Goal: Task Accomplishment & Management: Manage account settings

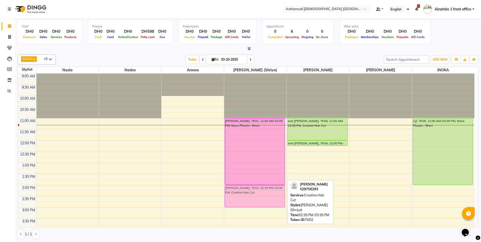
drag, startPoint x: 263, startPoint y: 200, endPoint x: 263, endPoint y: 191, distance: 8.9
click at [263, 191] on div "Mrunalini, TK01, 11:00 AM-02:00 PM, Nano Plastia - Short gopika, TK02, 02:30 PM…" at bounding box center [255, 229] width 62 height 312
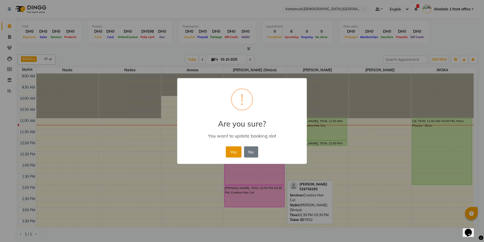
click at [234, 153] on button "Yes" at bounding box center [233, 151] width 15 height 11
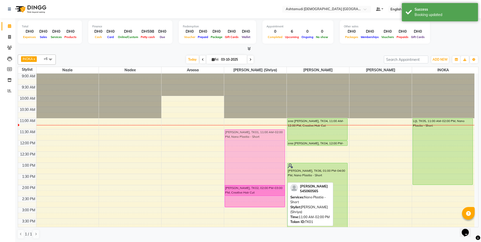
drag, startPoint x: 241, startPoint y: 155, endPoint x: 241, endPoint y: 164, distance: 8.6
click at [241, 164] on div "Mrunalini, TK01, 11:00 AM-02:00 PM, Nano Plastia - Short gopika, TK02, 02:00 PM…" at bounding box center [255, 229] width 62 height 312
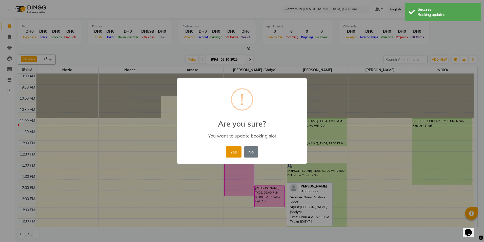
click at [235, 156] on button "Yes" at bounding box center [233, 151] width 15 height 11
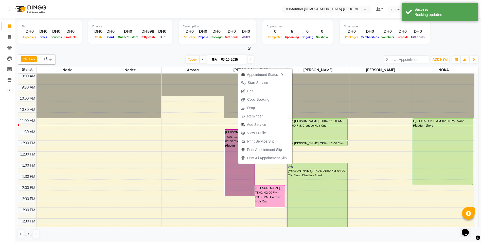
click at [378, 181] on div "9:00 AM 9:30 AM 10:00 AM 10:30 AM 11:00 AM 11:30 AM 12:00 PM 12:30 PM 1:00 PM 1…" at bounding box center [246, 229] width 456 height 312
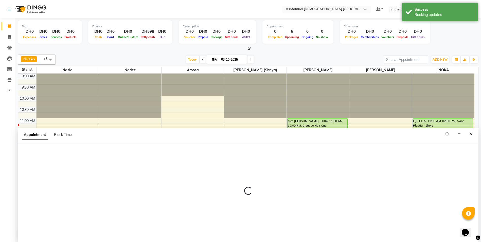
scroll to position [0, 0]
click at [467, 134] on button "Close" at bounding box center [470, 134] width 7 height 8
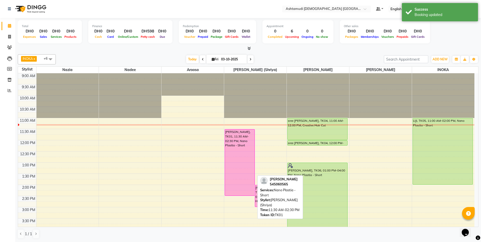
click at [247, 157] on div "Mrunalini, TK01, 11:30 AM-02:30 PM, Nano Plastia - Short" at bounding box center [240, 162] width 30 height 66
click at [240, 157] on div "Mrunalini, TK01, 11:30 AM-02:30 PM, Nano Plastia - Short" at bounding box center [240, 162] width 30 height 66
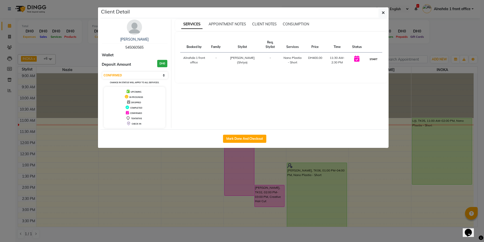
click at [371, 58] on button "START" at bounding box center [374, 59] width 10 height 6
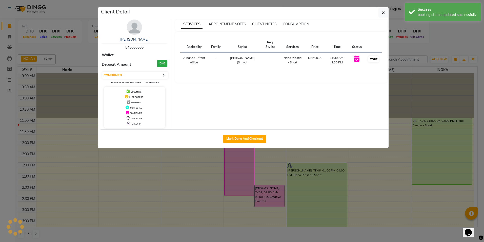
select select "1"
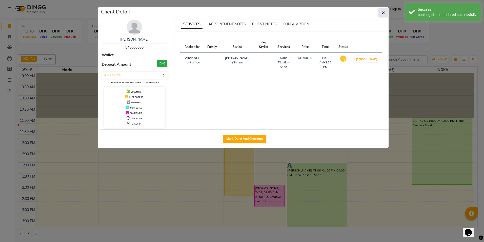
click at [383, 13] on icon "button" at bounding box center [383, 13] width 3 height 4
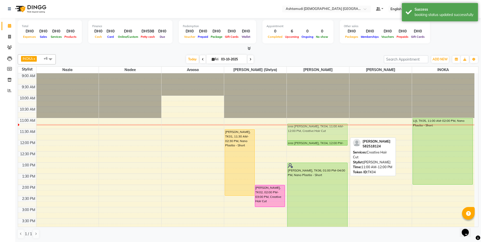
drag, startPoint x: 313, startPoint y: 130, endPoint x: 315, endPoint y: 137, distance: 7.1
click at [315, 137] on div "sree vidhya, TK04, 11:00 AM-12:00 PM, Creative Hair Cut sree vidhya, TK04, 12:0…" at bounding box center [318, 229] width 62 height 312
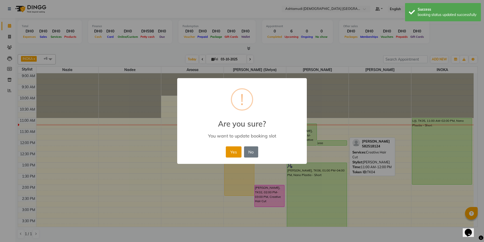
click at [238, 151] on button "Yes" at bounding box center [233, 151] width 15 height 11
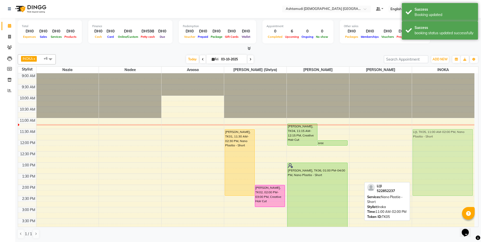
drag, startPoint x: 434, startPoint y: 130, endPoint x: 439, endPoint y: 141, distance: 12.2
click at [439, 141] on div "LIJI, TK05, 11:00 AM-02:00 PM, Nano Plastia - Short LIJI, TK05, 11:00 AM-02:00 …" at bounding box center [443, 229] width 62 height 312
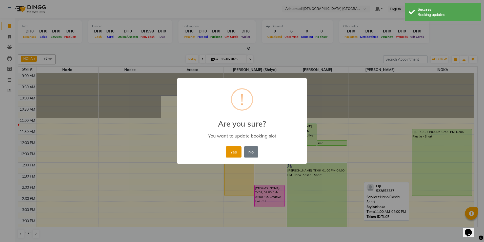
click at [233, 151] on button "Yes" at bounding box center [233, 151] width 15 height 11
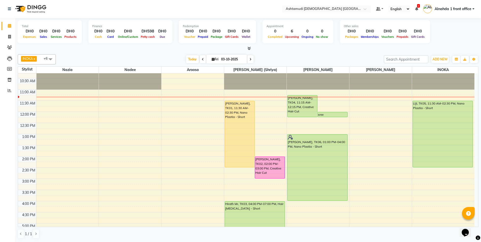
scroll to position [25, 0]
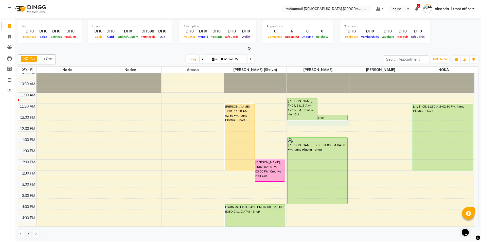
click at [328, 124] on div at bounding box center [318, 123] width 62 height 6
select select "86673"
select select "tentative"
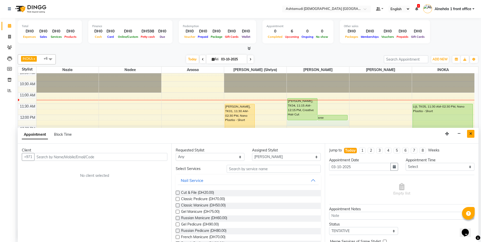
drag, startPoint x: 328, startPoint y: 124, endPoint x: 474, endPoint y: 134, distance: 146.0
click at [474, 134] on button "Close" at bounding box center [470, 134] width 7 height 8
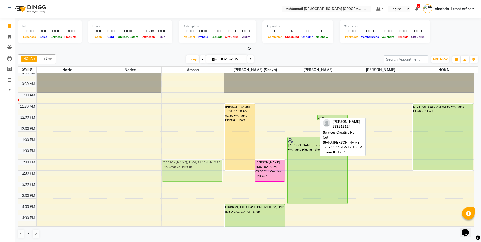
drag, startPoint x: 301, startPoint y: 104, endPoint x: 197, endPoint y: 163, distance: 119.1
click at [197, 163] on tr "sree vidhya, TK04, 11:15 AM-12:15 PM, Creative Hair Cut Mrunalini, TK01, 11:30 …" at bounding box center [246, 204] width 456 height 312
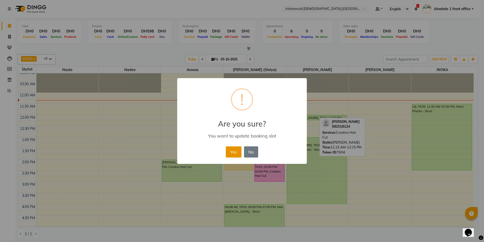
click at [235, 153] on button "Yes" at bounding box center [233, 151] width 15 height 11
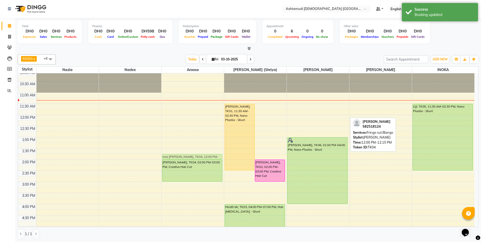
drag, startPoint x: 308, startPoint y: 118, endPoint x: 163, endPoint y: 157, distance: 149.7
click at [163, 157] on tr "sree vidhya, TK04, 02:00 PM-03:00 PM, Creative Hair Cut sree vidhya, TK04, 12:0…" at bounding box center [246, 204] width 456 height 312
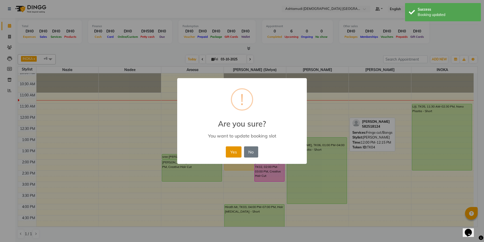
click at [236, 151] on button "Yes" at bounding box center [233, 151] width 15 height 11
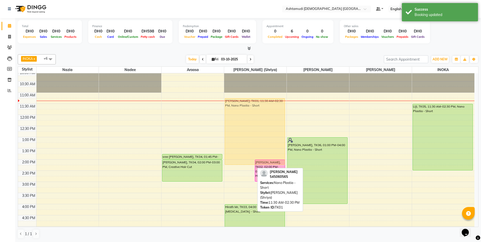
drag, startPoint x: 238, startPoint y: 140, endPoint x: 240, endPoint y: 137, distance: 3.8
click at [240, 137] on div "Mrunalini, TK01, 11:30 AM-02:30 PM, Nano Plastia - Short gopika, TK02, 02:00 PM…" at bounding box center [255, 204] width 62 height 312
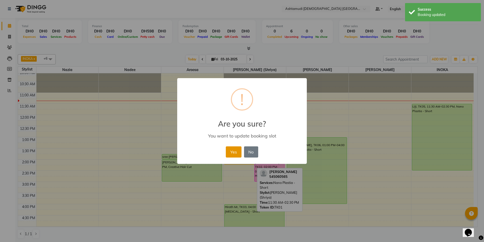
click at [231, 152] on button "Yes" at bounding box center [233, 151] width 15 height 11
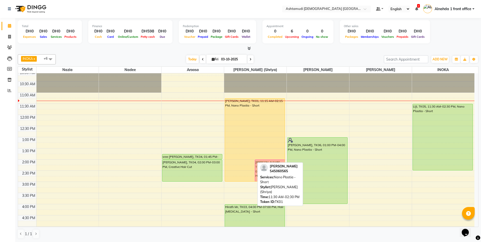
drag, startPoint x: 240, startPoint y: 163, endPoint x: 241, endPoint y: 179, distance: 16.0
click at [241, 179] on div "Mrunalini, TK01, 11:15 AM-02:15 PM, Nano Plastia - Short gopika, TK02, 02:00 PM…" at bounding box center [255, 204] width 62 height 312
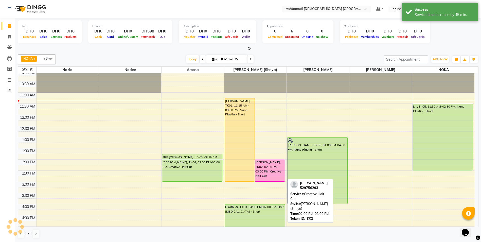
click at [271, 172] on div "gopika, TK02, 02:00 PM-03:00 PM, Creative Hair Cut" at bounding box center [270, 171] width 30 height 22
click at [269, 171] on div "gopika, TK02, 02:00 PM-03:00 PM, Creative Hair Cut" at bounding box center [270, 171] width 30 height 22
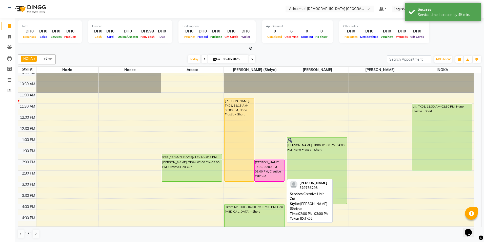
select select "6"
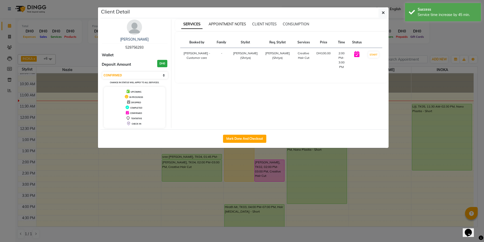
click at [222, 23] on span "APPOINTMENT NOTES" at bounding box center [228, 24] width 38 height 5
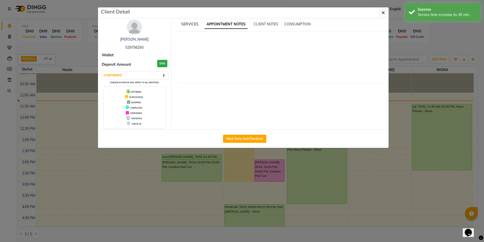
click at [191, 25] on span "SERVICES" at bounding box center [189, 24] width 17 height 5
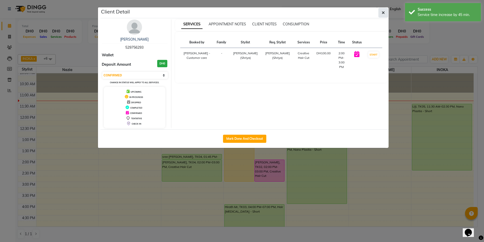
click at [381, 13] on button "button" at bounding box center [384, 13] width 10 height 10
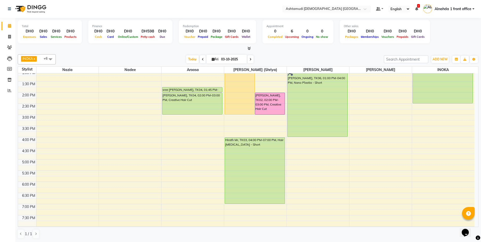
scroll to position [101, 0]
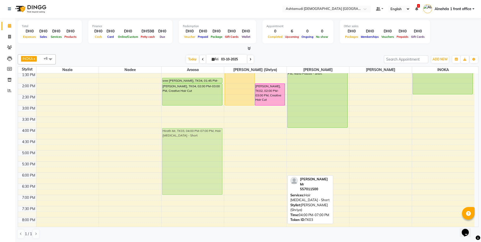
drag, startPoint x: 255, startPoint y: 154, endPoint x: 219, endPoint y: 154, distance: 36.2
click at [219, 154] on tr "sree vidhya, TK04, 01:45 PM-02:00 PM, Fringe cut/Bangs sree vidhya, TK04, 02:00…" at bounding box center [246, 128] width 456 height 312
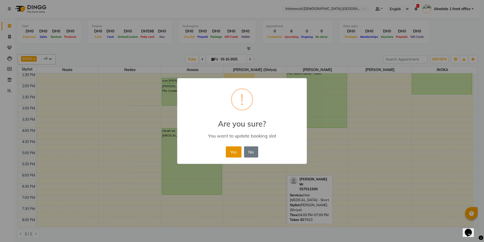
click at [231, 150] on button "Yes" at bounding box center [233, 151] width 15 height 11
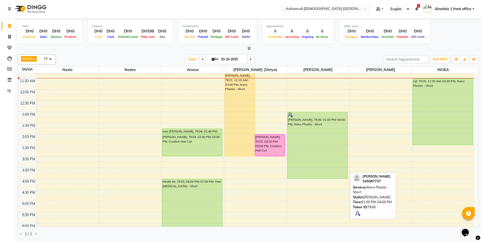
scroll to position [0, 0]
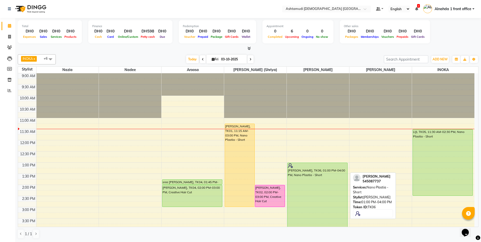
click at [311, 192] on div "Sadia Naeem, TK06, 01:00 PM-04:00 PM, Nano Plastia - Short" at bounding box center [317, 196] width 60 height 66
click at [313, 190] on div "Sadia Naeem, TK06, 01:00 PM-04:00 PM, Nano Plastia - Short" at bounding box center [317, 196] width 60 height 66
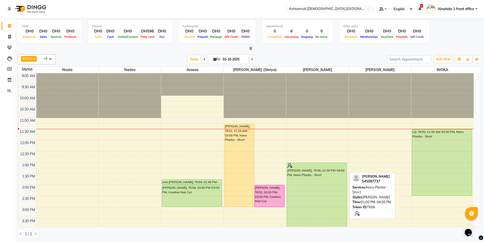
select select "5"
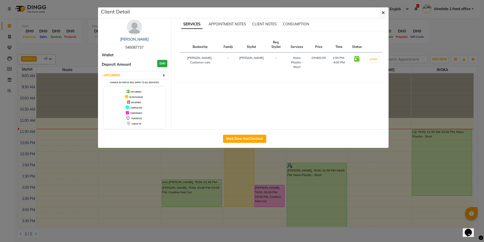
drag, startPoint x: 125, startPoint y: 46, endPoint x: 151, endPoint y: 47, distance: 25.9
click at [151, 47] on div "Sadia Naeem 545087737" at bounding box center [135, 43] width 66 height 13
copy span "545087737"
click at [385, 15] on button "button" at bounding box center [384, 13] width 10 height 10
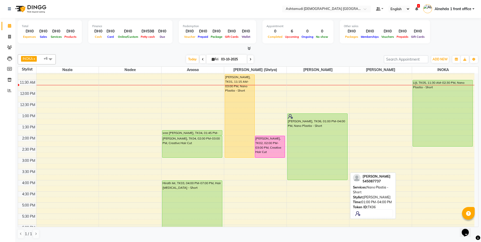
scroll to position [51, 0]
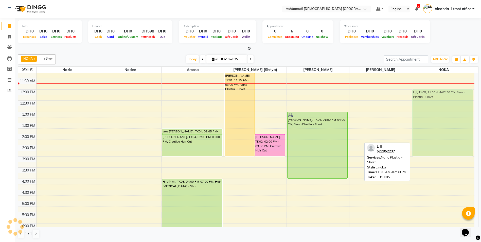
drag, startPoint x: 432, startPoint y: 106, endPoint x: 432, endPoint y: 116, distance: 10.1
click at [432, 116] on div "LIJI, TK05, 11:30 AM-02:30 PM, Nano Plastia - Short LIJI, TK05, 11:30 AM-02:30 …" at bounding box center [443, 179] width 62 height 312
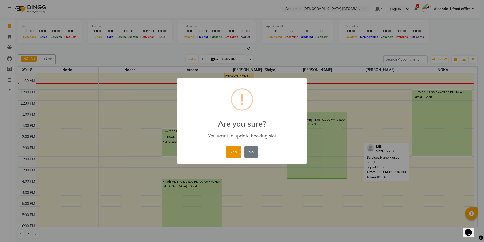
click at [234, 152] on button "Yes" at bounding box center [233, 151] width 15 height 11
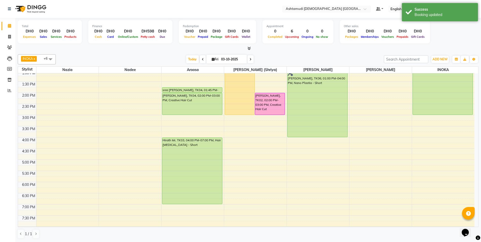
scroll to position [0, 0]
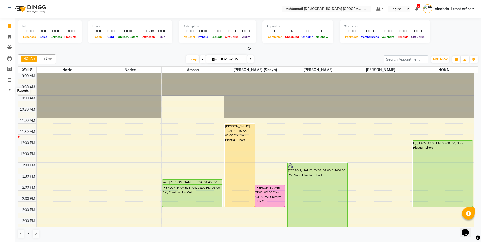
click at [9, 92] on icon at bounding box center [10, 90] width 4 height 4
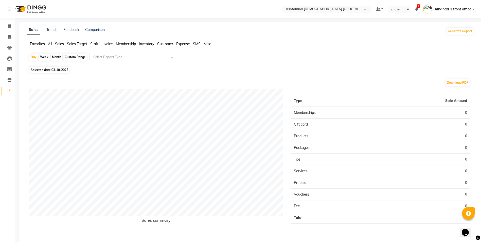
click at [73, 58] on div "Custom Range" at bounding box center [75, 56] width 24 height 7
select select "10"
select select "2025"
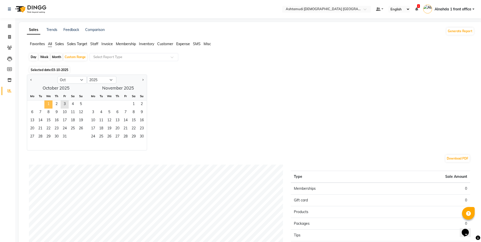
click at [50, 103] on span "1" at bounding box center [48, 104] width 8 height 8
click at [56, 106] on span "2" at bounding box center [56, 104] width 8 height 8
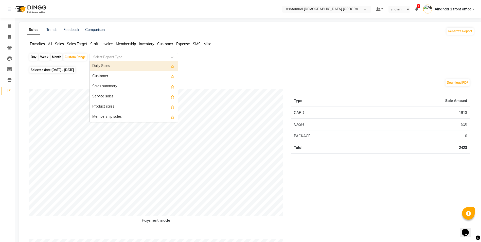
click at [137, 55] on input "text" at bounding box center [128, 56] width 73 height 5
drag, startPoint x: 116, startPoint y: 65, endPoint x: 122, endPoint y: 66, distance: 6.3
click at [119, 66] on div "Daily Sales" at bounding box center [134, 66] width 88 height 10
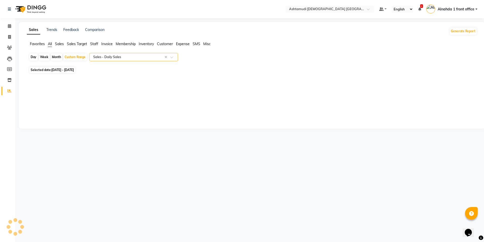
select select "full_report"
select select "csv"
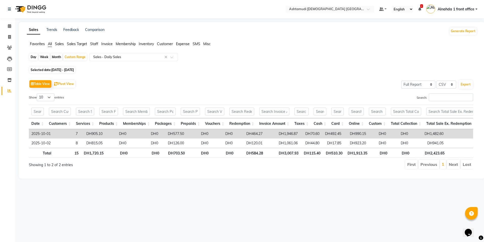
click at [180, 42] on span "Expense" at bounding box center [183, 44] width 14 height 5
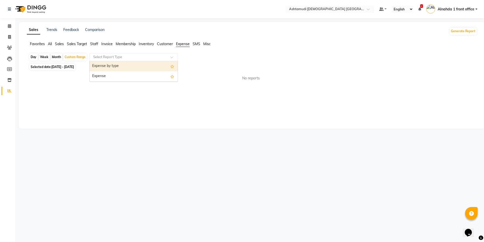
click at [133, 57] on input "text" at bounding box center [128, 56] width 73 height 5
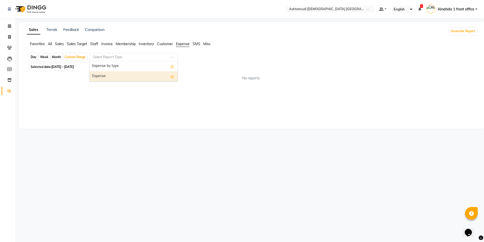
click at [124, 81] on div "Expense" at bounding box center [134, 76] width 88 height 10
select select "full_report"
select select "csv"
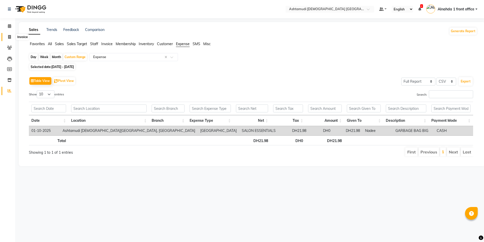
click at [9, 36] on icon at bounding box center [9, 37] width 3 height 4
select select "service"
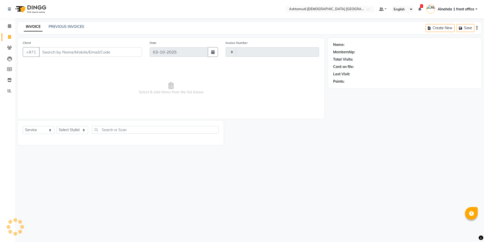
type input "3069"
select select "7242"
click at [84, 130] on select "Select Stylist" at bounding box center [73, 130] width 32 height 8
select select "85875"
click at [57, 126] on select "Select Stylist Alnahda 1 front office [PERSON_NAME] [PERSON_NAME] DINGG TAB USE…" at bounding box center [73, 130] width 33 height 8
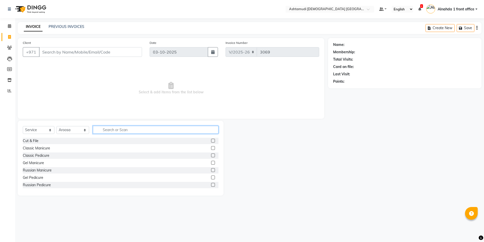
click at [113, 130] on input "text" at bounding box center [155, 130] width 125 height 8
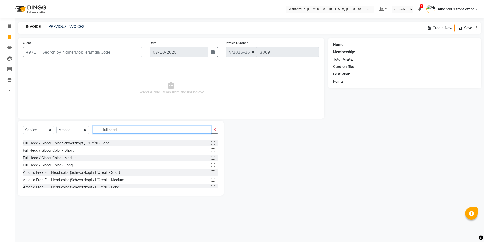
scroll to position [23, 0]
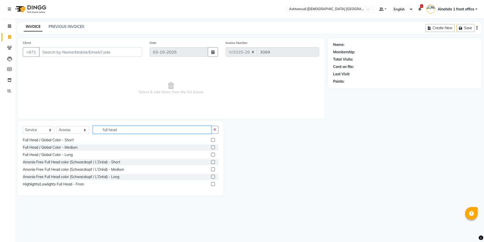
type input "full head"
click at [211, 168] on label at bounding box center [213, 169] width 4 height 4
click at [211, 168] on input "checkbox" at bounding box center [212, 169] width 3 height 3
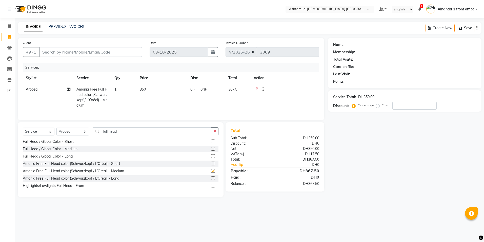
checkbox input "false"
click at [404, 105] on input "number" at bounding box center [415, 106] width 44 height 8
type input "15"
click at [121, 135] on input "full head" at bounding box center [152, 131] width 118 height 8
drag, startPoint x: 121, startPoint y: 135, endPoint x: 109, endPoint y: 122, distance: 18.5
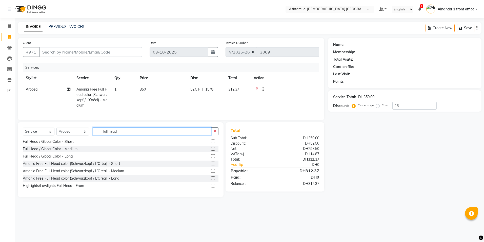
click at [89, 133] on div "Select Service Product Membership Package Voucher Prepaid Gift Card Select Styl…" at bounding box center [121, 133] width 196 height 12
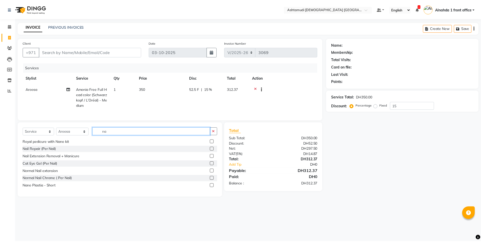
scroll to position [0, 0]
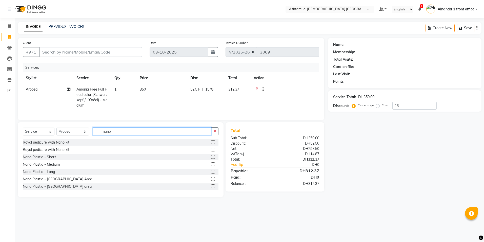
type input "nano"
click at [211, 159] on label at bounding box center [213, 157] width 4 height 4
click at [211, 159] on input "checkbox" at bounding box center [212, 156] width 3 height 3
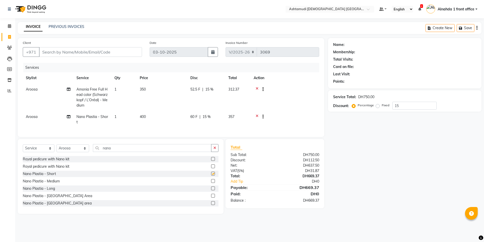
checkbox input "false"
click at [208, 115] on span "15 %" at bounding box center [207, 116] width 8 height 5
select select "85875"
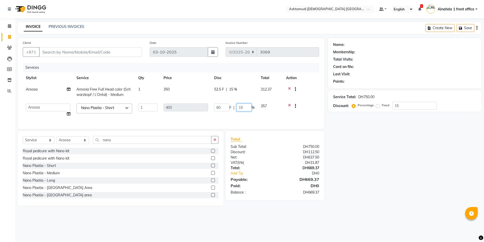
click at [245, 110] on input "15" at bounding box center [244, 107] width 15 height 8
type input "1"
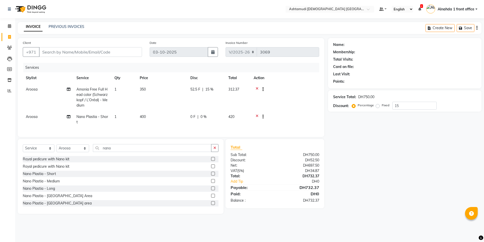
click at [178, 149] on div "Select Service Product Membership Package Voucher Prepaid Gift Card Select Styl…" at bounding box center [121, 150] width 196 height 12
drag, startPoint x: 118, startPoint y: 151, endPoint x: 74, endPoint y: 151, distance: 43.1
click at [74, 151] on div "Select Service Product Membership Package Voucher Prepaid Gift Card Select Styl…" at bounding box center [121, 150] width 196 height 12
type input "full"
click at [409, 104] on input "15" at bounding box center [415, 106] width 44 height 8
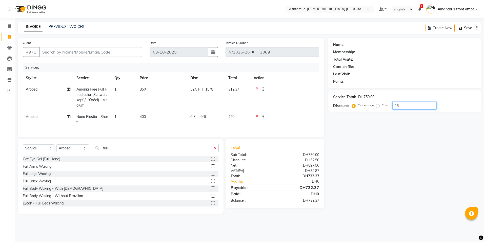
type input "1"
type input "25"
click at [209, 117] on span "25 %" at bounding box center [209, 116] width 8 height 5
select select "85875"
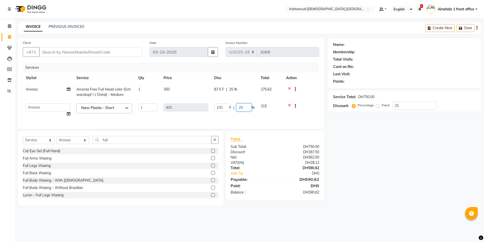
click at [246, 109] on input "25" at bounding box center [244, 107] width 15 height 8
type input "2"
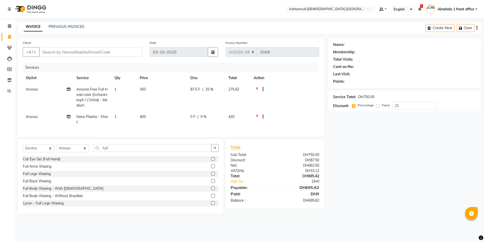
click at [202, 116] on tr "Aroosa Nano Plastia - Short 1 400 0 F | 0 % 420" at bounding box center [171, 119] width 297 height 17
click at [9, 25] on icon at bounding box center [9, 26] width 3 height 4
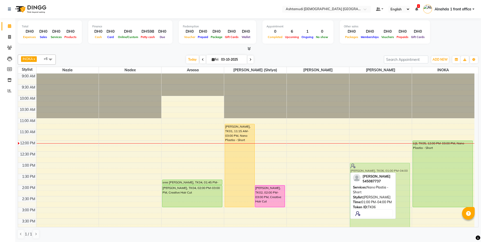
drag, startPoint x: 317, startPoint y: 181, endPoint x: 362, endPoint y: 181, distance: 45.4
click at [362, 181] on div "INOKA x Jyothi Kumari (Shriya) x Nazia x Deepika Rani x Aroosa x Theresa x Nade…" at bounding box center [248, 146] width 460 height 188
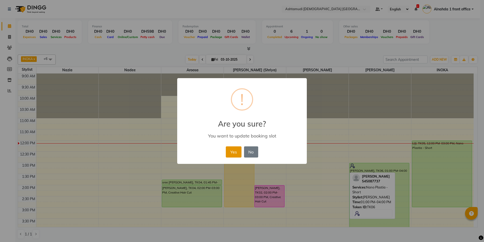
click at [235, 148] on button "Yes" at bounding box center [233, 151] width 15 height 11
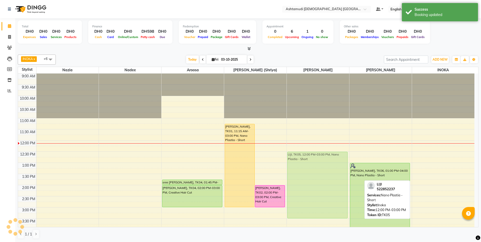
drag, startPoint x: 430, startPoint y: 163, endPoint x: 316, endPoint y: 173, distance: 114.4
click at [316, 173] on tr "sree vidhya, TK04, 01:45 PM-02:00 PM, Fringe cut/Bangs sree vidhya, TK04, 02:00…" at bounding box center [246, 229] width 456 height 312
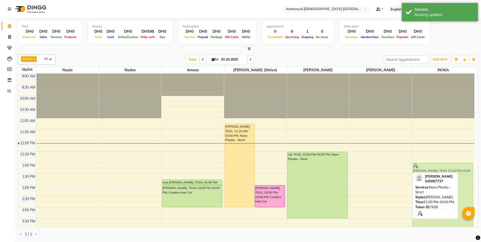
drag, startPoint x: 372, startPoint y: 189, endPoint x: 430, endPoint y: 189, distance: 58.0
click at [430, 189] on div "INOKA x Jyothi Kumari (Shriya) x Nazia x Deepika Rani x Aroosa x Theresa x Nade…" at bounding box center [248, 146] width 460 height 188
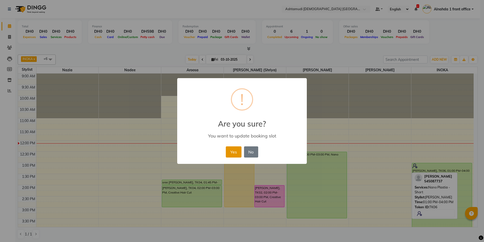
click at [229, 153] on button "Yes" at bounding box center [233, 151] width 15 height 11
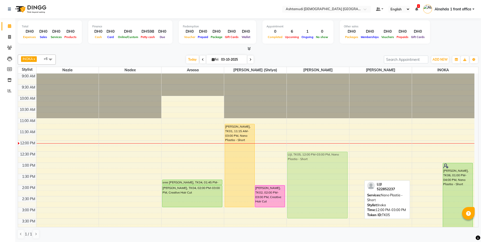
drag, startPoint x: 424, startPoint y: 161, endPoint x: 321, endPoint y: 173, distance: 103.8
click at [321, 173] on tr "sree vidhya, TK04, 01:45 PM-02:00 PM, Fringe cut/Bangs sree vidhya, TK04, 02:00…" at bounding box center [246, 229] width 456 height 312
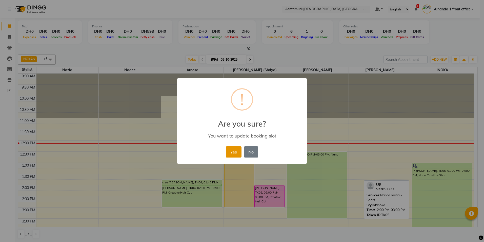
click at [230, 152] on button "Yes" at bounding box center [233, 151] width 15 height 11
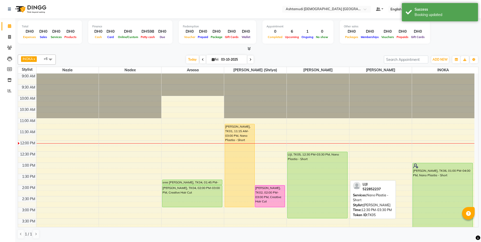
scroll to position [76, 0]
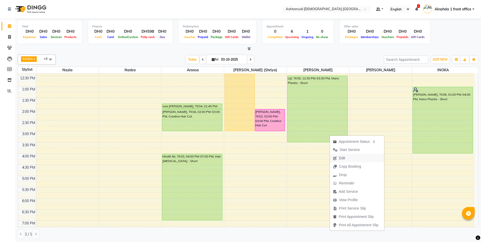
click at [346, 156] on span "Edit" at bounding box center [339, 158] width 18 height 8
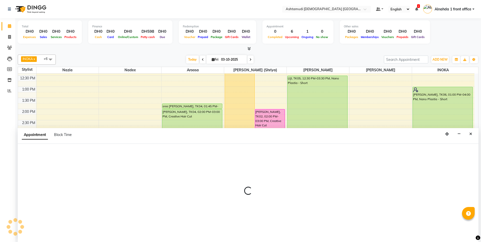
scroll to position [0, 0]
select select "tentative"
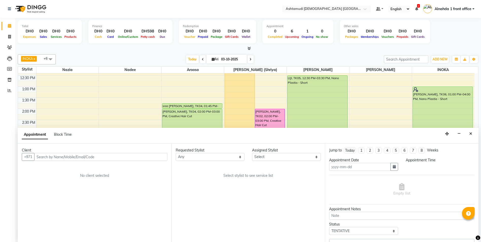
type input "03-10-2025"
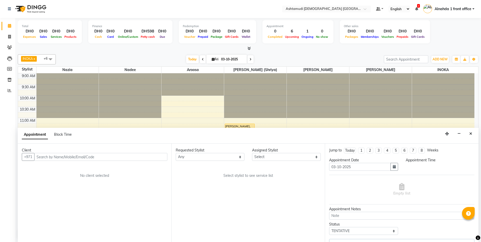
select select "upcoming"
select select "750"
select select "86673"
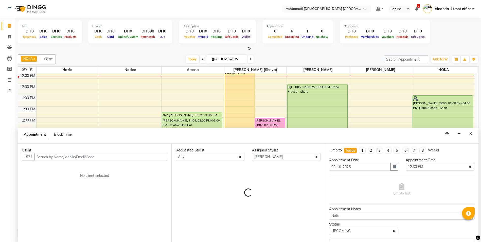
select select "3626"
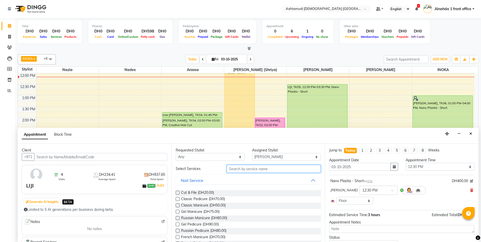
click at [252, 170] on input "text" at bounding box center [274, 169] width 94 height 8
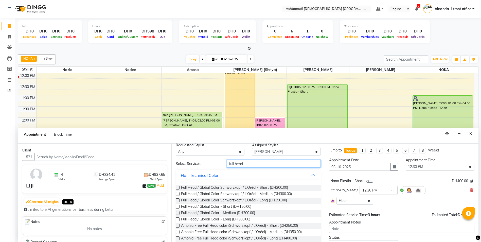
scroll to position [20, 0]
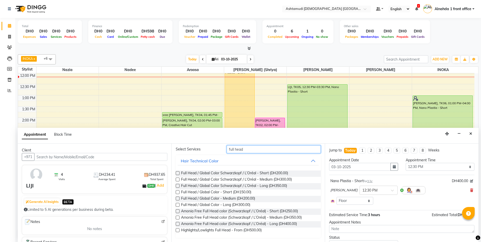
type input "full head"
click at [176, 217] on label at bounding box center [178, 217] width 4 height 4
click at [176, 217] on input "checkbox" at bounding box center [177, 217] width 3 height 3
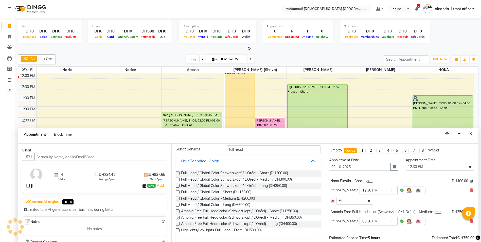
checkbox input "false"
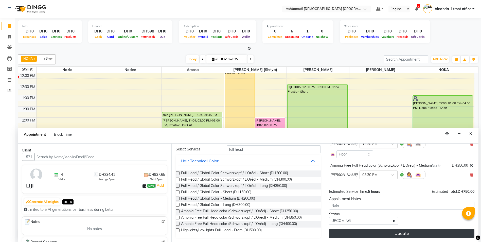
click at [415, 231] on button "Update" at bounding box center [401, 233] width 145 height 9
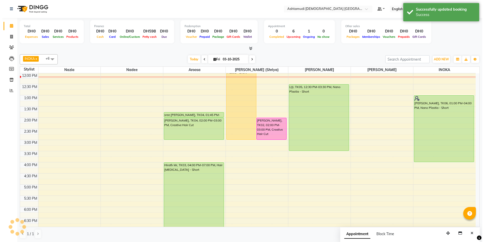
scroll to position [0, 0]
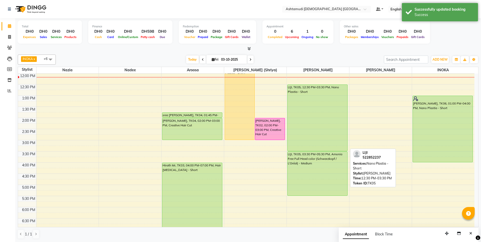
click at [308, 120] on div "LIJI, TK05, 12:30 PM-03:30 PM, Nano Plastia - Short" at bounding box center [317, 118] width 60 height 66
click at [317, 130] on div "LIJI, TK05, 12:30 PM-03:30 PM, Nano Plastia - Short" at bounding box center [317, 118] width 60 height 66
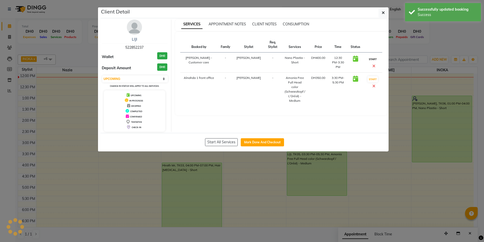
click at [372, 58] on button "START" at bounding box center [373, 59] width 10 height 6
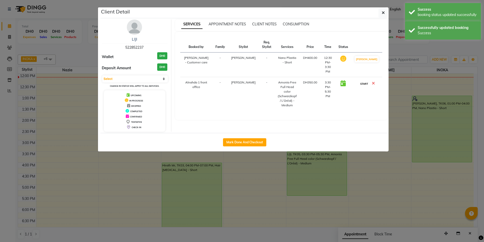
click at [370, 81] on button "START" at bounding box center [364, 84] width 10 height 6
select select "1"
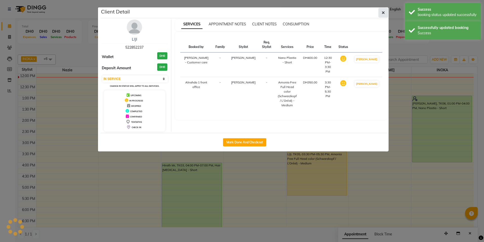
click at [381, 15] on button "button" at bounding box center [384, 13] width 10 height 10
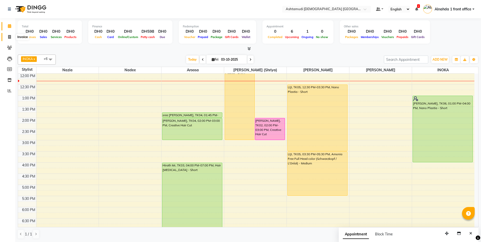
drag, startPoint x: 9, startPoint y: 37, endPoint x: 10, endPoint y: 43, distance: 6.2
click at [9, 37] on icon at bounding box center [9, 37] width 3 height 4
select select "service"
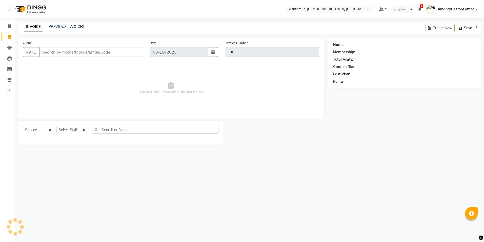
click at [48, 52] on input "Client" at bounding box center [90, 52] width 103 height 10
type input "3069"
select select "7242"
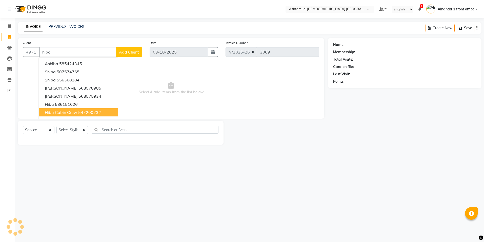
click at [72, 110] on span "Hiba cabin crew" at bounding box center [61, 112] width 32 height 5
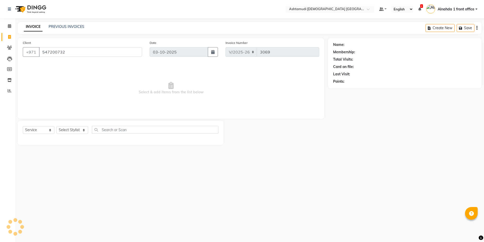
type input "547200732"
click at [82, 129] on select "Select Stylist Alnahda 1 front office [PERSON_NAME] [PERSON_NAME] DINGG TAB USE…" at bounding box center [73, 130] width 33 height 8
select select "85875"
click at [57, 126] on select "Select Stylist Alnahda 1 front office [PERSON_NAME] [PERSON_NAME] DINGG TAB USE…" at bounding box center [73, 130] width 33 height 8
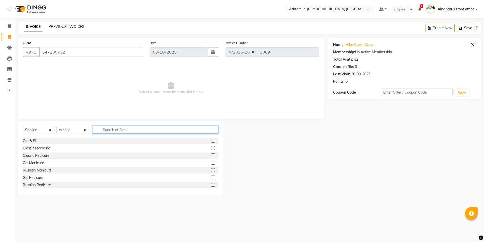
click at [128, 133] on input "text" at bounding box center [155, 130] width 125 height 8
type input "wash"
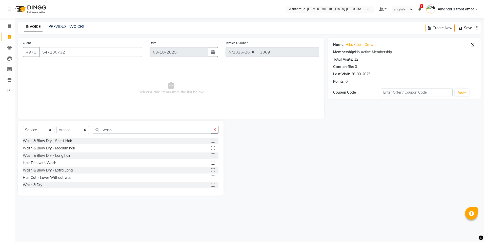
click at [211, 148] on label at bounding box center [213, 148] width 4 height 4
click at [211, 148] on input "checkbox" at bounding box center [212, 147] width 3 height 3
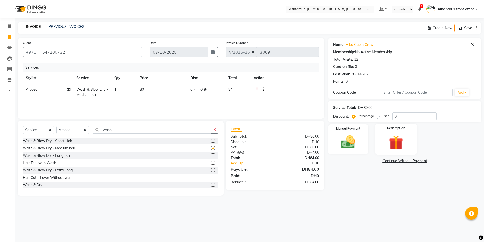
checkbox input "false"
click at [402, 119] on input "0" at bounding box center [415, 116] width 44 height 8
type input "020"
drag, startPoint x: 73, startPoint y: 53, endPoint x: -1, endPoint y: 58, distance: 74.4
click at [0, 58] on html "Select Location × Ashtamudi Ladies Salon Sahara Center, Dubai Default Panel My …" at bounding box center [242, 121] width 484 height 242
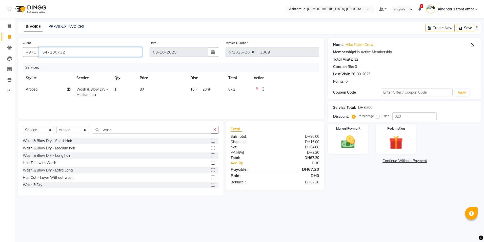
type input "h"
type input "0"
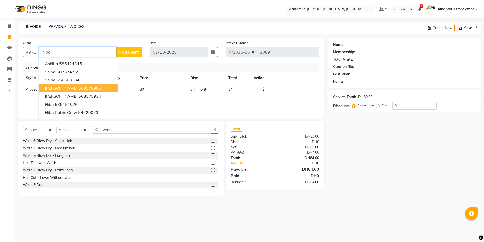
drag, startPoint x: 62, startPoint y: 50, endPoint x: 11, endPoint y: 66, distance: 53.6
click at [11, 66] on app-home "Select Location × Ashtamudi Ladies Salon Sahara Center, Dubai Default Panel My …" at bounding box center [242, 101] width 484 height 203
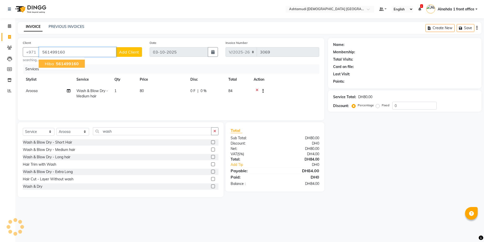
type input "561499160"
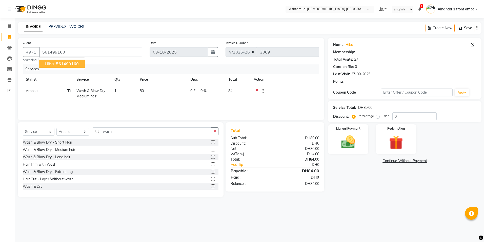
click at [59, 62] on span "561499160" at bounding box center [67, 63] width 23 height 5
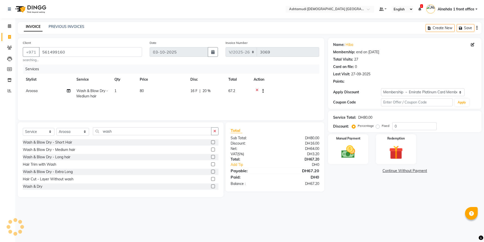
select select "3: Object"
type input "20"
click at [350, 149] on img at bounding box center [349, 151] width 24 height 17
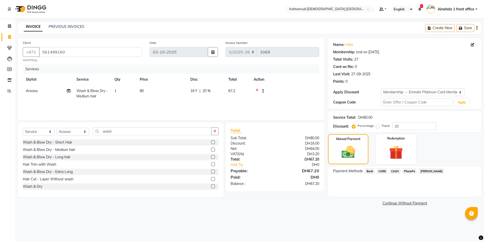
click at [383, 172] on span "CARD" at bounding box center [382, 171] width 11 height 6
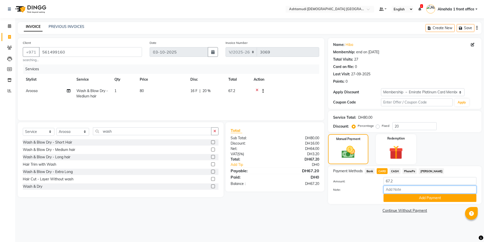
click at [398, 191] on input "Note:" at bounding box center [430, 189] width 93 height 8
type input "presila"
click at [397, 201] on button "Add Payment" at bounding box center [430, 198] width 93 height 8
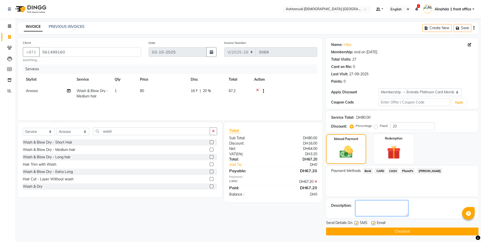
click at [374, 209] on textarea at bounding box center [381, 208] width 53 height 16
type textarea "8275"
click at [354, 231] on button "Checkout" at bounding box center [402, 231] width 152 height 8
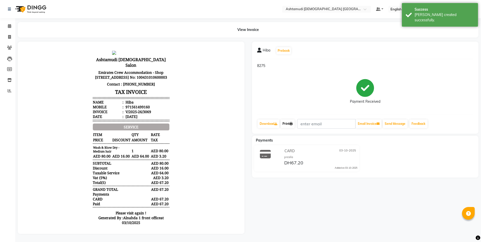
click at [285, 123] on link "Print" at bounding box center [287, 123] width 14 height 9
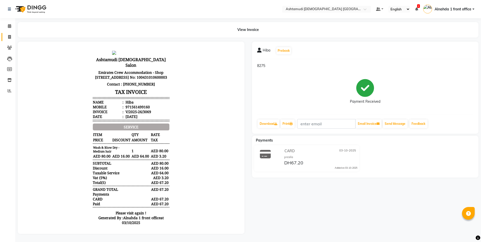
click at [9, 38] on icon at bounding box center [9, 37] width 3 height 4
select select "service"
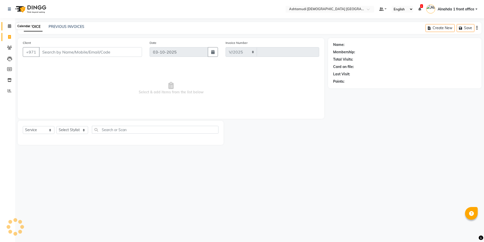
select select "7242"
type input "3070"
click at [10, 26] on icon at bounding box center [9, 26] width 3 height 4
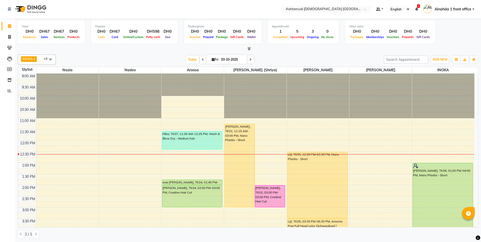
scroll to position [25, 0]
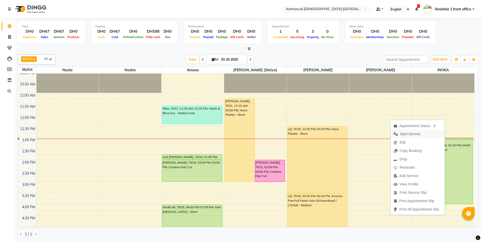
click at [406, 134] on span "Start Service" at bounding box center [410, 133] width 20 height 5
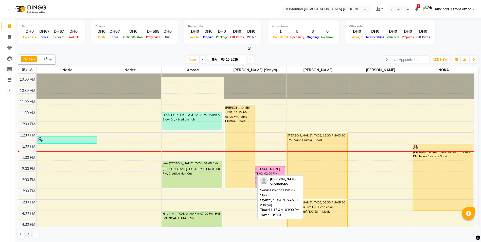
scroll to position [51, 0]
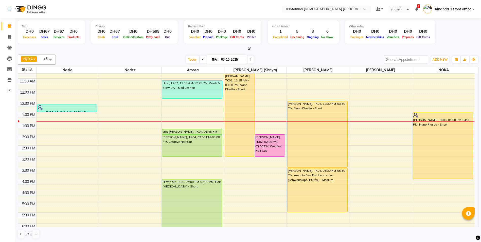
click at [124, 169] on div "9:00 AM 9:30 AM 10:00 AM 10:30 AM 11:00 AM 11:30 AM 12:00 PM 12:30 PM 1:00 PM 1…" at bounding box center [246, 179] width 456 height 312
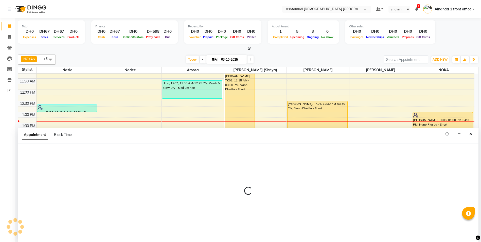
scroll to position [0, 0]
select select "62799"
select select "930"
select select "tentative"
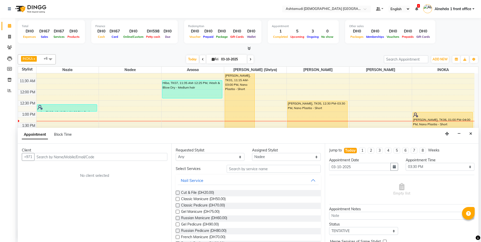
click at [54, 154] on input "text" at bounding box center [100, 157] width 133 height 8
click at [74, 168] on span "503348101" at bounding box center [69, 167] width 23 height 5
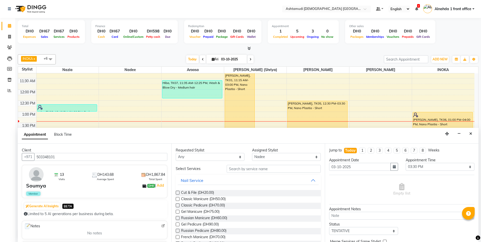
type input "503348101"
click at [228, 168] on input "text" at bounding box center [274, 169] width 94 height 8
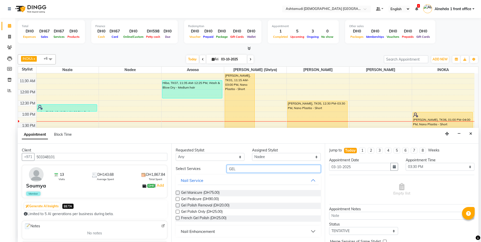
type input "GEL"
click at [177, 192] on label at bounding box center [178, 193] width 4 height 4
click at [177, 192] on input "checkbox" at bounding box center [177, 192] width 3 height 3
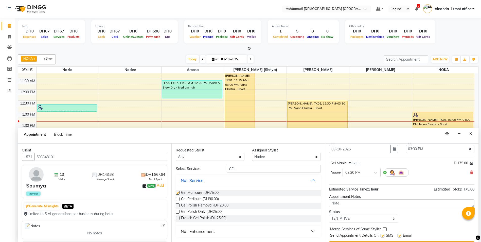
checkbox input "false"
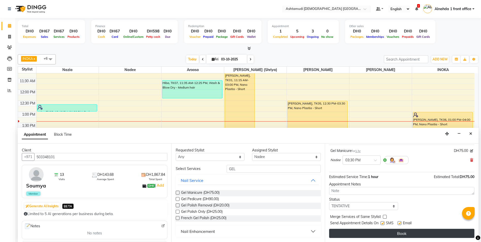
click at [402, 235] on button "Book" at bounding box center [401, 233] width 145 height 9
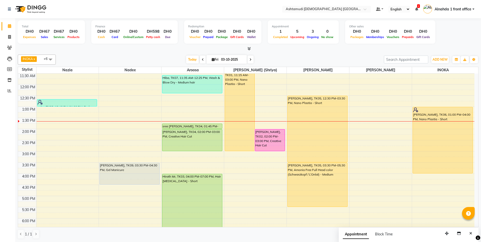
scroll to position [51, 0]
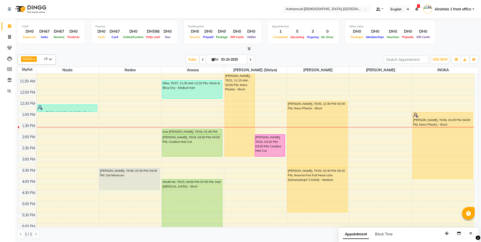
click at [210, 59] on span "Fri" at bounding box center [214, 60] width 9 height 4
select select "10"
select select "2025"
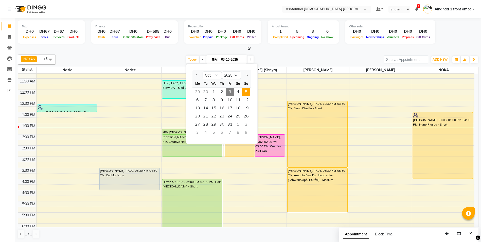
click at [246, 92] on span "5" at bounding box center [246, 92] width 8 height 8
type input "05-10-2025"
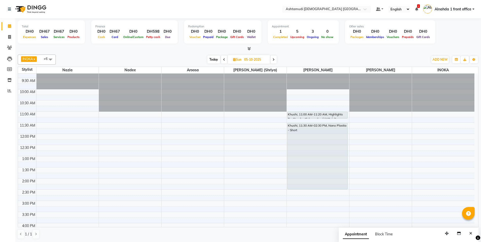
scroll to position [0, 0]
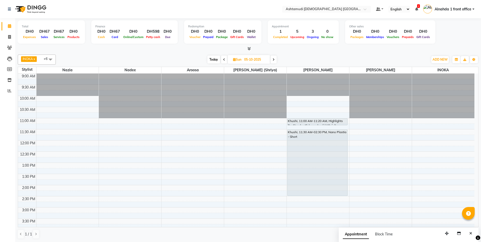
click at [427, 96] on div at bounding box center [443, 95] width 62 height 45
click at [429, 73] on div at bounding box center [443, 73] width 62 height 0
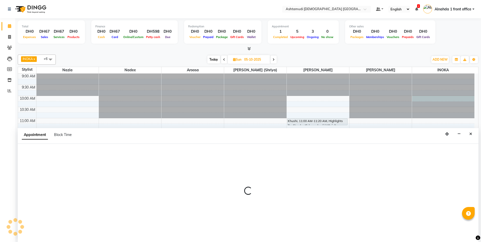
scroll to position [0, 0]
select select "90019"
select select "tentative"
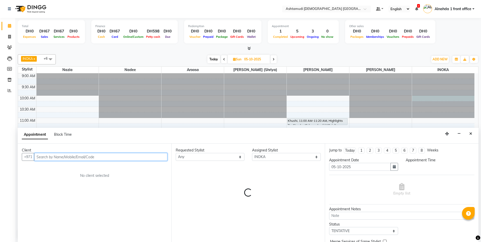
select select "600"
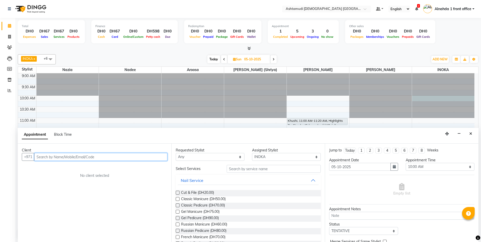
click at [57, 156] on input "text" at bounding box center [100, 157] width 133 height 8
paste input "50 705 9159"
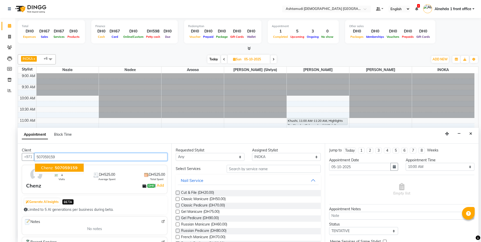
click at [66, 165] on span "507059159" at bounding box center [66, 167] width 23 height 5
type input "507059159"
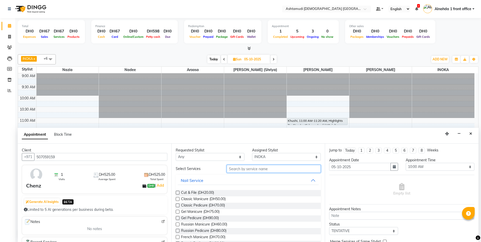
click at [235, 168] on input "text" at bounding box center [274, 169] width 94 height 8
type input "wash"
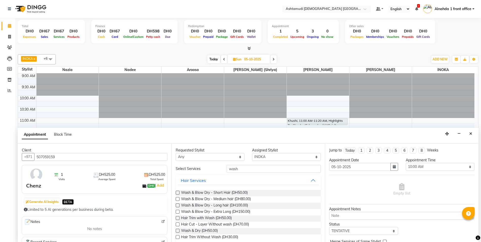
click at [176, 199] on label at bounding box center [178, 199] width 4 height 4
click at [176, 199] on input "checkbox" at bounding box center [177, 199] width 3 height 3
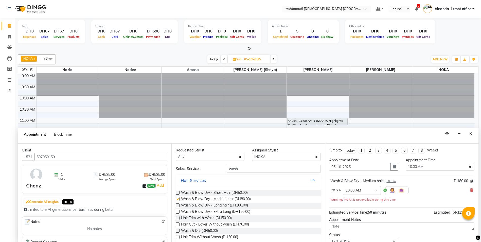
checkbox input "false"
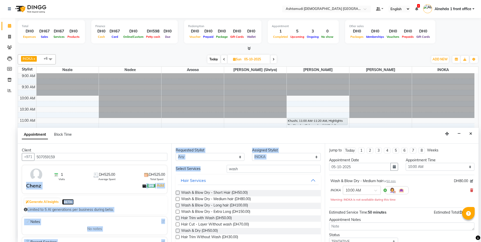
click at [170, 177] on div "Client +971 507059159 1 Visits DH525.00 Average Spent DH525.00 Total Spent Chen…" at bounding box center [248, 192] width 460 height 98
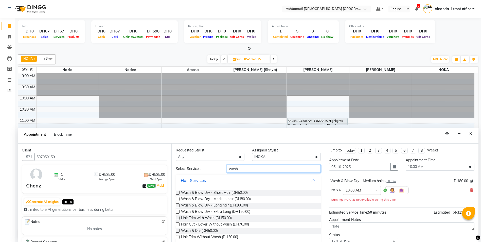
click at [245, 169] on input "wash" at bounding box center [274, 169] width 94 height 8
drag, startPoint x: 244, startPoint y: 169, endPoint x: 173, endPoint y: 172, distance: 71.3
click at [166, 176] on div "Client +971 507059159 1 Visits DH525.00 Average Spent DH525.00 Total Spent Chen…" at bounding box center [248, 192] width 460 height 98
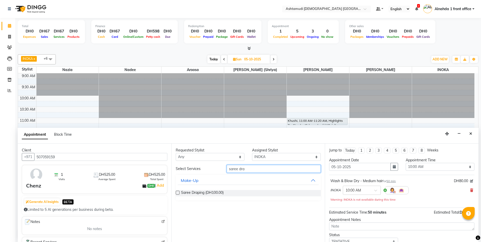
type input "saree dra"
drag, startPoint x: 176, startPoint y: 192, endPoint x: 224, endPoint y: 167, distance: 53.8
click at [177, 192] on label at bounding box center [178, 193] width 4 height 4
click at [177, 192] on input "checkbox" at bounding box center [177, 192] width 3 height 3
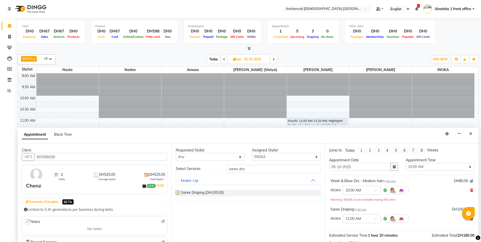
checkbox input "false"
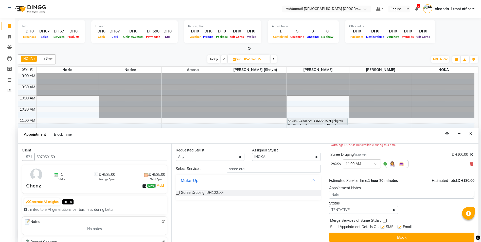
scroll to position [59, 0]
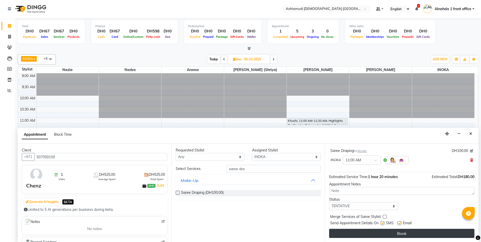
click at [411, 230] on button "Book" at bounding box center [401, 233] width 145 height 9
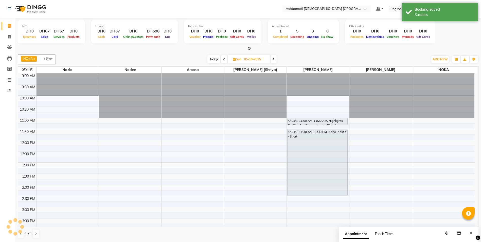
scroll to position [0, 0]
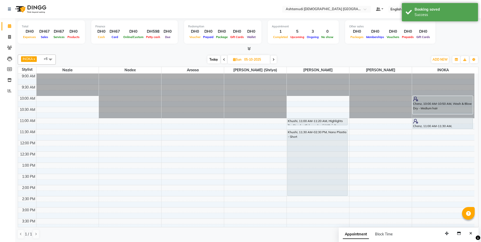
click at [234, 59] on icon at bounding box center [234, 59] width 3 height 3
select select "10"
select select "2025"
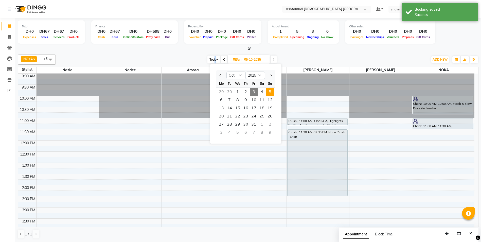
click at [215, 58] on span "Today" at bounding box center [213, 59] width 13 height 8
type input "03-10-2025"
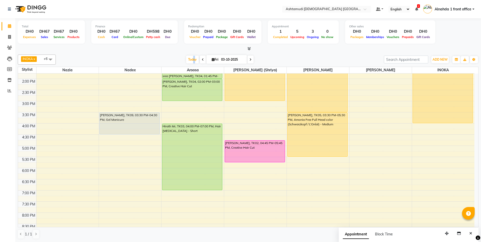
scroll to position [115, 0]
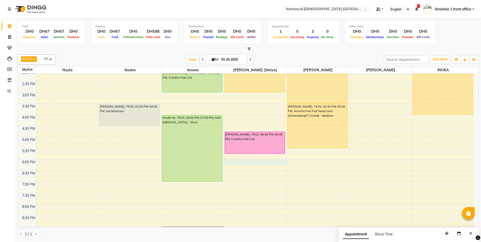
click at [246, 163] on div "9:00 AM 9:30 AM 10:00 AM 10:30 AM 11:00 AM 11:30 AM 12:00 PM 12:30 PM 1:00 PM 1…" at bounding box center [246, 115] width 456 height 312
select select "86641"
select select "1080"
select select "tentative"
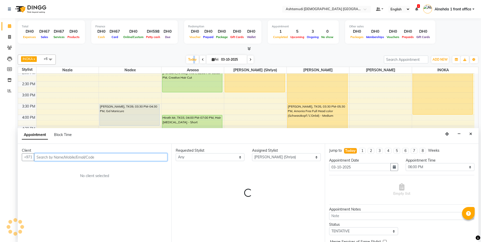
scroll to position [0, 0]
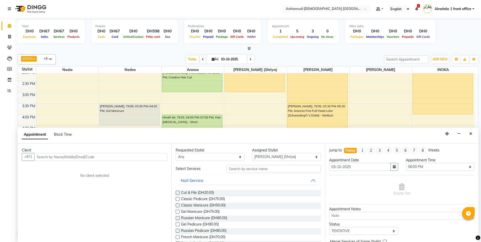
click at [63, 166] on div "Client +971 No client selected" at bounding box center [95, 192] width 154 height 98
click at [64, 158] on input "text" at bounding box center [100, 157] width 133 height 8
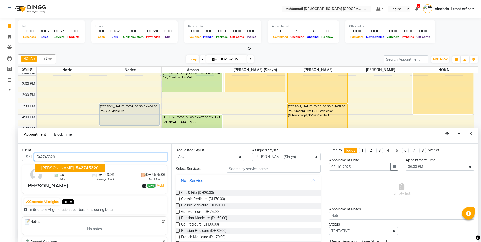
click at [76, 165] on span "542745320" at bounding box center [87, 167] width 23 height 5
type input "542745320"
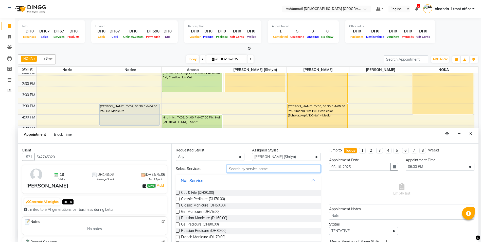
click at [238, 169] on input "text" at bounding box center [274, 169] width 94 height 8
type input "blow dry"
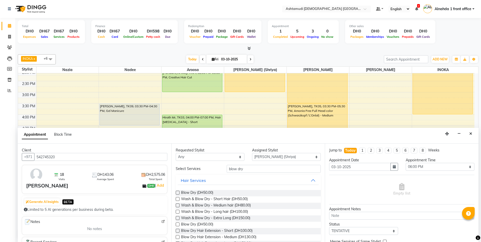
click at [179, 192] on label at bounding box center [178, 193] width 4 height 4
click at [179, 192] on input "checkbox" at bounding box center [177, 192] width 3 height 3
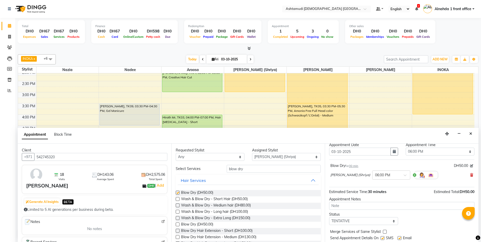
checkbox input "false"
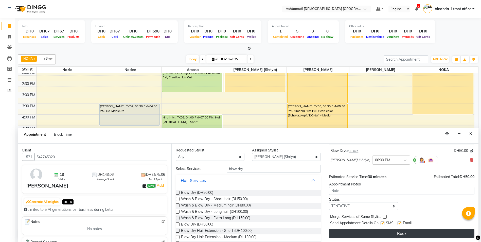
click at [405, 233] on button "Book" at bounding box center [401, 233] width 145 height 9
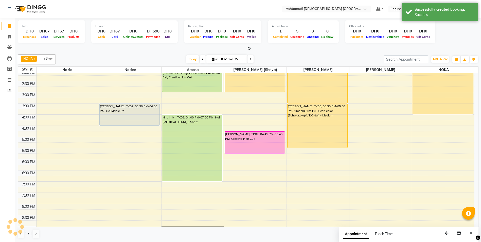
scroll to position [0, 0]
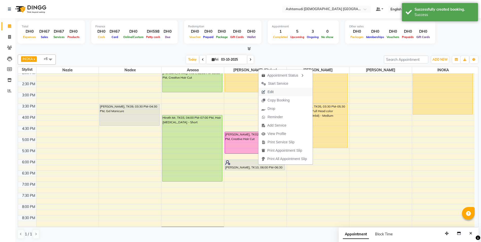
click at [270, 92] on span "Edit" at bounding box center [270, 91] width 6 height 5
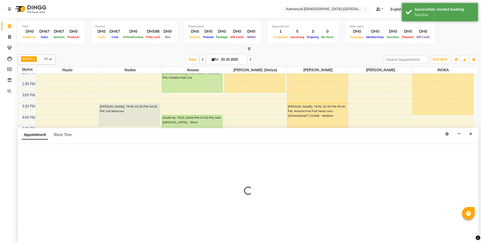
scroll to position [0, 0]
select select "tentative"
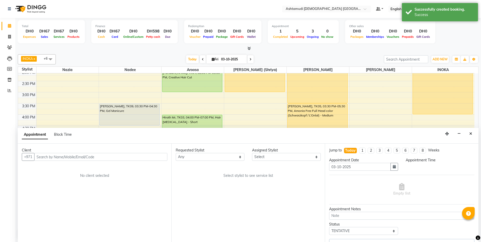
scroll to position [0, 0]
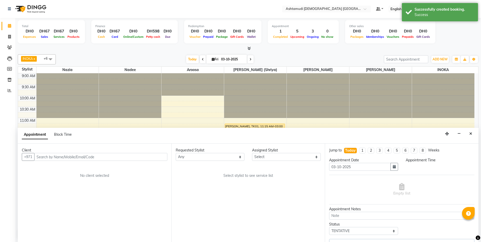
select select "86641"
select select "1080"
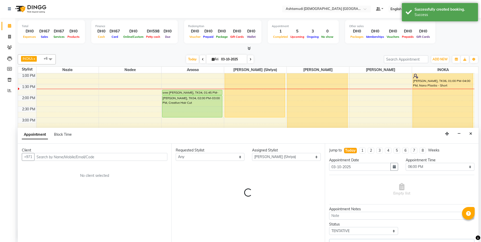
select select "3626"
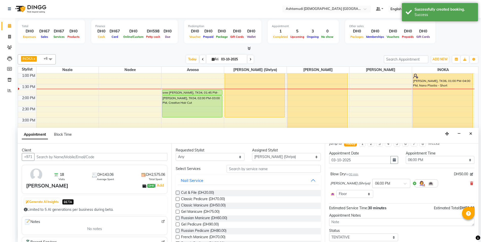
scroll to position [11, 0]
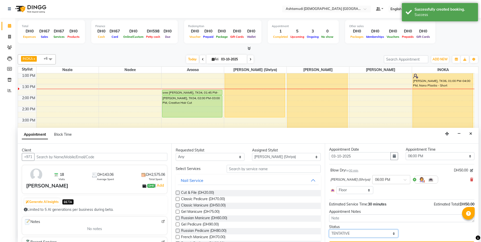
click at [357, 231] on select "Select TENTATIVE CONFIRM CHECK-IN UPCOMING" at bounding box center [363, 233] width 69 height 8
select select "confirm booking"
click at [329, 229] on select "Select TENTATIVE CONFIRM CHECK-IN UPCOMING" at bounding box center [363, 233] width 69 height 8
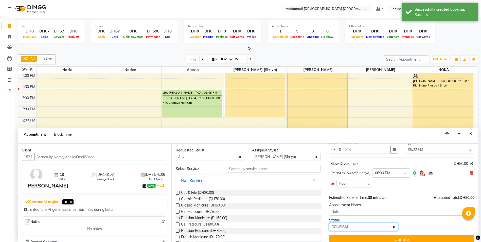
scroll to position [23, 0]
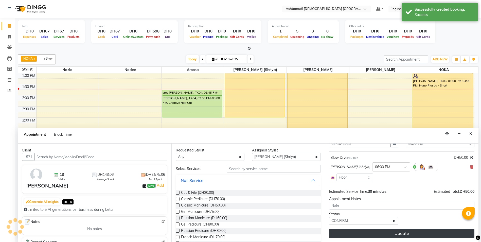
click at [402, 233] on button "Update" at bounding box center [401, 233] width 145 height 9
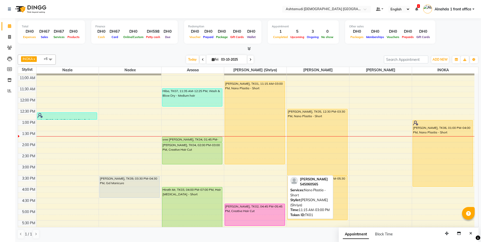
scroll to position [64, 0]
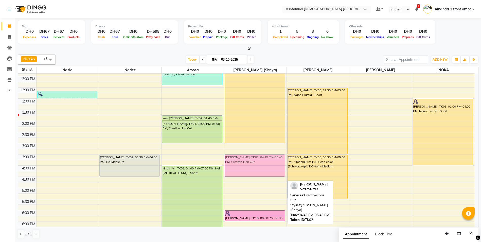
drag, startPoint x: 254, startPoint y: 192, endPoint x: 254, endPoint y: 164, distance: 27.6
click at [254, 164] on div "Mrunalini, TK01, 11:15 AM-03:00 PM, Nano Plastia - Short gopika, TK02, 04:45 PM…" at bounding box center [255, 165] width 62 height 312
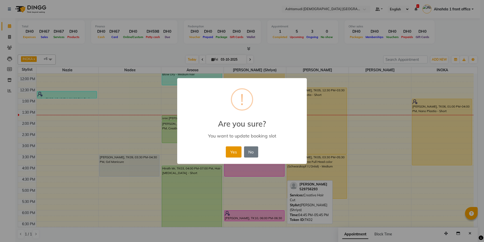
click at [234, 151] on button "Yes" at bounding box center [233, 151] width 15 height 11
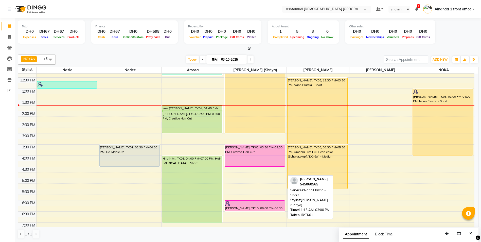
scroll to position [76, 0]
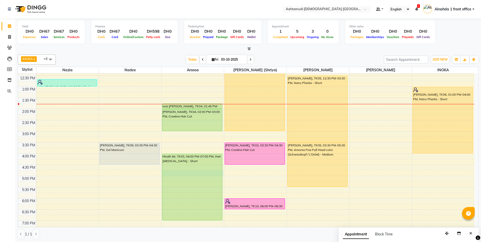
click at [162, 174] on div "9:00 AM 9:30 AM 10:00 AM 10:30 AM 11:00 AM 11:30 AM 12:00 PM 12:30 PM 1:00 PM 1…" at bounding box center [246, 153] width 456 height 312
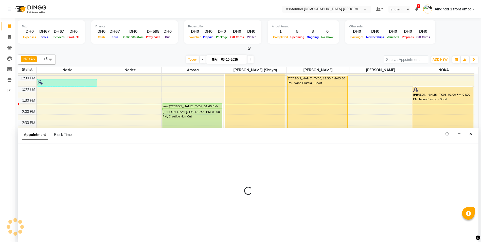
scroll to position [0, 0]
select select "85875"
select select "tentative"
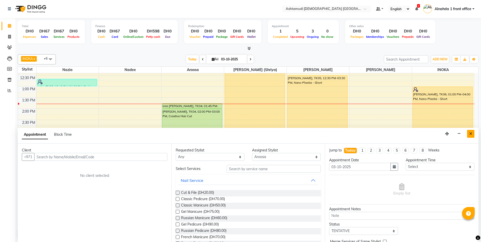
click at [473, 134] on button "Close" at bounding box center [470, 134] width 7 height 8
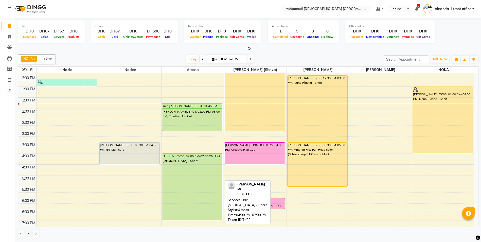
click at [177, 185] on div "Hirath Mr, TK03, 04:00 PM-07:00 PM, Hair Botox - Short" at bounding box center [192, 187] width 60 height 66
click at [202, 178] on div "Hirath Mr, TK03, 04:00 PM-07:00 PM, Hair Botox - Short" at bounding box center [192, 187] width 60 height 66
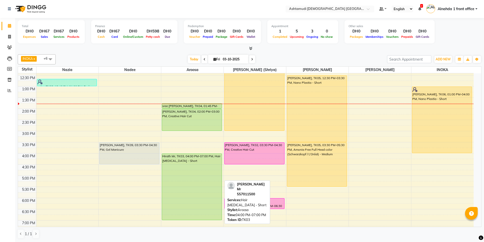
select select "5"
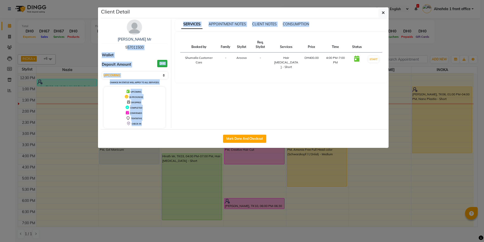
drag, startPoint x: 125, startPoint y: 47, endPoint x: 178, endPoint y: 46, distance: 52.7
click at [178, 46] on div "Hirath Mr 557011500 Wallet Deposit Amount DH0 Select IN SERVICE CONFIRMED TENTA…" at bounding box center [244, 74] width 293 height 108
click at [142, 57] on div "Wallet" at bounding box center [135, 55] width 66 height 6
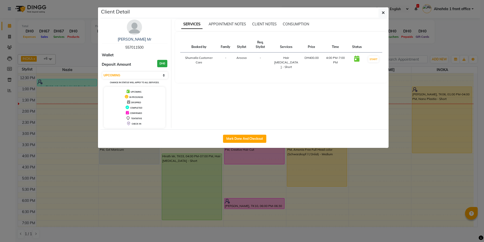
drag, startPoint x: 147, startPoint y: 48, endPoint x: 118, endPoint y: 48, distance: 28.6
click at [118, 48] on div "Hirath Mr 557011500" at bounding box center [135, 43] width 66 height 13
copy span "557011500"
click at [386, 14] on button "button" at bounding box center [384, 13] width 10 height 10
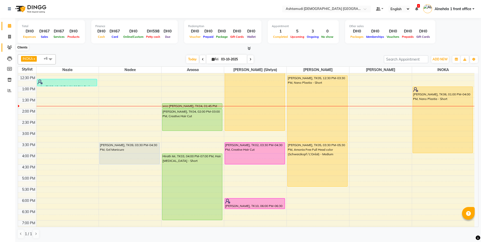
click at [11, 47] on icon at bounding box center [9, 47] width 5 height 4
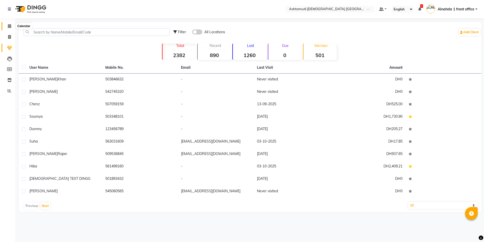
click at [9, 27] on icon at bounding box center [9, 26] width 3 height 4
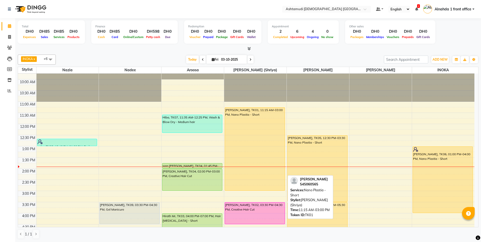
scroll to position [25, 0]
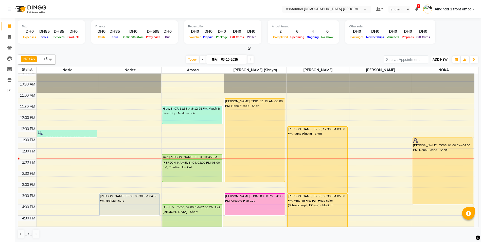
click at [438, 58] on span "ADD NEW" at bounding box center [439, 60] width 15 height 4
click at [421, 83] on link "Add Expense" at bounding box center [428, 82] width 40 height 7
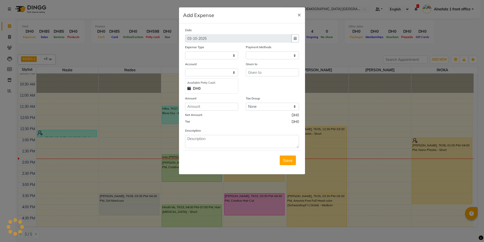
select select
select select "1"
select select "6330"
click at [192, 56] on select "Select ACCOMODATION EXPENSES ADVERTISEMENT SALES PROMOTIONAL EXPENSES Bonus BRI…" at bounding box center [211, 55] width 53 height 8
select select "6170"
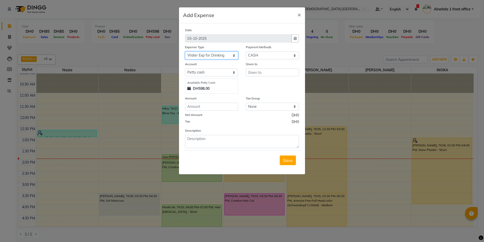
click at [185, 51] on select "Select ACCOMODATION EXPENSES ADVERTISEMENT SALES PROMOTIONAL EXPENSES Bonus BRI…" at bounding box center [211, 55] width 53 height 8
click at [197, 107] on input "number" at bounding box center [211, 107] width 53 height 8
type input "19"
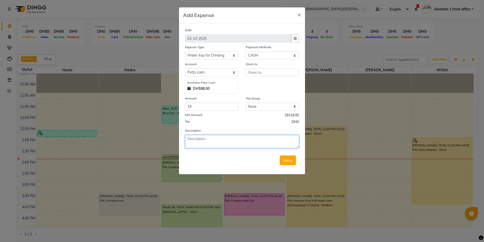
click at [197, 144] on textarea at bounding box center [242, 141] width 114 height 13
type textarea "Drinking water for the client"
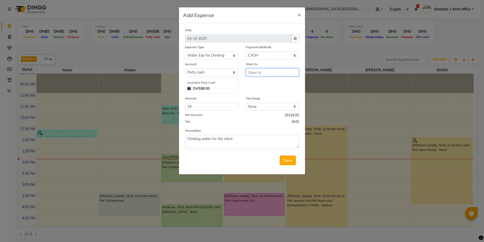
click at [275, 73] on input "text" at bounding box center [272, 72] width 53 height 8
click at [266, 84] on ngb-highlight "PRE SILA JEMU" at bounding box center [272, 83] width 41 height 5
type input "PRESILA JEMU"
click at [289, 160] on span "Save" at bounding box center [288, 160] width 10 height 5
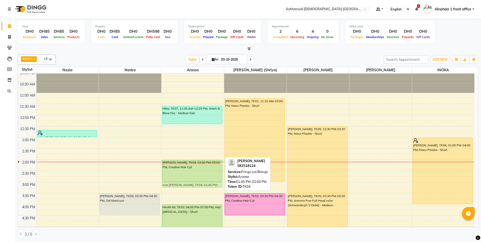
drag, startPoint x: 207, startPoint y: 156, endPoint x: 204, endPoint y: 183, distance: 27.2
click at [204, 183] on div "Hiba, TK07, 11:35 AM-12:25 PM, Wash & Blow Dry - Medium hair sree vidhya, TK04,…" at bounding box center [192, 204] width 62 height 312
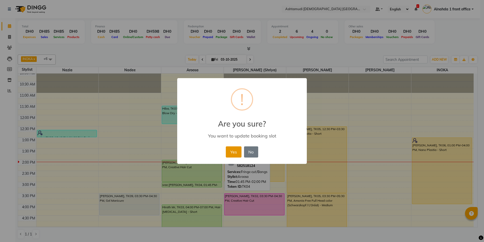
click at [236, 155] on button "Yes" at bounding box center [233, 151] width 15 height 11
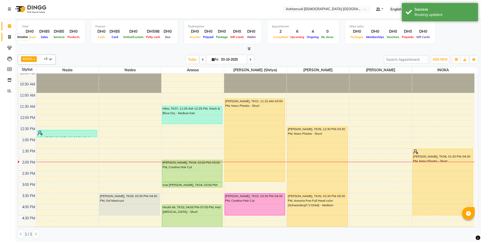
click at [12, 37] on span at bounding box center [9, 37] width 9 height 6
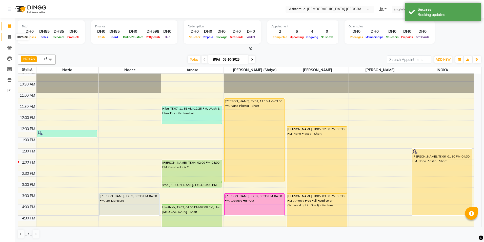
select select "service"
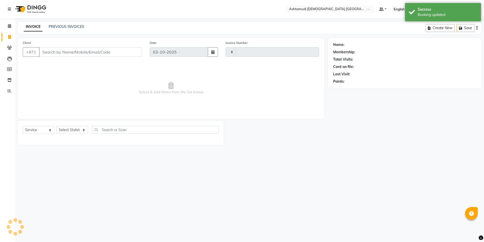
type input "3071"
select select "7242"
click at [83, 132] on select "Select Stylist" at bounding box center [73, 130] width 32 height 8
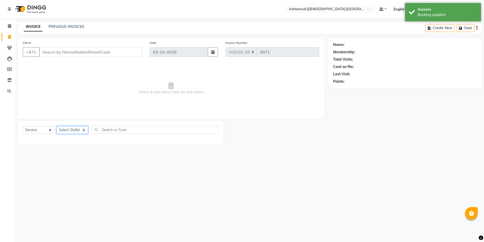
click at [83, 132] on select "Select Stylist" at bounding box center [73, 130] width 32 height 8
click at [83, 132] on select "Select Stylist Alnahda 1 front office [PERSON_NAME] [PERSON_NAME] DINGG TAB USE…" at bounding box center [73, 130] width 33 height 8
select select "86438"
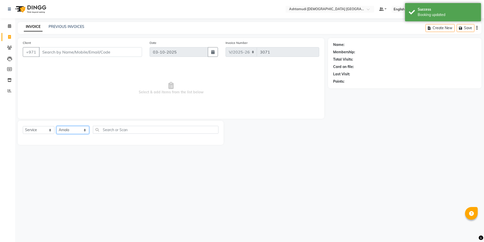
click at [57, 126] on select "Select Stylist Alnahda 1 front office [PERSON_NAME] [PERSON_NAME] DINGG TAB USE…" at bounding box center [73, 130] width 33 height 8
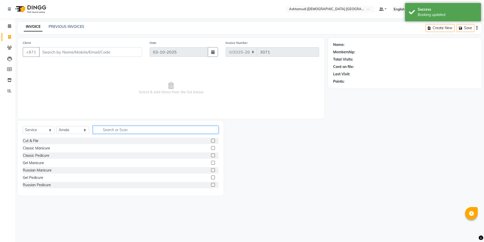
drag, startPoint x: 113, startPoint y: 128, endPoint x: 115, endPoint y: 125, distance: 4.1
click at [115, 125] on div "Select Service Product Membership Package Voucher Prepaid Gift Card Select Styl…" at bounding box center [121, 158] width 206 height 75
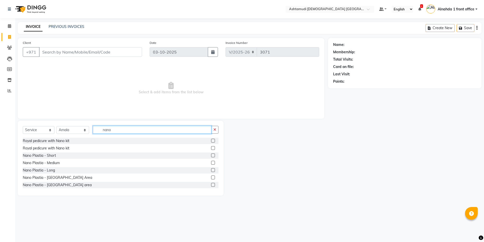
type input "nano"
click at [211, 156] on label at bounding box center [213, 155] width 4 height 4
click at [211, 156] on input "checkbox" at bounding box center [212, 155] width 3 height 3
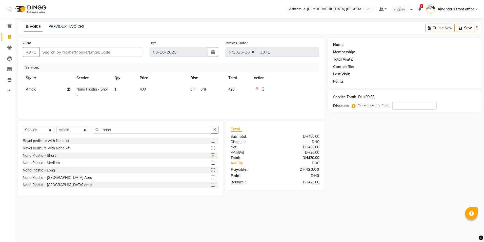
checkbox input "false"
drag, startPoint x: 119, startPoint y: 129, endPoint x: 23, endPoint y: 127, distance: 96.8
click at [23, 128] on div "Select Service Product Membership Package Voucher Prepaid Gift Card Select Styl…" at bounding box center [121, 158] width 206 height 75
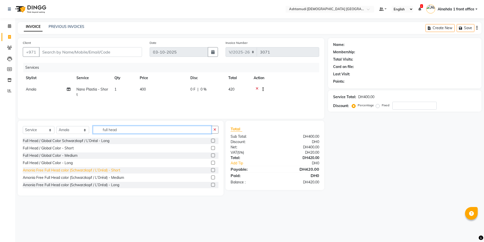
scroll to position [23, 0]
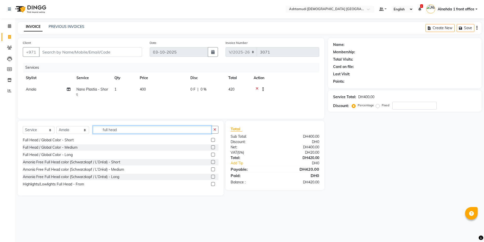
type input "full head"
click at [211, 169] on label at bounding box center [213, 169] width 4 height 4
click at [211, 169] on input "checkbox" at bounding box center [212, 169] width 3 height 3
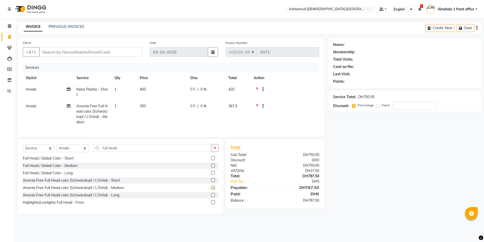
checkbox input "false"
click at [37, 152] on select "Select Service Product Membership Package Voucher Prepaid Gift Card" at bounding box center [39, 148] width 32 height 8
select select "product"
click at [23, 148] on select "Select Service Product Membership Package Voucher Prepaid Gift Card" at bounding box center [39, 148] width 32 height 8
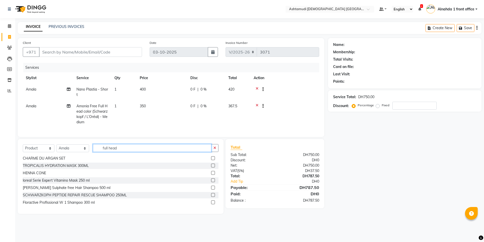
drag, startPoint x: 116, startPoint y: 153, endPoint x: 89, endPoint y: 152, distance: 27.4
click at [97, 152] on input "full head" at bounding box center [152, 148] width 118 height 8
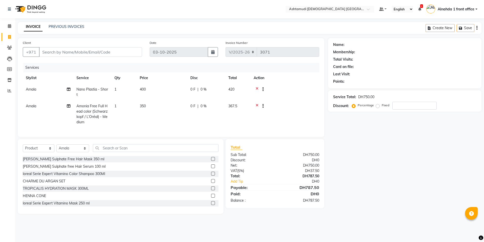
click at [211, 161] on label at bounding box center [213, 159] width 4 height 4
click at [211, 161] on input "checkbox" at bounding box center [212, 158] width 3 height 3
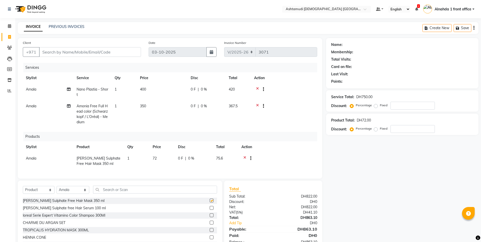
checkbox input "false"
click at [210, 210] on label at bounding box center [212, 208] width 4 height 4
click at [210, 210] on input "checkbox" at bounding box center [211, 207] width 3 height 3
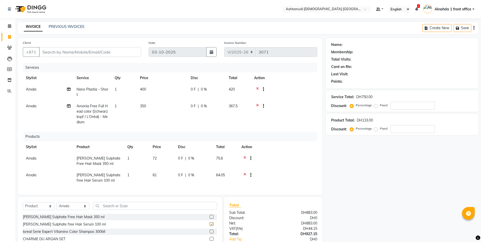
checkbox input "false"
click at [210, 230] on label at bounding box center [212, 231] width 4 height 4
click at [210, 230] on input "checkbox" at bounding box center [211, 231] width 3 height 3
checkbox input "false"
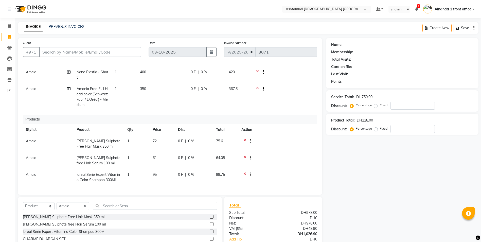
scroll to position [21, 0]
click at [410, 108] on input "number" at bounding box center [412, 106] width 44 height 8
type input "15"
click at [427, 128] on input "number" at bounding box center [412, 129] width 44 height 8
type input "15"
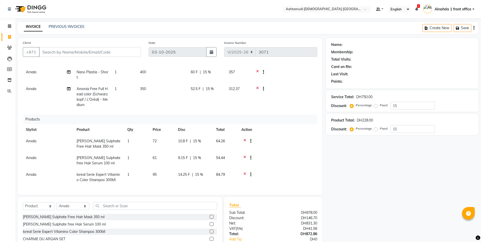
click at [211, 86] on span "15 %" at bounding box center [209, 88] width 8 height 5
select select "86438"
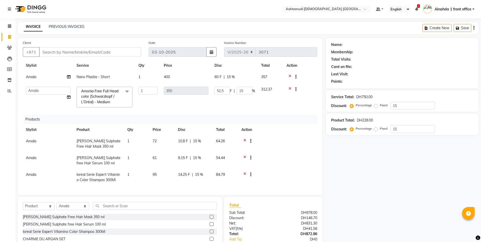
scroll to position [16, 0]
click at [231, 74] on span "15 %" at bounding box center [231, 76] width 8 height 5
select select "86438"
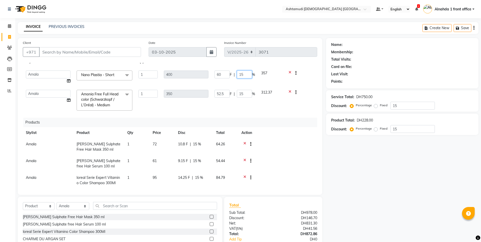
click at [246, 74] on input "15" at bounding box center [244, 74] width 15 height 8
type input "1"
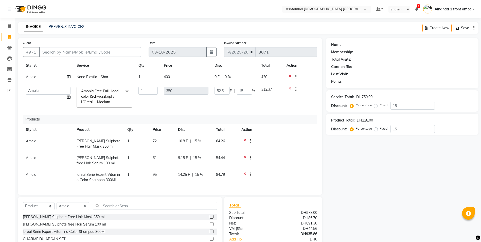
click at [260, 107] on div "Services Stylist Service Qty Price Disc Total Action Amala Nano Plastia - Short…" at bounding box center [170, 126] width 294 height 127
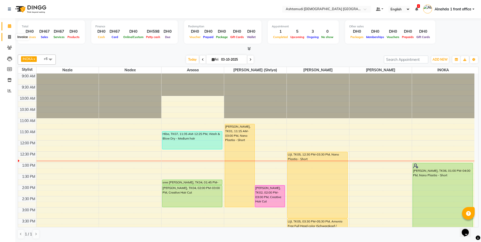
click at [9, 37] on icon at bounding box center [9, 37] width 3 height 4
select select "service"
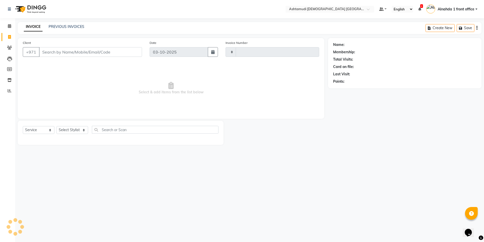
type input "3070"
select select "7242"
click at [60, 52] on input "Client" at bounding box center [90, 52] width 103 height 10
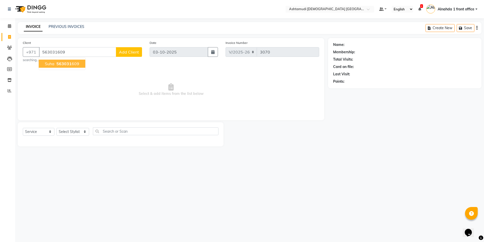
type input "563031609"
drag, startPoint x: 62, startPoint y: 62, endPoint x: 173, endPoint y: 35, distance: 113.7
click at [62, 62] on span "563031" at bounding box center [64, 63] width 15 height 5
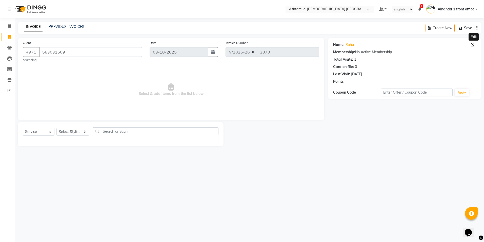
click at [472, 45] on icon at bounding box center [473, 45] width 4 height 4
click at [474, 46] on icon at bounding box center [473, 45] width 4 height 4
click at [473, 45] on icon at bounding box center [473, 45] width 4 height 4
click at [474, 43] on icon at bounding box center [473, 45] width 4 height 4
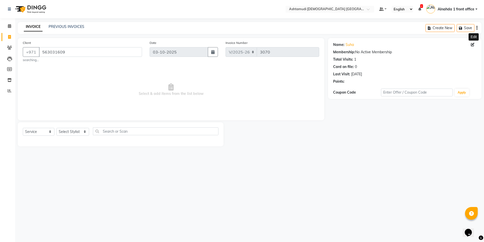
click at [474, 47] on span at bounding box center [474, 44] width 6 height 5
click at [473, 44] on icon at bounding box center [473, 45] width 4 height 4
click at [85, 130] on select "Select Stylist Alnahda 1 front office [PERSON_NAME] [PERSON_NAME] DINGG TAB USE…" at bounding box center [73, 132] width 33 height 8
select select "61833"
click at [57, 128] on select "Select Stylist Alnahda 1 front office [PERSON_NAME] [PERSON_NAME] DINGG TAB USE…" at bounding box center [73, 132] width 33 height 8
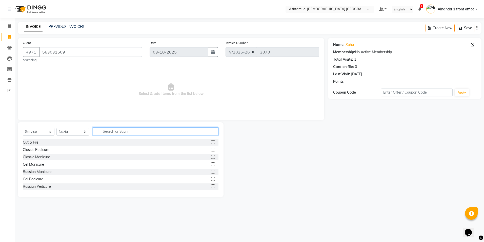
click at [107, 131] on input "text" at bounding box center [155, 131] width 125 height 8
type input "eye"
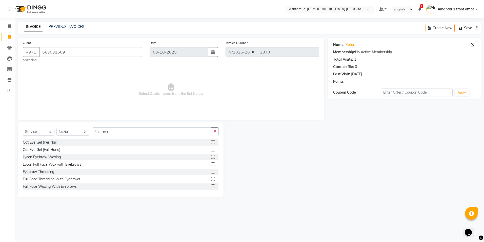
click at [211, 171] on label at bounding box center [213, 172] width 4 height 4
click at [211, 171] on input "checkbox" at bounding box center [212, 171] width 3 height 3
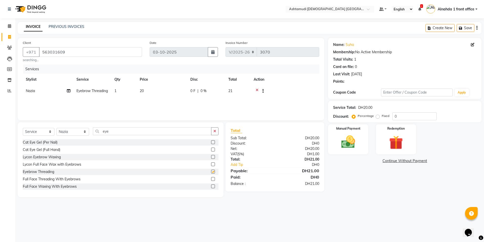
checkbox input "false"
click at [402, 115] on input "0" at bounding box center [415, 116] width 44 height 8
type input "015"
click at [346, 144] on img at bounding box center [349, 142] width 24 height 17
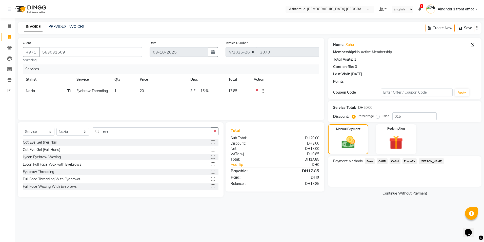
click at [382, 161] on span "CARD" at bounding box center [382, 161] width 11 height 6
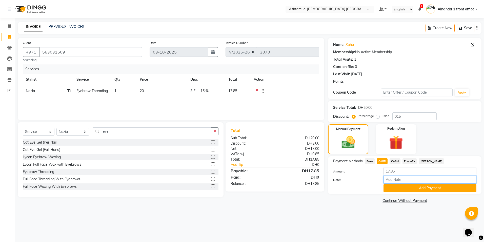
click at [390, 181] on input "Note:" at bounding box center [430, 180] width 93 height 8
type input "presila"
click at [397, 188] on button "Add Payment" at bounding box center [430, 188] width 93 height 8
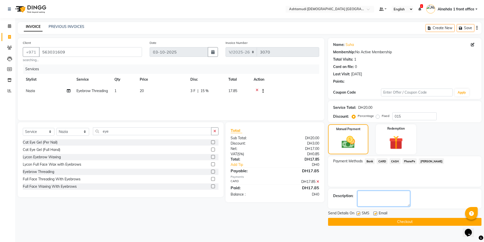
click at [361, 202] on textarea at bounding box center [384, 199] width 53 height 16
type textarea "0260"
click at [385, 220] on button "Checkout" at bounding box center [405, 222] width 154 height 8
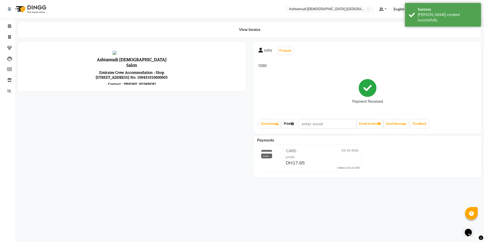
click at [288, 123] on link "Print" at bounding box center [289, 123] width 14 height 9
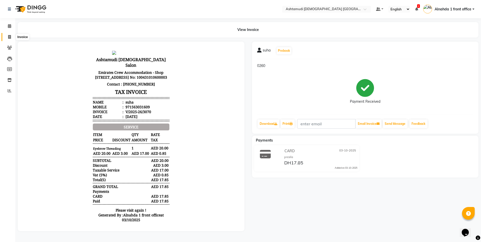
drag, startPoint x: 9, startPoint y: 36, endPoint x: 15, endPoint y: 35, distance: 6.1
click at [9, 36] on icon at bounding box center [9, 37] width 3 height 4
select select "service"
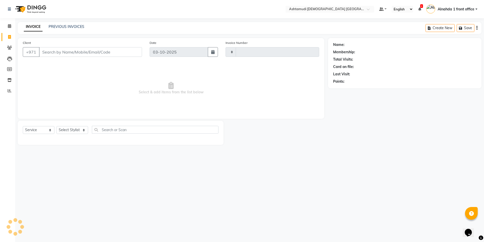
click at [44, 49] on input "Client" at bounding box center [90, 52] width 103 height 10
type input "3071"
select select "7242"
type input "563031609"
click at [472, 45] on icon at bounding box center [473, 45] width 4 height 4
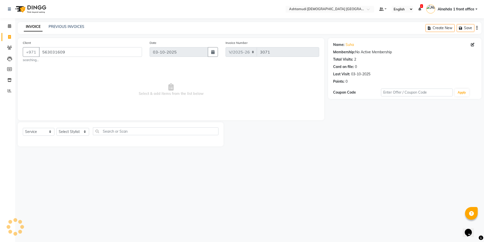
select select "3798"
select select "[DEMOGRAPHIC_DATA]"
select select
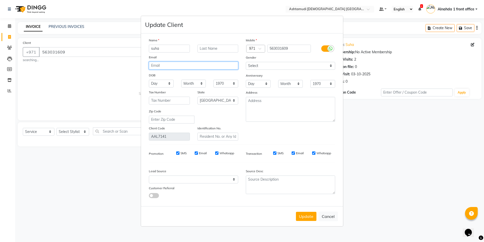
click at [157, 65] on input "email" at bounding box center [193, 66] width 89 height 8
click at [153, 67] on input "email" at bounding box center [193, 66] width 89 height 8
type input "[EMAIL_ADDRESS][DOMAIN_NAME]"
click at [171, 85] on select "Day 01 02 03 04 05 06 07 08 09 10 11 12 13 14 15 16 17 18 19 20 21 22 23 24 25 …" at bounding box center [161, 84] width 25 height 8
select select "14"
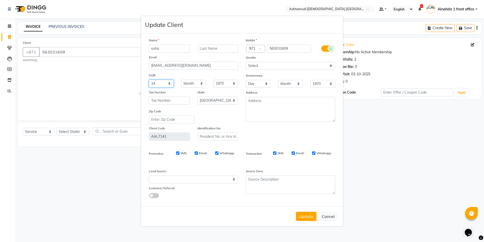
click at [149, 80] on select "Day 01 02 03 04 05 06 07 08 09 10 11 12 13 14 15 16 17 18 19 20 21 22 23 24 25 …" at bounding box center [161, 84] width 25 height 8
click at [202, 84] on select "Month January February March April May June July August September October Novem…" at bounding box center [193, 84] width 25 height 8
select select "01"
click at [181, 80] on select "Month January February March April May June July August September October Novem…" at bounding box center [193, 84] width 25 height 8
click at [228, 85] on select "1940 1941 1942 1943 1944 1945 1946 1947 1948 1949 1950 1951 1952 1953 1954 1955…" at bounding box center [226, 84] width 25 height 8
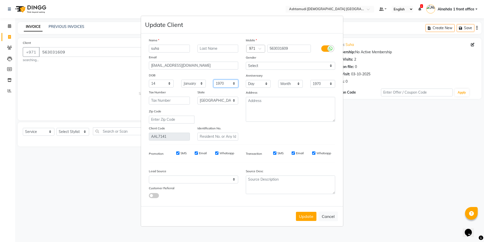
select select "1998"
click at [214, 80] on select "1940 1941 1942 1943 1944 1945 1946 1947 1948 1949 1950 1951 1952 1953 1954 1955…" at bounding box center [226, 84] width 25 height 8
click at [298, 216] on button "Update" at bounding box center [306, 216] width 21 height 9
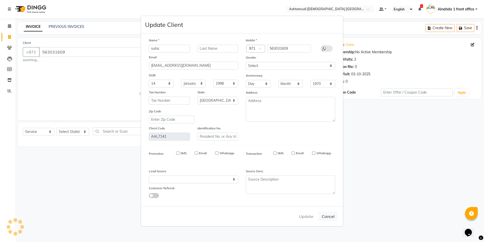
select select
select select "null"
select select
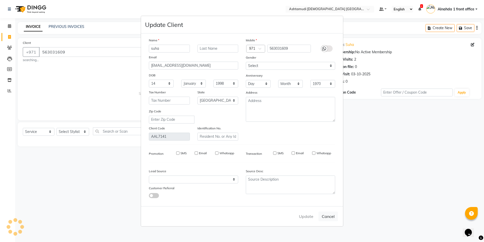
select select
checkbox input "false"
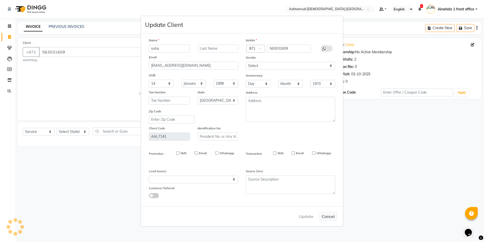
checkbox input "false"
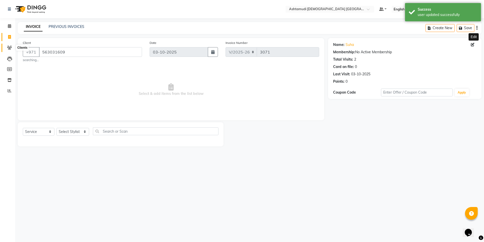
click at [11, 49] on icon at bounding box center [9, 48] width 5 height 4
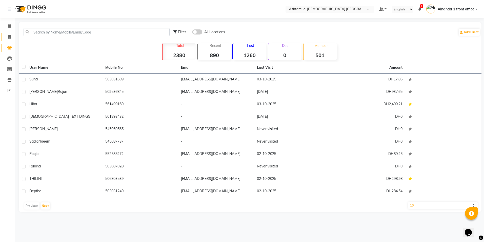
click at [9, 36] on icon at bounding box center [9, 37] width 3 height 4
select select "service"
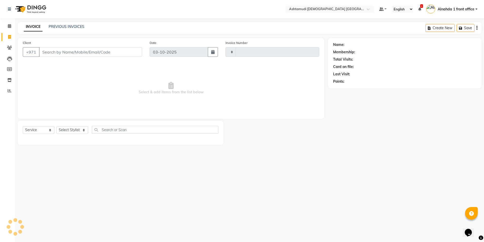
type input "3071"
select select "7242"
click at [84, 130] on select "Select Stylist" at bounding box center [73, 130] width 32 height 8
click at [84, 128] on select "Select Stylist" at bounding box center [73, 130] width 32 height 8
click at [83, 129] on select "Select Stylist" at bounding box center [73, 130] width 32 height 8
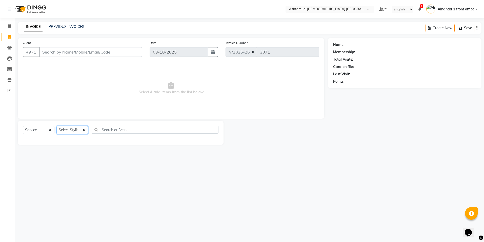
click at [83, 129] on select "Select Stylist" at bounding box center [73, 130] width 32 height 8
click at [83, 129] on select "Select Stylist Alnahda 1 front office [PERSON_NAME] [PERSON_NAME] DINGG TAB USE…" at bounding box center [73, 130] width 33 height 8
select select "86438"
click at [57, 126] on select "Select Stylist Alnahda 1 front office [PERSON_NAME] [PERSON_NAME] DINGG TAB USE…" at bounding box center [73, 130] width 33 height 8
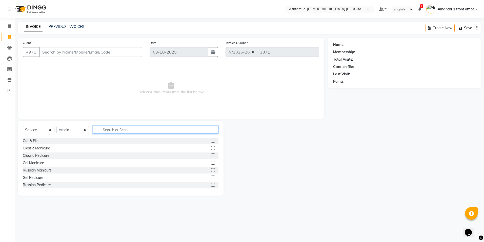
click at [105, 131] on input "text" at bounding box center [155, 130] width 125 height 8
type input "wash"
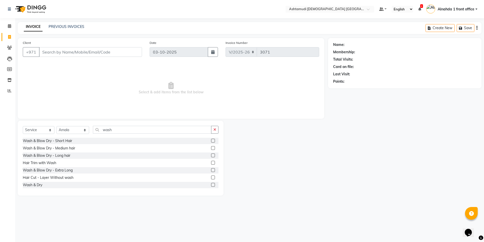
click at [211, 140] on label at bounding box center [213, 141] width 4 height 4
click at [211, 140] on input "checkbox" at bounding box center [212, 140] width 3 height 3
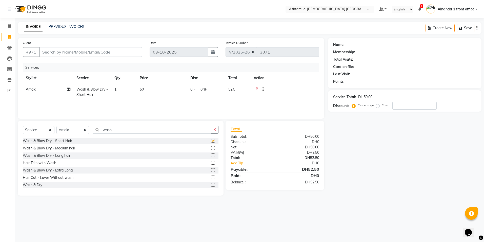
checkbox input "false"
drag, startPoint x: 115, startPoint y: 129, endPoint x: 68, endPoint y: 130, distance: 47.1
click at [68, 130] on div "Select Service Product Membership Package Voucher Prepaid Gift Card Select Styl…" at bounding box center [121, 132] width 196 height 12
click at [258, 89] on icon at bounding box center [257, 90] width 3 height 6
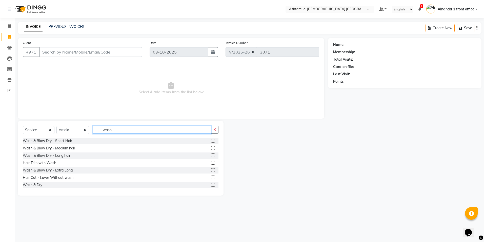
drag, startPoint x: 118, startPoint y: 130, endPoint x: 101, endPoint y: 130, distance: 16.5
click at [101, 130] on input "wash" at bounding box center [152, 130] width 118 height 8
type input "pedi"
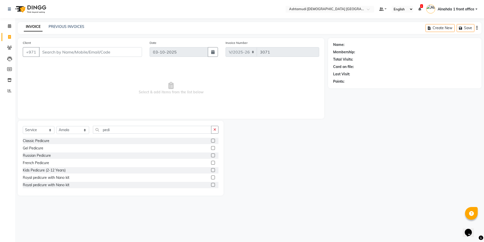
click at [211, 147] on label at bounding box center [213, 148] width 4 height 4
click at [211, 147] on input "checkbox" at bounding box center [212, 147] width 3 height 3
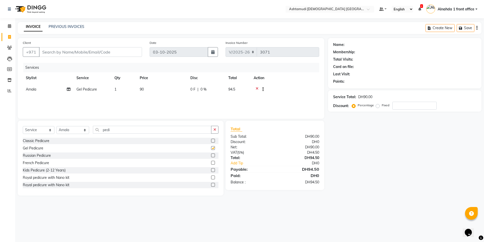
checkbox input "false"
drag, startPoint x: 116, startPoint y: 132, endPoint x: 28, endPoint y: 125, distance: 88.4
click at [28, 125] on div "Select Service Product Membership Package Voucher Prepaid Gift Card Select Styl…" at bounding box center [121, 158] width 206 height 75
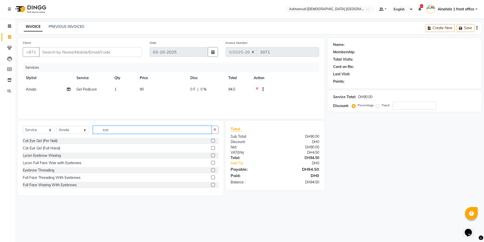
type input "eye"
click at [211, 169] on label at bounding box center [213, 170] width 4 height 4
click at [211, 169] on input "checkbox" at bounding box center [212, 170] width 3 height 3
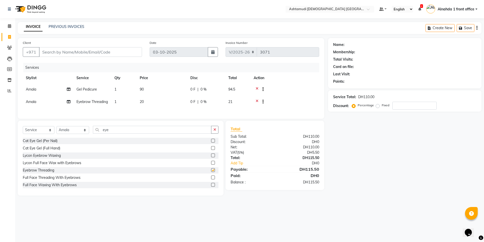
checkbox input "false"
drag, startPoint x: 110, startPoint y: 135, endPoint x: 43, endPoint y: 135, distance: 67.7
click at [43, 135] on div "Select Service Product Membership Package Voucher Prepaid Gift Card Select Styl…" at bounding box center [121, 132] width 196 height 12
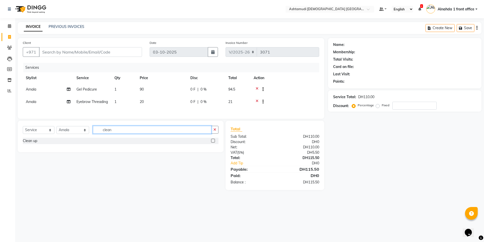
type input "clean"
click at [212, 142] on label at bounding box center [213, 141] width 4 height 4
click at [212, 142] on input "checkbox" at bounding box center [212, 140] width 3 height 3
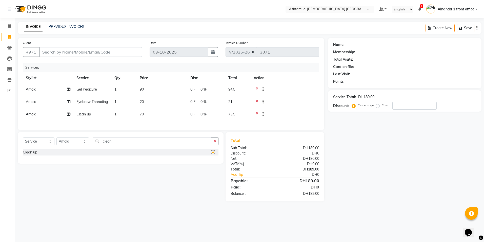
checkbox input "false"
click at [408, 105] on input "number" at bounding box center [415, 106] width 44 height 8
type input "15"
click at [257, 87] on icon at bounding box center [257, 90] width 3 height 6
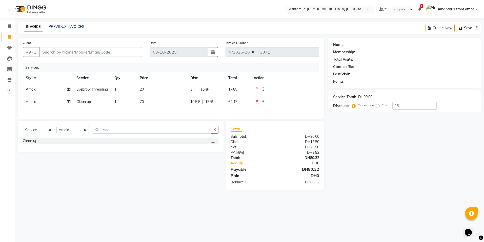
click at [258, 89] on icon at bounding box center [257, 90] width 3 height 6
click at [257, 88] on icon at bounding box center [257, 90] width 3 height 6
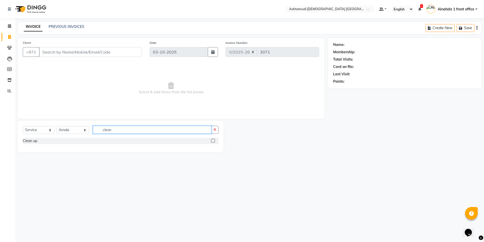
drag, startPoint x: 119, startPoint y: 129, endPoint x: 73, endPoint y: 130, distance: 45.9
click at [65, 136] on div "Select Service Product Membership Package Voucher Prepaid Gift Card Select Styl…" at bounding box center [121, 132] width 196 height 12
type input "saree"
click at [214, 141] on label at bounding box center [213, 141] width 4 height 4
click at [214, 141] on input "checkbox" at bounding box center [212, 140] width 3 height 3
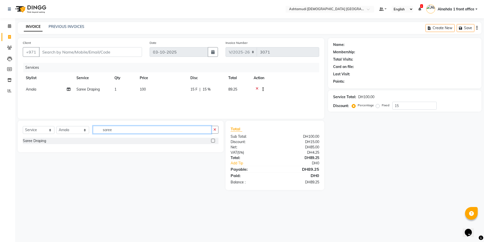
checkbox input "false"
drag, startPoint x: 116, startPoint y: 130, endPoint x: 31, endPoint y: 133, distance: 84.7
click at [31, 133] on div "Select Service Product Membership Package Voucher Prepaid Gift Card Select Styl…" at bounding box center [121, 132] width 196 height 12
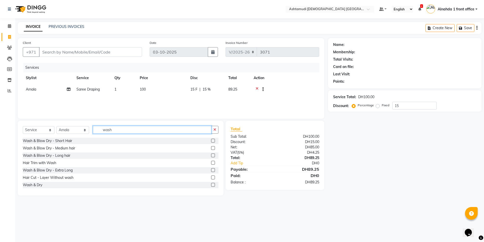
type input "wash"
click at [211, 147] on label at bounding box center [213, 148] width 4 height 4
click at [211, 147] on input "checkbox" at bounding box center [212, 147] width 3 height 3
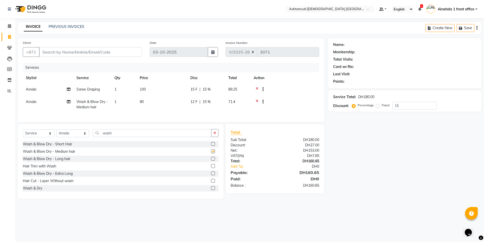
checkbox input "false"
click at [207, 88] on span "15 %" at bounding box center [207, 89] width 8 height 5
select select "86438"
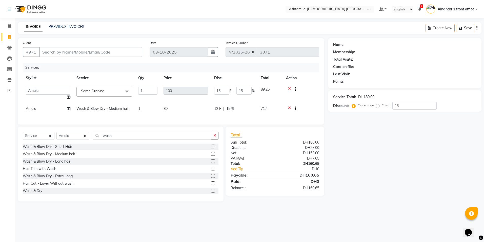
click at [169, 157] on div "Wash & Blow Dry - Medium hair" at bounding box center [121, 154] width 196 height 6
click at [247, 93] on input "15" at bounding box center [244, 91] width 15 height 8
type input "1"
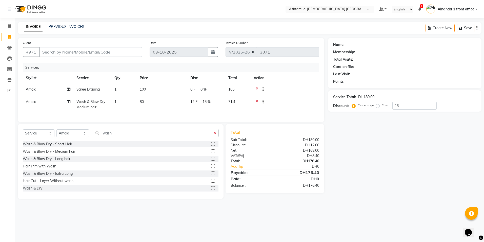
click at [128, 141] on div "Select Service Product Membership Package Voucher Prepaid Gift Card Select Styl…" at bounding box center [121, 135] width 196 height 12
click at [137, 137] on input "wash" at bounding box center [152, 133] width 118 height 8
click at [10, 26] on icon at bounding box center [9, 26] width 3 height 4
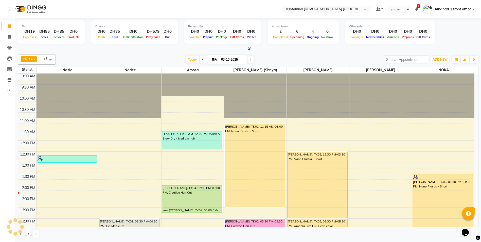
click at [209, 57] on span "Fri 03-10-2025" at bounding box center [226, 59] width 41 height 9
click at [212, 59] on icon at bounding box center [213, 59] width 3 height 3
select select "10"
select select "2025"
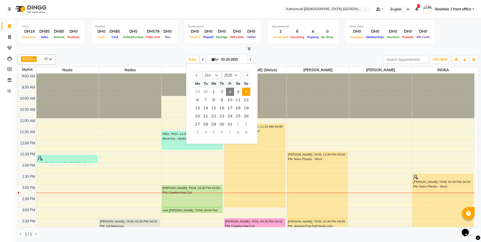
click at [245, 91] on span "5" at bounding box center [246, 92] width 8 height 8
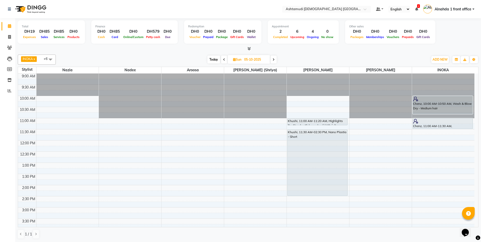
click at [215, 61] on span "Today" at bounding box center [213, 59] width 13 height 8
type input "03-10-2025"
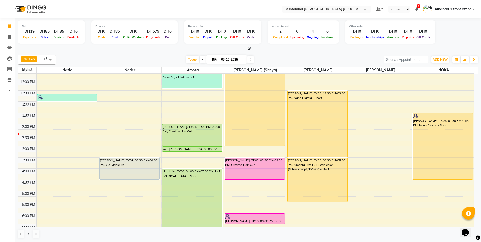
scroll to position [0, 0]
click at [365, 143] on div "9:00 AM 9:30 AM 10:00 AM 10:30 AM 11:00 AM 11:30 AM 12:00 PM 12:30 PM 1:00 PM 1…" at bounding box center [246, 168] width 456 height 312
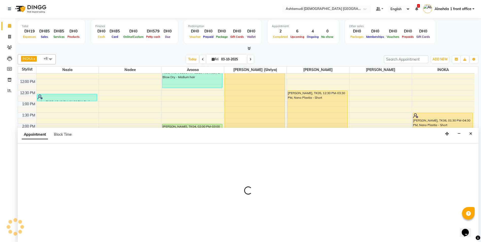
select select "87615"
select select "tentative"
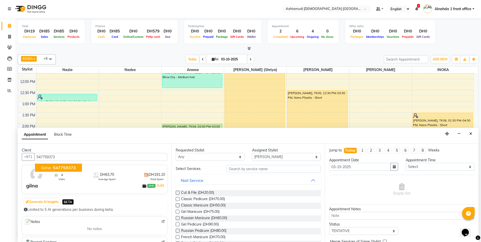
click at [54, 171] on button "gilna 547759373" at bounding box center [58, 167] width 47 height 8
type input "547759373"
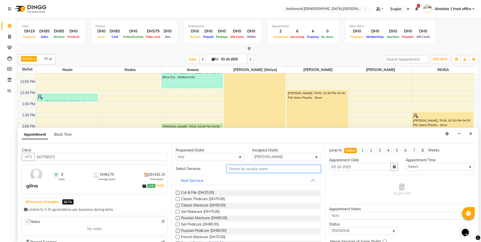
click at [242, 172] on input "text" at bounding box center [274, 169] width 94 height 8
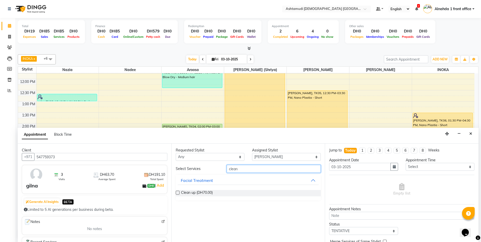
type input "clean"
click at [178, 192] on label at bounding box center [178, 193] width 4 height 4
click at [178, 192] on input "checkbox" at bounding box center [177, 192] width 3 height 3
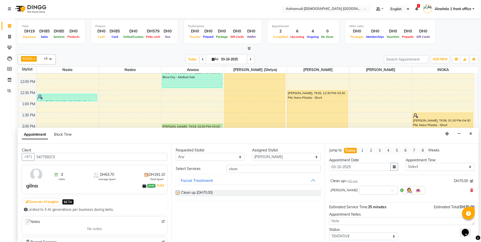
checkbox input "false"
drag, startPoint x: 246, startPoint y: 171, endPoint x: 198, endPoint y: 169, distance: 47.9
click at [199, 169] on div "Select Services clean" at bounding box center [248, 169] width 153 height 8
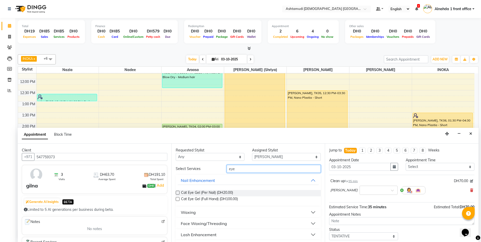
type input "eye"
click at [200, 220] on div "Face Waxing/Threading" at bounding box center [204, 223] width 46 height 6
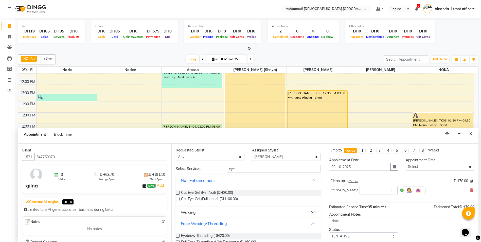
click at [178, 234] on label at bounding box center [178, 236] width 4 height 4
click at [178, 234] on input "checkbox" at bounding box center [177, 235] width 3 height 3
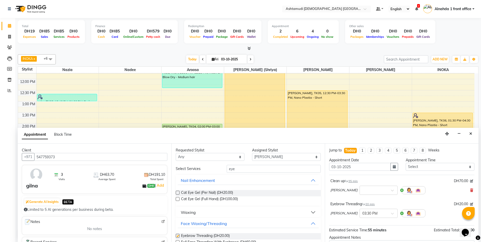
checkbox input "false"
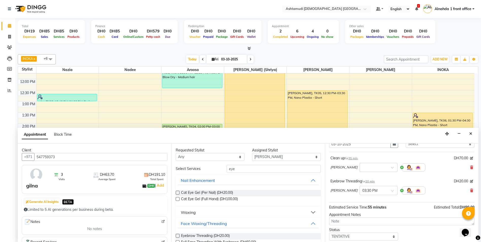
scroll to position [53, 0]
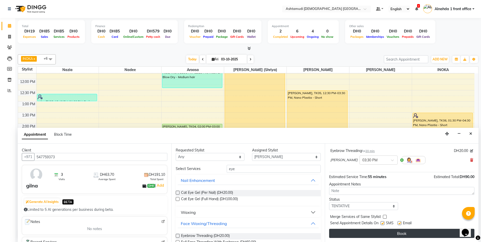
click at [360, 233] on button "Book" at bounding box center [401, 233] width 145 height 9
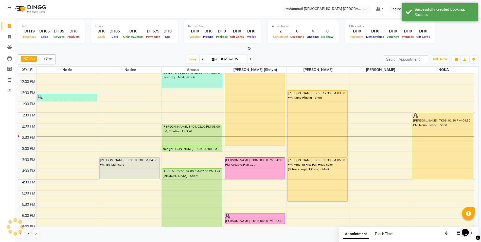
scroll to position [0, 0]
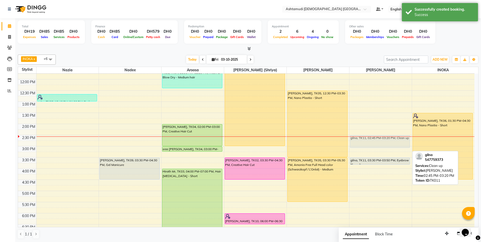
click at [386, 141] on div "gilna, TK11, 02:45 PM-03:20 PM, Clean up gilna, TK11, 03:30 PM-03:50 PM, Eyebro…" at bounding box center [380, 168] width 62 height 312
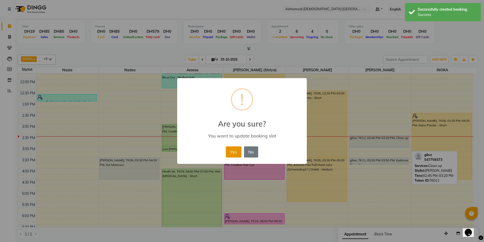
click at [237, 155] on button "Yes" at bounding box center [233, 151] width 15 height 11
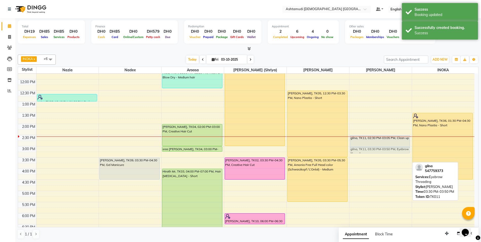
drag, startPoint x: 366, startPoint y: 160, endPoint x: 366, endPoint y: 151, distance: 9.4
click at [366, 151] on div "gilna, TK11, 02:30 PM-03:05 PM, Clean up gilna, TK11, 03:30 PM-03:50 PM, Eyebro…" at bounding box center [380, 168] width 62 height 312
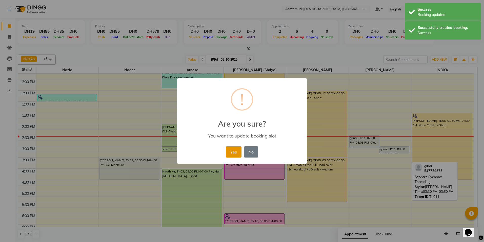
click at [236, 153] on button "Yes" at bounding box center [233, 151] width 15 height 11
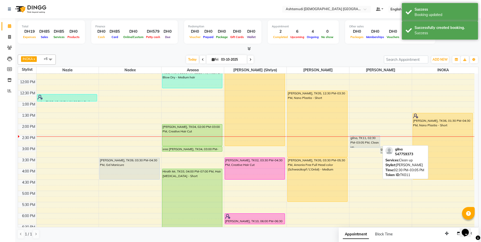
click at [369, 143] on div "gilna, TK11, 02:30 PM-03:05 PM, Clean up" at bounding box center [365, 141] width 30 height 12
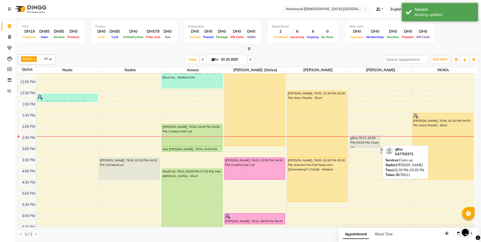
click at [369, 143] on div "gilna, TK11, 02:30 PM-03:05 PM, Clean up" at bounding box center [365, 141] width 30 height 12
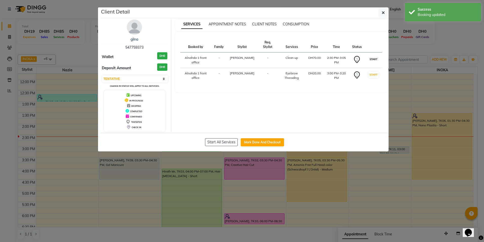
click at [376, 58] on button "START" at bounding box center [374, 59] width 10 height 6
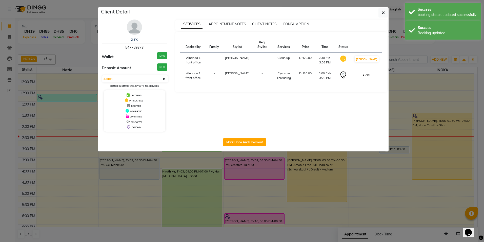
click at [372, 74] on button "START" at bounding box center [367, 74] width 10 height 6
select select "1"
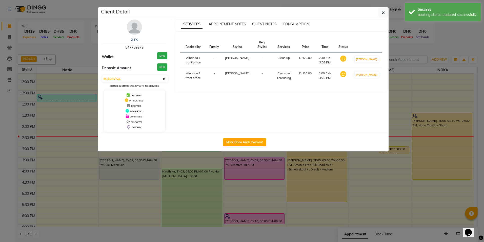
click at [383, 18] on div "gilna 547759373 Wallet DH0 Deposit Amount DH0 Select IN SERVICE CONFIRMED TENTA…" at bounding box center [245, 75] width 288 height 115
click at [388, 15] on div "Client Detail" at bounding box center [245, 12] width 288 height 11
click at [385, 10] on button "button" at bounding box center [384, 13] width 10 height 10
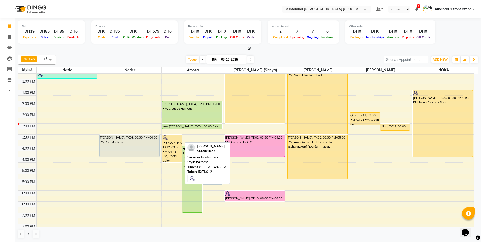
scroll to position [76, 0]
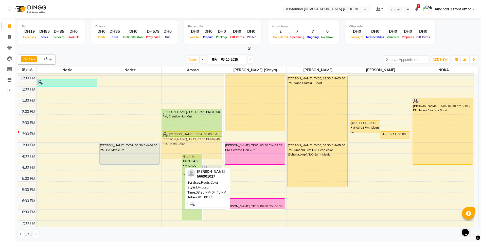
drag, startPoint x: 177, startPoint y: 151, endPoint x: 184, endPoint y: 141, distance: 12.5
click at [184, 141] on div "Tittumol Thomas, TK12, 03:30 PM-04:45 PM, Roots Color Hirath Mr, TK03, 04:00 PM…" at bounding box center [192, 153] width 62 height 312
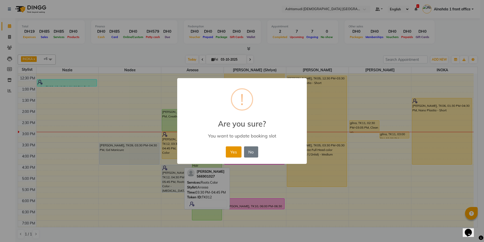
click at [239, 151] on button "Yes" at bounding box center [233, 151] width 15 height 11
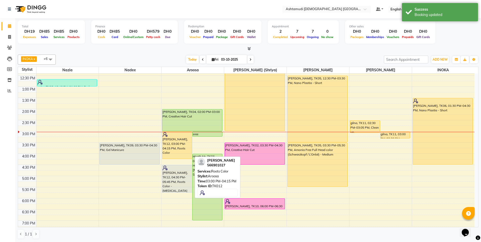
click at [180, 153] on div "Tittumol Thomas, TK12, 03:00 PM-04:15 PM, Roots Color" at bounding box center [177, 145] width 30 height 27
click at [179, 153] on div "Tittumol Thomas, TK12, 03:00 PM-04:15 PM, Roots Color" at bounding box center [177, 145] width 30 height 27
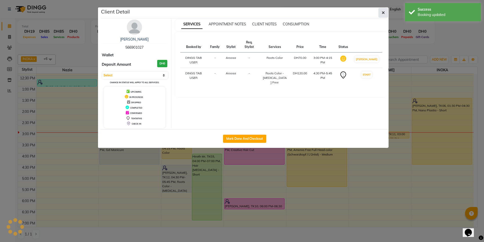
click at [382, 15] on button "button" at bounding box center [384, 13] width 10 height 10
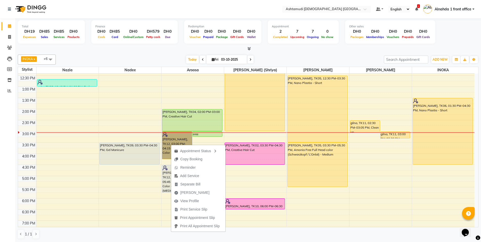
click at [350, 207] on div "9:00 AM 9:30 AM 10:00 AM 10:30 AM 11:00 AM 11:30 AM 12:00 PM 12:30 PM 1:00 PM 1…" at bounding box center [246, 153] width 456 height 312
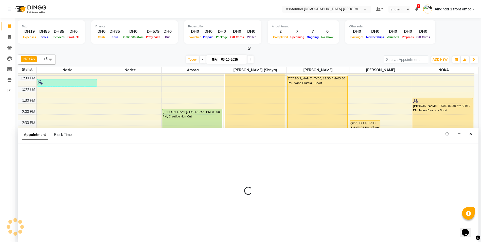
scroll to position [0, 0]
click at [470, 133] on icon "Close" at bounding box center [470, 134] width 3 height 4
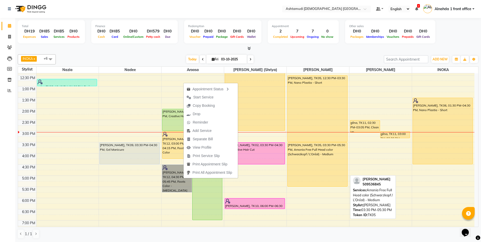
click at [321, 185] on div "[PERSON_NAME], TK05, 03:30 PM-05:30 PM, Amonia Free Full Head color (Schwarzkop…" at bounding box center [317, 164] width 60 height 44
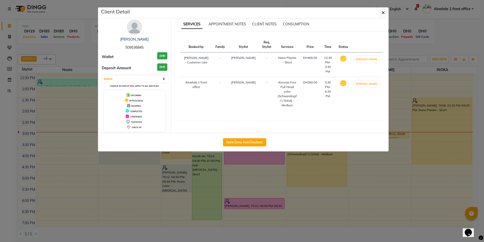
select select "1"
click at [385, 11] on button "button" at bounding box center [384, 13] width 10 height 10
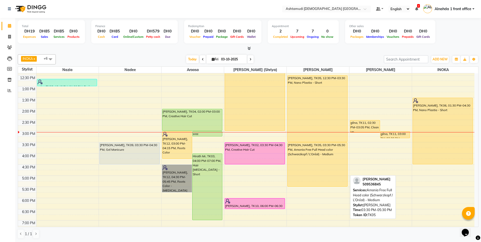
click at [313, 183] on div "[PERSON_NAME], TK05, 03:30 PM-05:30 PM, Amonia Free Full Head color (Schwarzkop…" at bounding box center [317, 164] width 60 height 44
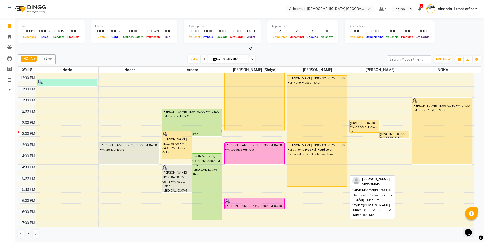
select select "1"
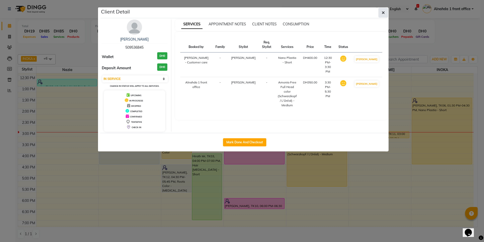
click at [383, 12] on icon "button" at bounding box center [383, 13] width 3 height 4
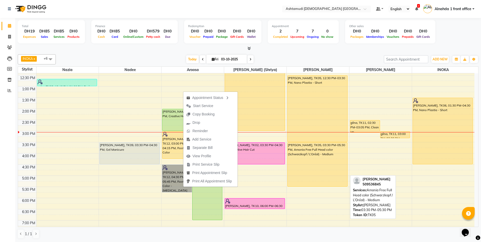
click at [313, 179] on div "[PERSON_NAME], TK05, 03:30 PM-05:30 PM, Amonia Free Full Head color (Schwarzkop…" at bounding box center [317, 164] width 60 height 44
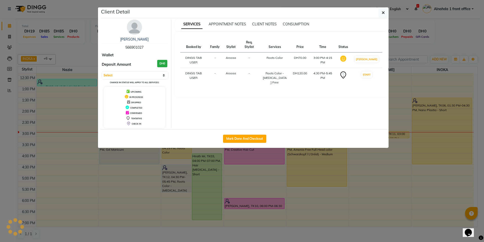
select select "1"
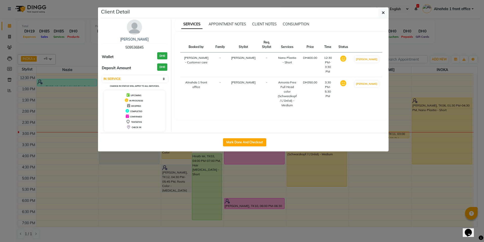
drag, startPoint x: 379, startPoint y: 11, endPoint x: 377, endPoint y: 14, distance: 3.1
click at [380, 11] on button "button" at bounding box center [384, 13] width 10 height 10
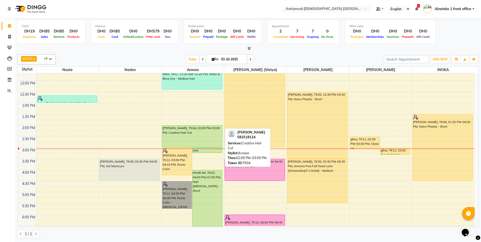
scroll to position [51, 0]
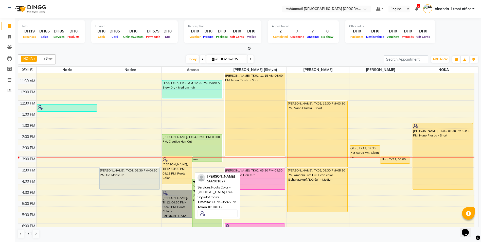
click at [185, 197] on link "Tittumol Thomas, TK12, 04:30 PM-05:45 PM, Roots Color - Ammonia Free" at bounding box center [177, 204] width 30 height 28
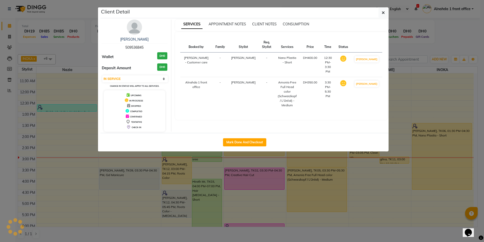
select select "select"
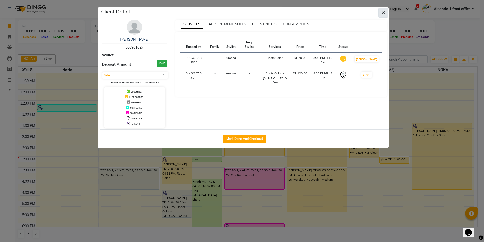
click at [381, 14] on button "button" at bounding box center [384, 13] width 10 height 10
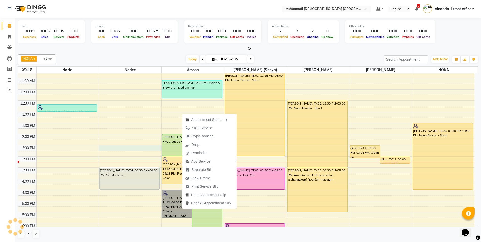
click at [138, 147] on div "9:00 AM 9:30 AM 10:00 AM 10:30 AM 11:00 AM 11:30 AM 12:00 PM 12:30 PM 1:00 PM 1…" at bounding box center [246, 179] width 456 height 312
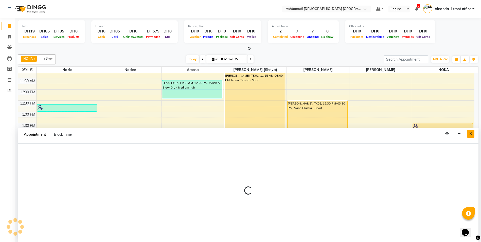
click at [471, 135] on icon "Close" at bounding box center [470, 134] width 3 height 4
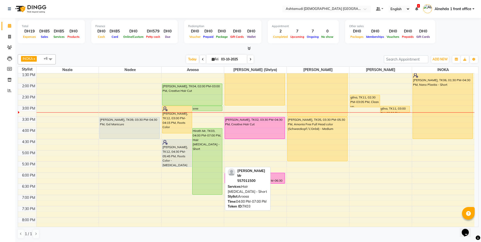
scroll to position [127, 0]
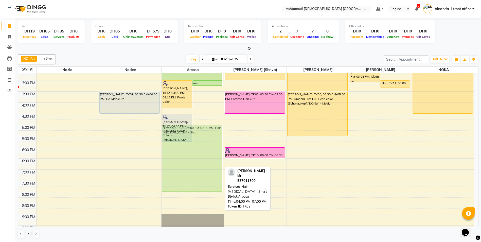
drag, startPoint x: 209, startPoint y: 134, endPoint x: 208, endPoint y: 155, distance: 21.3
click at [208, 155] on div "Tittumol Thomas, TK12, 03:00 PM-04:15 PM, Roots Color sree vidhya, TK04, 03:00 …" at bounding box center [192, 103] width 62 height 312
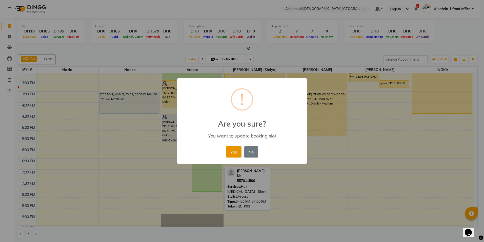
click at [233, 152] on button "Yes" at bounding box center [233, 151] width 15 height 11
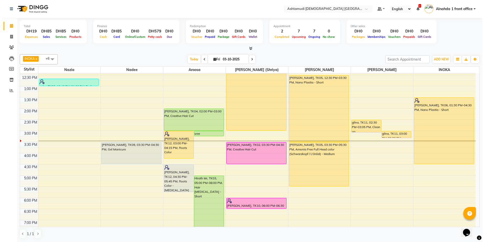
scroll to position [76, 0]
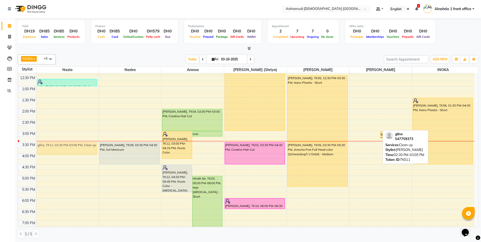
drag, startPoint x: 368, startPoint y: 123, endPoint x: 70, endPoint y: 147, distance: 298.7
click at [70, 147] on tr "suha, TK08, 12:40 PM-01:00 PM, Eyebrow Threading gilna, TK11, 02:30 PM-03:05 PM…" at bounding box center [246, 153] width 456 height 312
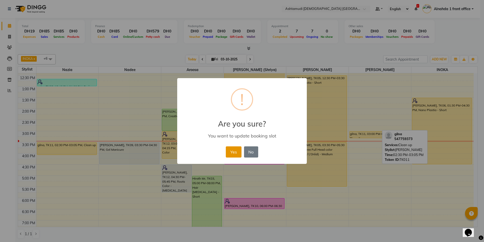
click at [235, 153] on button "Yes" at bounding box center [233, 151] width 15 height 11
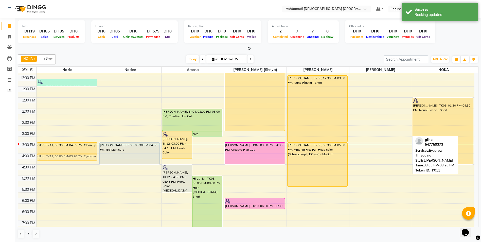
drag, startPoint x: 368, startPoint y: 136, endPoint x: 42, endPoint y: 159, distance: 327.0
click at [42, 159] on tr "suha, TK08, 12:40 PM-01:00 PM, Eyebrow Threading gilna, TK11, 03:30 PM-04:05 PM…" at bounding box center [246, 153] width 456 height 312
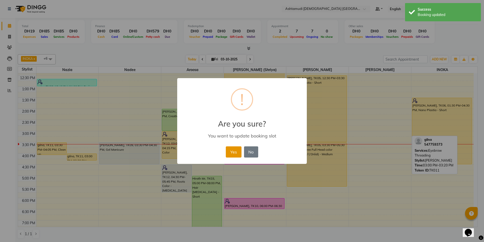
click at [239, 154] on button "Yes" at bounding box center [233, 151] width 15 height 11
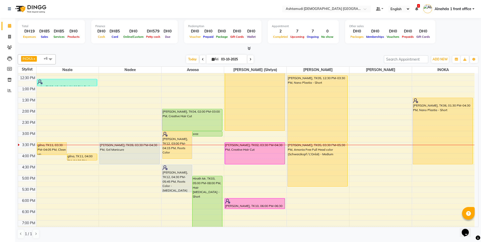
click at [52, 145] on div at bounding box center [67, 145] width 62 height 0
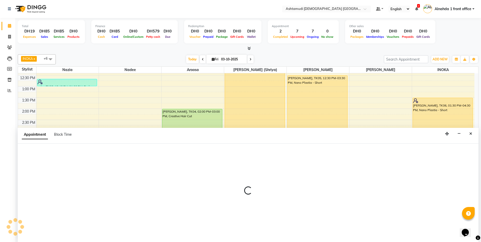
select select "61833"
select select "930"
select select "tentative"
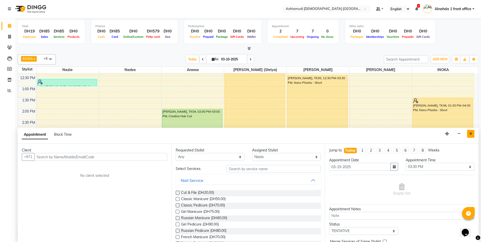
click at [471, 133] on icon "Close" at bounding box center [470, 134] width 3 height 4
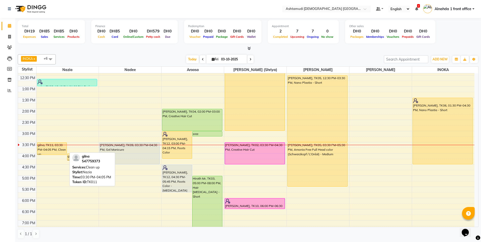
click at [49, 150] on div "gilna, TK11, 03:30 PM-04:05 PM, Clean up" at bounding box center [52, 148] width 30 height 12
click at [53, 150] on div "gilna, TK11, 03:30 PM-04:05 PM, Clean up" at bounding box center [52, 148] width 30 height 12
select select "1"
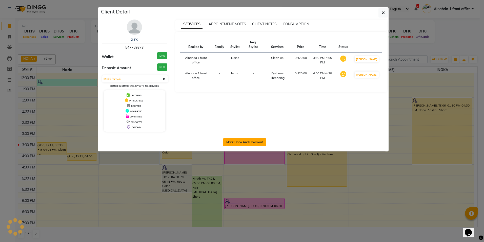
click at [260, 142] on button "Mark Done And Checkout" at bounding box center [244, 142] width 43 height 8
select select "service"
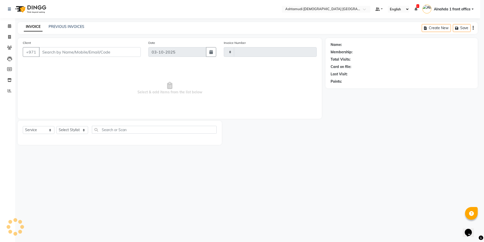
type input "3071"
select select "7242"
type input "547759373"
select select "61833"
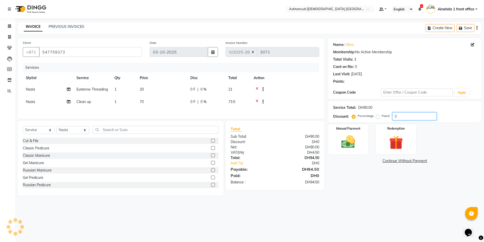
click at [401, 117] on input "0" at bounding box center [415, 116] width 44 height 8
type input "015"
click at [361, 148] on div "Manual Payment" at bounding box center [349, 139] width 42 height 31
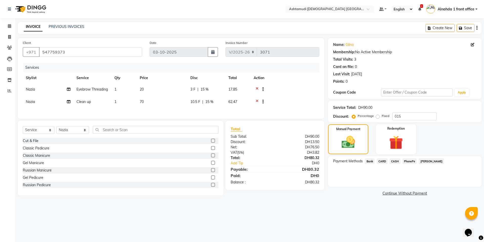
click at [396, 163] on span "CASH" at bounding box center [395, 161] width 11 height 6
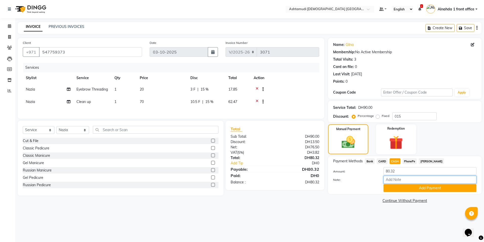
click at [403, 180] on input "Note:" at bounding box center [430, 180] width 93 height 8
type input "amala"
click at [420, 188] on button "Add Payment" at bounding box center [430, 188] width 93 height 8
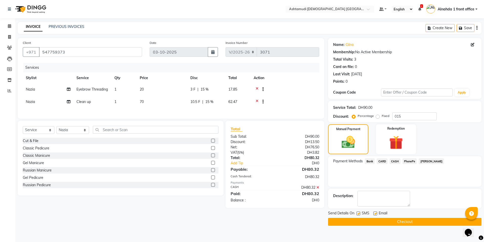
click at [371, 222] on button "Checkout" at bounding box center [405, 222] width 154 height 8
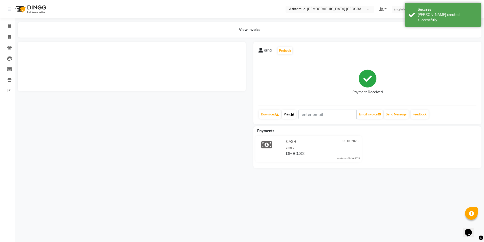
click at [287, 114] on link "Print" at bounding box center [289, 114] width 14 height 9
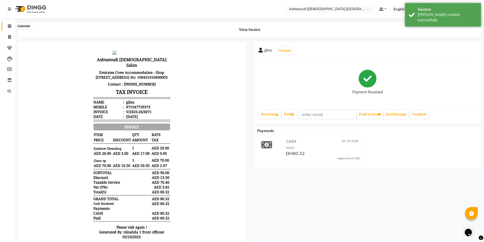
click at [8, 26] on icon at bounding box center [9, 26] width 3 height 4
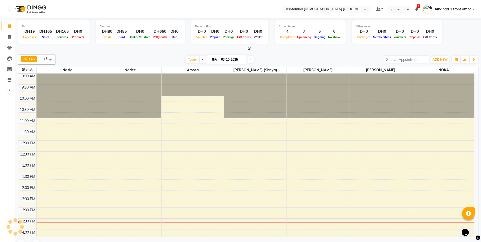
scroll to position [134, 0]
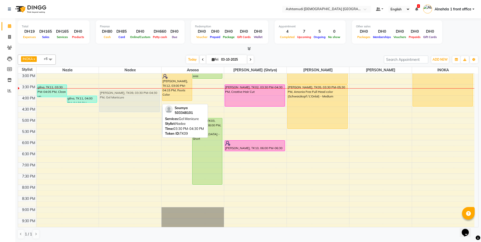
drag, startPoint x: 135, startPoint y: 97, endPoint x: 132, endPoint y: 105, distance: 8.7
click at [132, 105] on div "Soumya, TK09, 03:30 PM-04:30 PM, Gel Manicure Soumya, TK09, 03:30 PM-04:30 PM, …" at bounding box center [130, 95] width 62 height 312
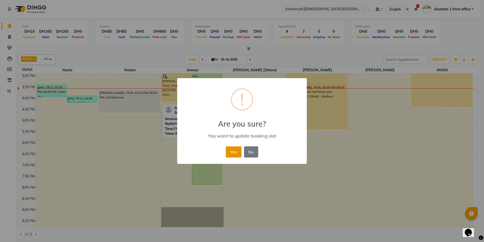
click at [238, 155] on button "Yes" at bounding box center [233, 151] width 15 height 11
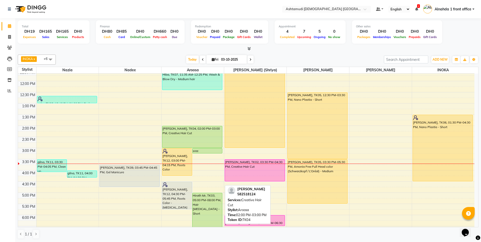
scroll to position [83, 0]
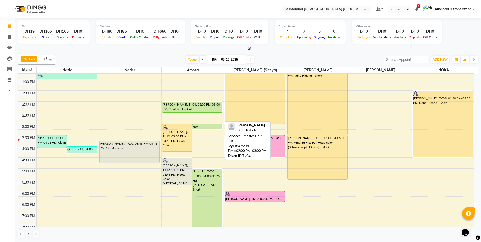
drag, startPoint x: 200, startPoint y: 123, endPoint x: 201, endPoint y: 110, distance: 13.5
click at [201, 110] on div "Tittumol Thomas, TK12, 03:00 PM-04:15 PM, Roots Color sree vidhya, TK04, 03:00 …" at bounding box center [192, 146] width 62 height 312
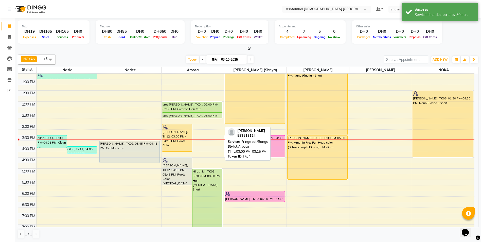
drag, startPoint x: 206, startPoint y: 126, endPoint x: 204, endPoint y: 117, distance: 8.7
click at [205, 116] on div "Tittumol Thomas, TK12, 03:00 PM-04:15 PM, Roots Color sree vidhya, TK04, 03:00 …" at bounding box center [192, 146] width 62 height 312
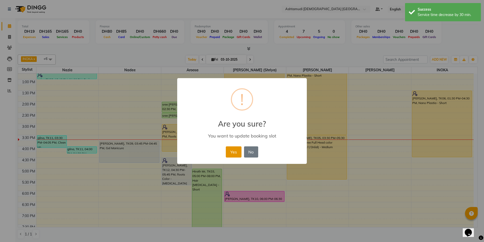
click at [234, 155] on button "Yes" at bounding box center [233, 151] width 15 height 11
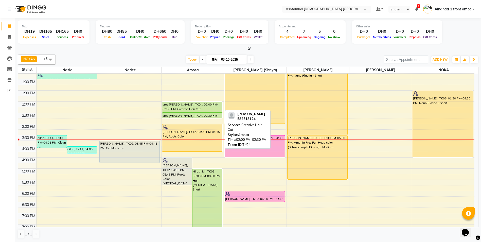
click at [197, 106] on div "sree vidhya, TK04, 02:00 PM-02:30 PM, Creative Hair Cut" at bounding box center [192, 107] width 60 height 10
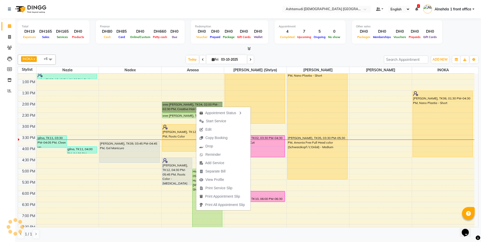
click at [309, 191] on div "9:00 AM 9:30 AM 10:00 AM 10:30 AM 11:00 AM 11:30 AM 12:00 PM 12:30 PM 1:00 PM 1…" at bounding box center [246, 146] width 456 height 312
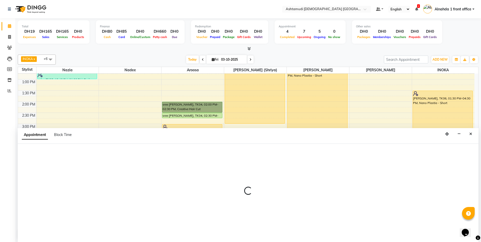
scroll to position [0, 0]
click at [467, 136] on button "Close" at bounding box center [470, 134] width 7 height 8
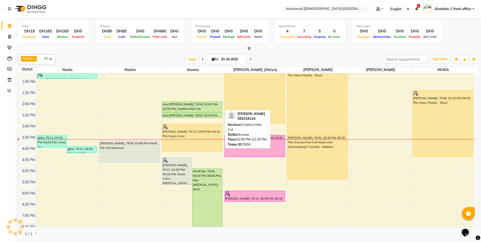
click at [187, 107] on div "sree vidhya, TK04, 02:00 PM-02:30 PM, Creative Hair Cut" at bounding box center [192, 107] width 60 height 10
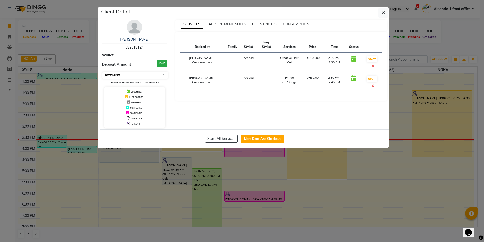
click at [137, 76] on select "Select IN SERVICE CONFIRMED TENTATIVE CHECK IN MARK DONE DROPPED UPCOMING" at bounding box center [135, 75] width 66 height 7
select select "2"
click at [102, 72] on select "Select IN SERVICE CONFIRMED TENTATIVE CHECK IN MARK DONE DROPPED UPCOMING" at bounding box center [135, 75] width 66 height 7
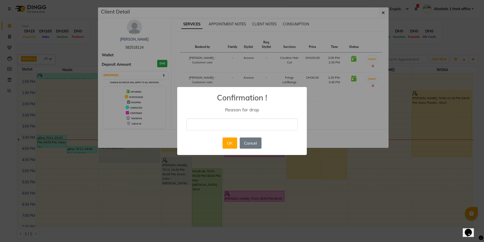
click at [193, 122] on input "text" at bounding box center [241, 124] width 111 height 12
type input "CANCELLED"
click at [231, 144] on button "OK" at bounding box center [230, 142] width 14 height 11
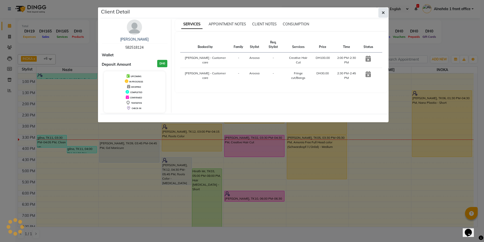
click at [381, 16] on button "button" at bounding box center [384, 13] width 10 height 10
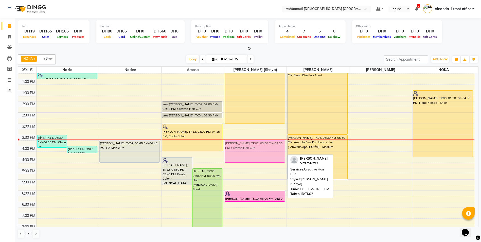
drag, startPoint x: 237, startPoint y: 144, endPoint x: 237, endPoint y: 149, distance: 4.8
click at [237, 149] on div "Mrunalini, TK01, 11:15 AM-03:00 PM, Nano Plastia - Short gopika, TK02, 03:30 PM…" at bounding box center [255, 146] width 62 height 312
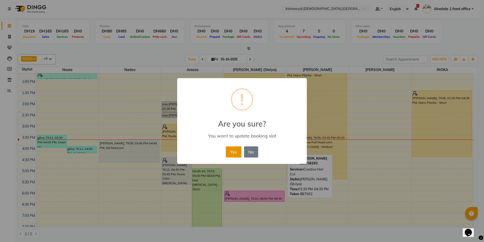
click at [235, 150] on button "Yes" at bounding box center [233, 151] width 15 height 11
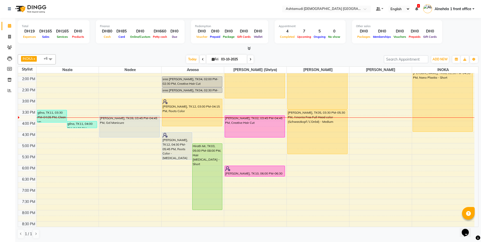
scroll to position [109, 0]
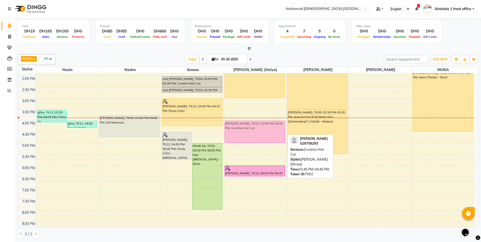
click at [261, 134] on div "Mrunalini, TK01, 11:15 AM-03:00 PM, Nano Plastia - Short gopika, TK02, 03:45 PM…" at bounding box center [255, 121] width 62 height 312
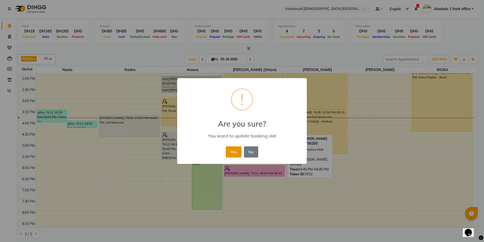
click at [237, 151] on button "Yes" at bounding box center [233, 151] width 15 height 11
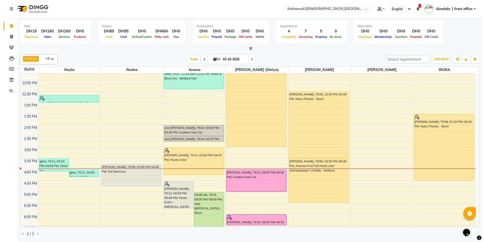
scroll to position [58, 0]
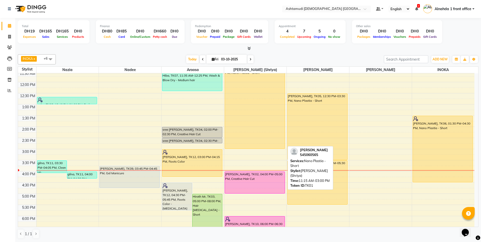
click at [255, 112] on div "Mrunalini, TK01, 11:15 AM-03:00 PM, Nano Plastia - Short" at bounding box center [255, 107] width 60 height 83
click at [246, 119] on div "Mrunalini, TK01, 11:15 AM-03:00 PM, Nano Plastia - Short" at bounding box center [255, 107] width 60 height 83
select select "1"
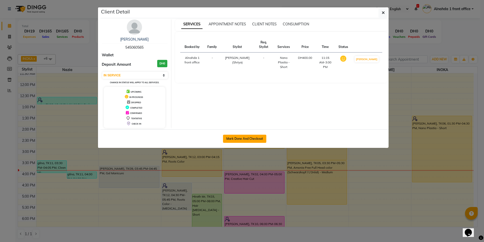
click at [248, 139] on button "Mark Done And Checkout" at bounding box center [244, 139] width 43 height 8
select select "service"
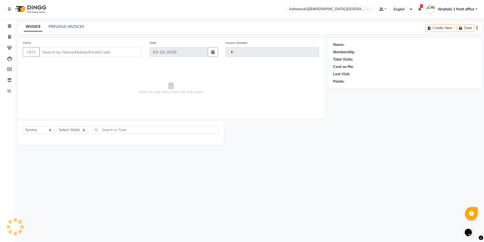
type input "3072"
select select "7242"
type input "545060565"
select select "86641"
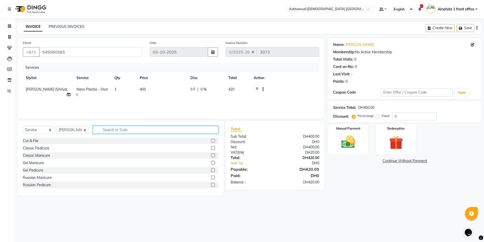
click at [102, 128] on input "text" at bounding box center [155, 130] width 125 height 8
type input "eyebr"
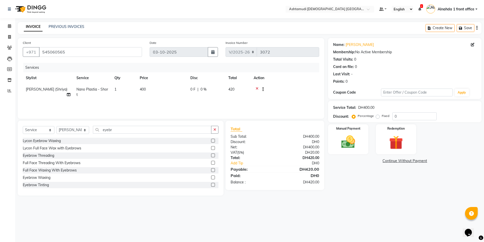
click at [211, 155] on label at bounding box center [213, 155] width 4 height 4
click at [211, 155] on input "checkbox" at bounding box center [212, 155] width 3 height 3
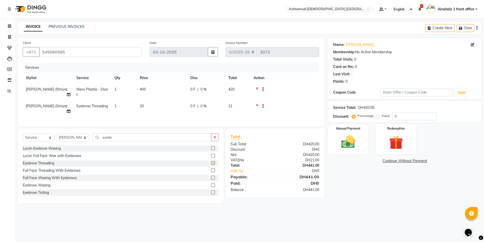
checkbox input "false"
drag, startPoint x: 119, startPoint y: 141, endPoint x: 50, endPoint y: 144, distance: 68.7
click at [50, 145] on div "Select Service Product Membership Package Voucher Prepaid Gift Card Select Styl…" at bounding box center [121, 139] width 196 height 12
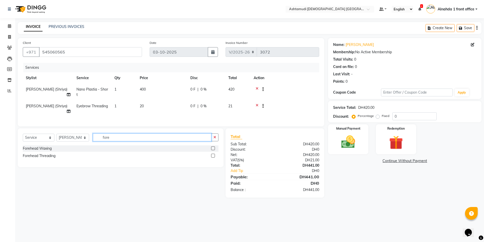
type input "fore"
click at [213, 157] on label at bounding box center [213, 156] width 4 height 4
click at [213, 157] on input "checkbox" at bounding box center [212, 155] width 3 height 3
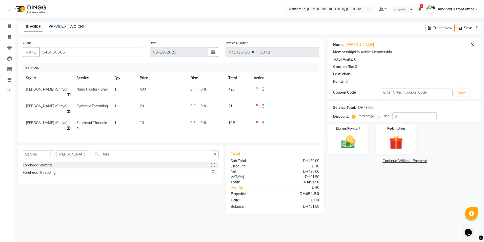
checkbox input "false"
click at [203, 106] on span "0 %" at bounding box center [204, 105] width 6 height 5
select select "86641"
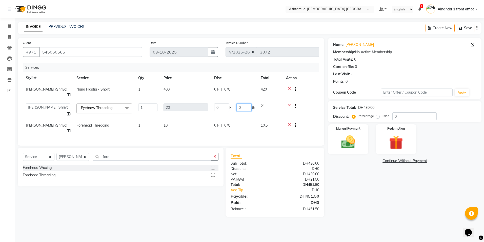
click at [243, 103] on input "0" at bounding box center [244, 107] width 15 height 8
type input "015"
click at [223, 120] on td "0 F | 0 %" at bounding box center [234, 128] width 47 height 17
select select "86641"
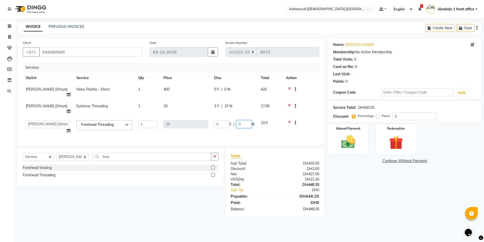
click at [246, 120] on input "0" at bounding box center [244, 124] width 15 height 8
type input "015"
click at [138, 151] on div "Select Service Product Membership Package Voucher Prepaid Gift Card Select Styl…" at bounding box center [121, 166] width 206 height 39
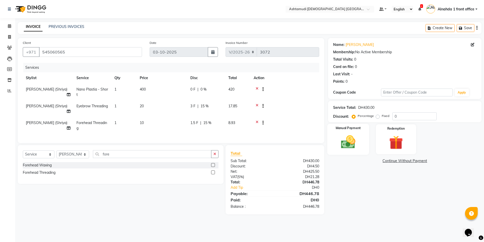
click at [356, 141] on img at bounding box center [349, 142] width 24 height 17
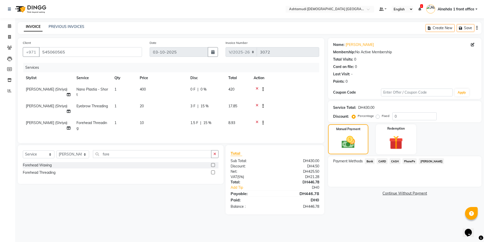
click at [381, 159] on span "CARD" at bounding box center [382, 161] width 11 height 6
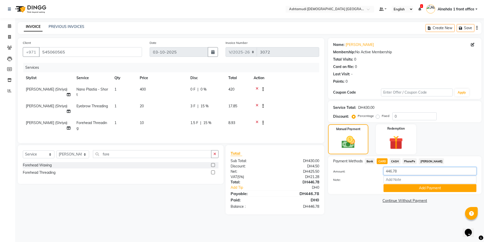
drag, startPoint x: 402, startPoint y: 171, endPoint x: 362, endPoint y: 174, distance: 40.1
click at [362, 174] on div "Amount: 446.78" at bounding box center [405, 171] width 151 height 9
type input "300"
click at [404, 188] on button "Add Payment" at bounding box center [430, 188] width 93 height 8
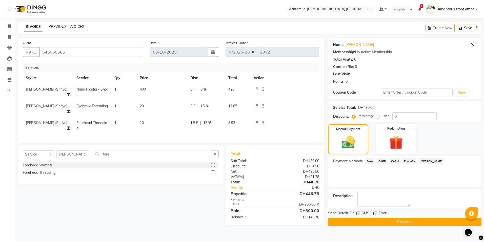
click at [394, 161] on span "CASH" at bounding box center [395, 161] width 11 height 6
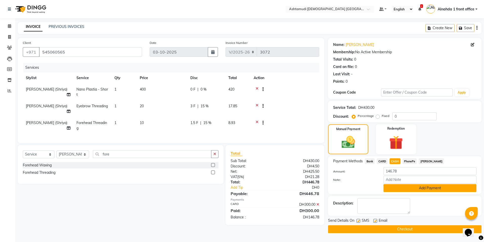
click at [408, 185] on button "Add Payment" at bounding box center [430, 188] width 93 height 8
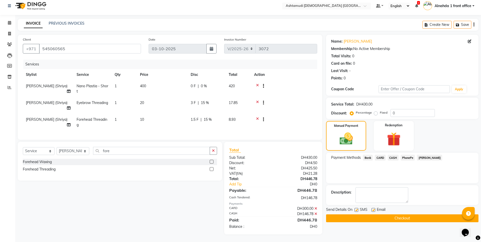
scroll to position [7, 0]
click at [368, 189] on textarea at bounding box center [381, 195] width 53 height 16
type textarea "3617"
click at [409, 214] on button "Checkout" at bounding box center [402, 218] width 152 height 8
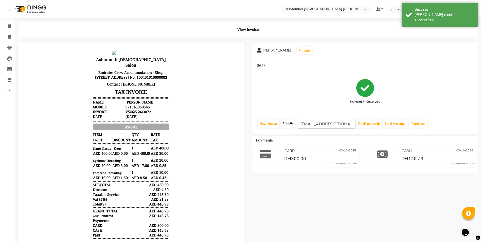
click at [291, 122] on link "Print" at bounding box center [287, 123] width 14 height 9
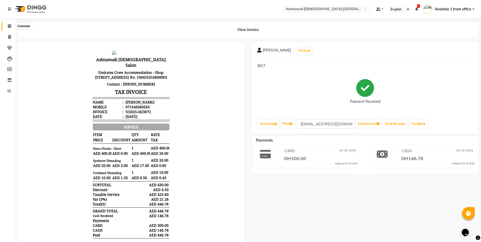
click at [11, 26] on icon at bounding box center [9, 26] width 3 height 4
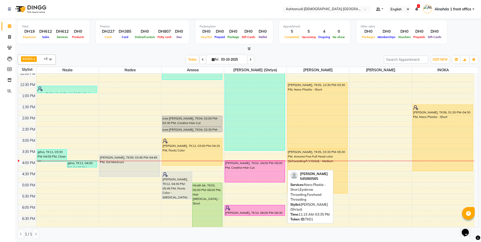
scroll to position [98, 0]
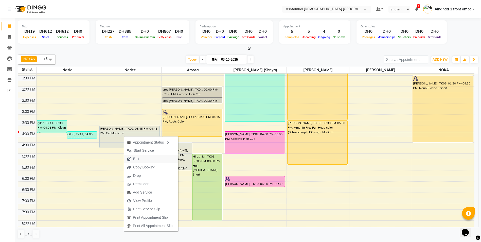
click at [133, 157] on span "Edit" at bounding box center [136, 158] width 6 height 5
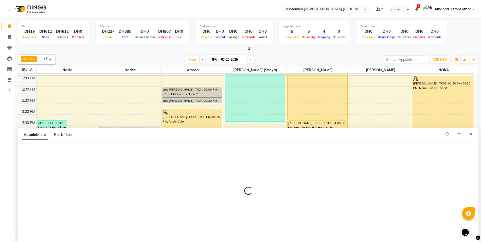
scroll to position [0, 0]
select select "tentative"
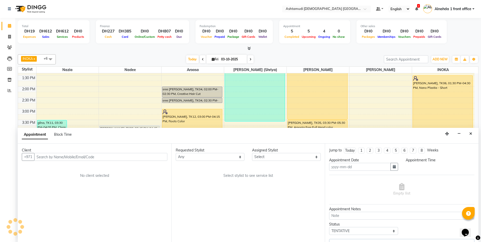
type input "03-10-2025"
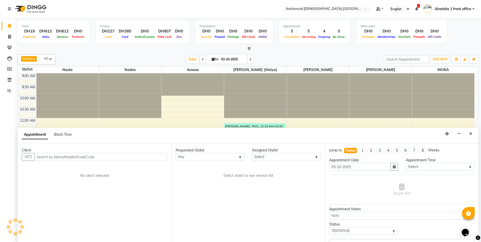
select select "62799"
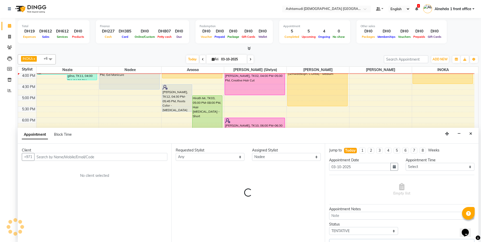
select select "3626"
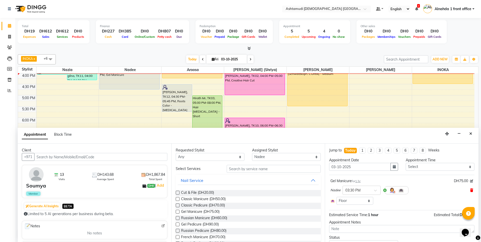
click at [470, 191] on icon at bounding box center [471, 190] width 3 height 4
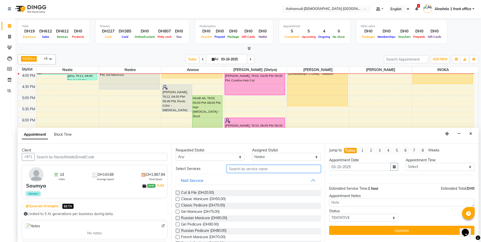
click at [235, 167] on input "text" at bounding box center [274, 169] width 94 height 8
drag, startPoint x: 235, startPoint y: 169, endPoint x: 220, endPoint y: 170, distance: 15.2
click at [220, 170] on div "Select Services ac" at bounding box center [248, 169] width 153 height 8
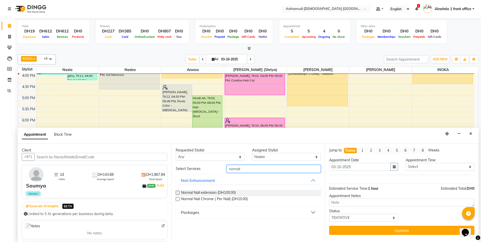
type input "normal"
click at [178, 194] on label at bounding box center [178, 193] width 4 height 4
click at [178, 194] on input "checkbox" at bounding box center [177, 192] width 3 height 3
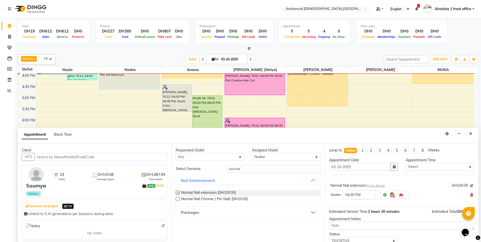
checkbox input "false"
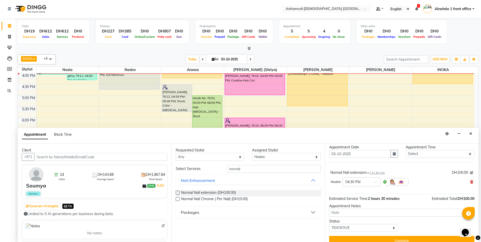
scroll to position [20, 0]
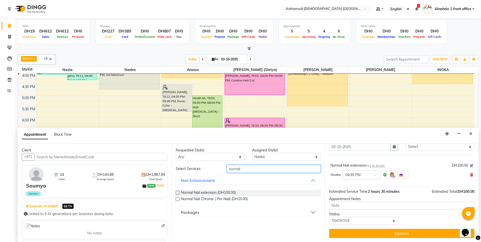
drag, startPoint x: 245, startPoint y: 170, endPoint x: 172, endPoint y: 179, distance: 74.3
click at [178, 177] on div "Select Services normal Nail Enhancement Normal Nail extension (DH100.00) Normal…" at bounding box center [248, 191] width 145 height 53
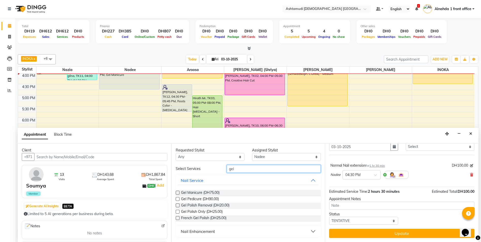
type input "gel"
click at [178, 212] on label at bounding box center [178, 212] width 4 height 4
click at [178, 212] on input "checkbox" at bounding box center [177, 211] width 3 height 3
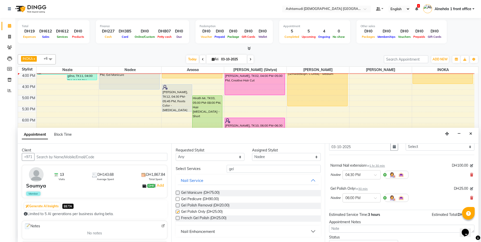
checkbox input "false"
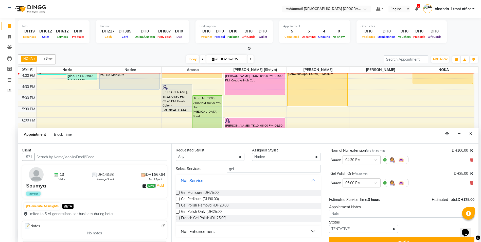
scroll to position [43, 0]
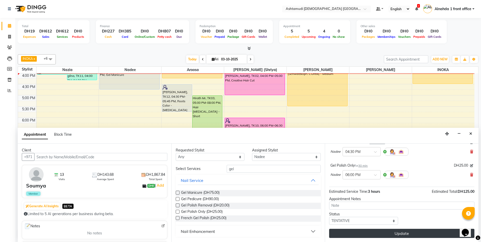
click at [414, 235] on button "Update" at bounding box center [401, 233] width 145 height 9
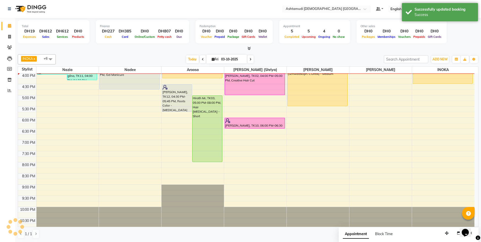
scroll to position [0, 0]
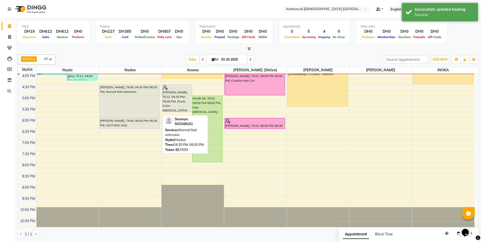
click at [139, 104] on div "Soumya, TK09, 04:30 PM-06:00 PM, Normal Nail extension" at bounding box center [130, 101] width 60 height 33
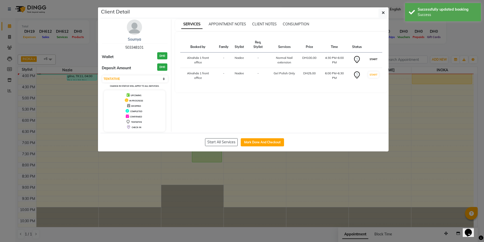
click at [372, 57] on button "START" at bounding box center [374, 59] width 10 height 6
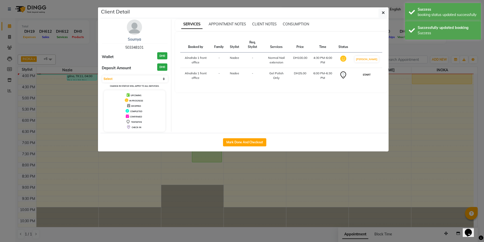
click at [372, 78] on button "START" at bounding box center [367, 74] width 10 height 6
select select "1"
click at [382, 13] on icon "button" at bounding box center [383, 13] width 3 height 4
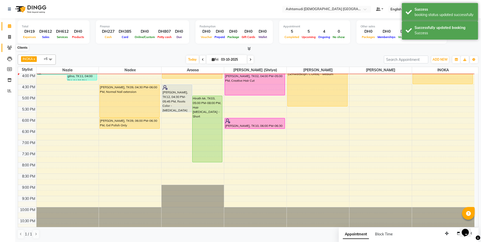
click at [13, 48] on span at bounding box center [9, 48] width 9 height 6
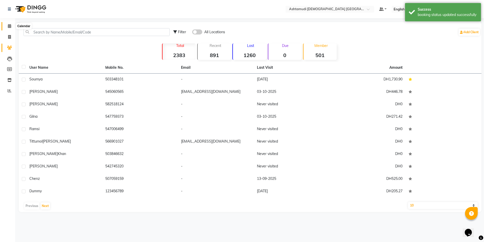
click at [9, 25] on icon at bounding box center [9, 26] width 3 height 4
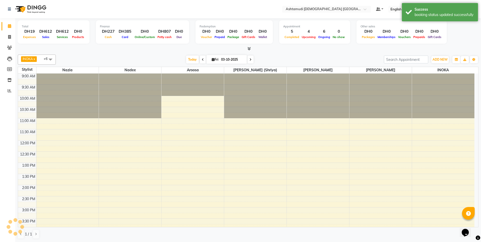
scroll to position [149, 0]
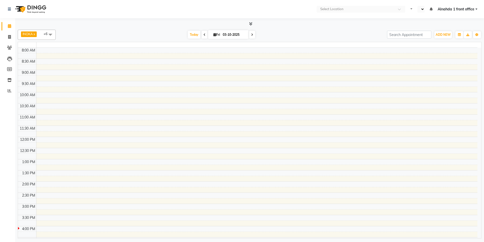
select select "en"
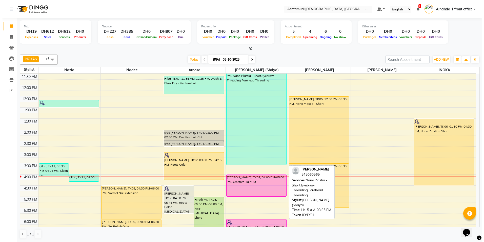
scroll to position [76, 0]
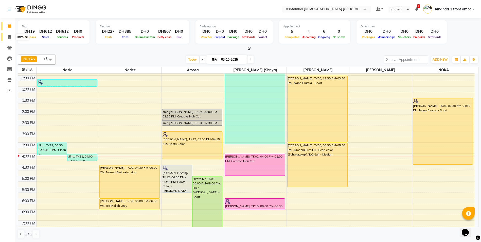
click at [8, 35] on icon at bounding box center [9, 37] width 3 height 4
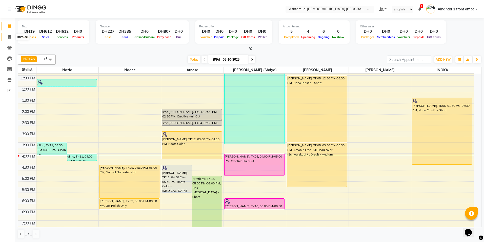
select select "service"
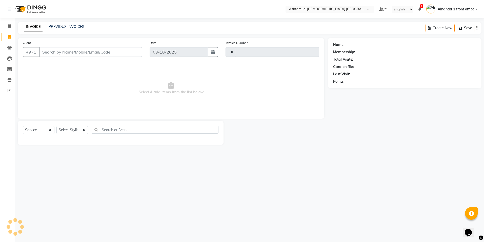
type input "3073"
select select "7242"
click at [73, 127] on select "Select Stylist" at bounding box center [73, 130] width 32 height 8
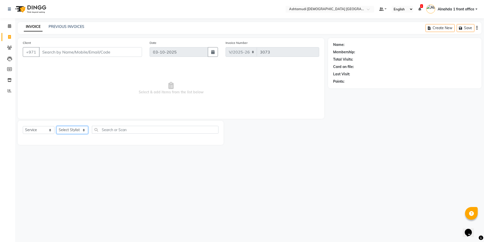
click at [73, 127] on select "Select Stylist" at bounding box center [73, 130] width 32 height 8
click at [73, 129] on select "Select Stylist" at bounding box center [73, 130] width 32 height 8
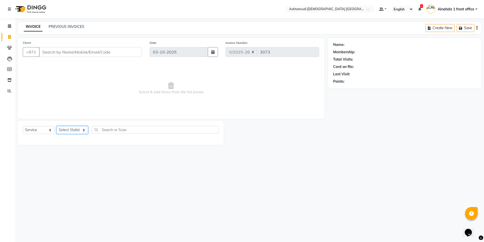
click at [73, 128] on select "Select Stylist" at bounding box center [73, 130] width 32 height 8
click at [74, 128] on select "Select Stylist" at bounding box center [73, 130] width 32 height 8
click at [74, 127] on select "Select Stylist" at bounding box center [73, 130] width 32 height 8
click at [75, 127] on select "Select Stylist" at bounding box center [73, 130] width 32 height 8
click at [75, 129] on select "Select Stylist" at bounding box center [73, 130] width 32 height 8
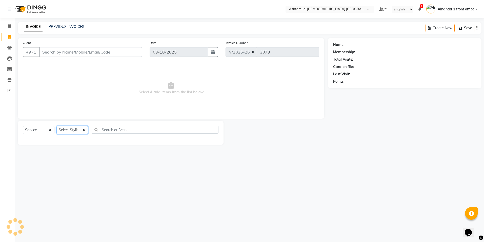
click at [75, 129] on select "Select Stylist" at bounding box center [73, 130] width 32 height 8
click at [75, 129] on select "Select Stylist Alnahda 1 front office [PERSON_NAME] [PERSON_NAME] DINGG TAB USE…" at bounding box center [73, 130] width 33 height 8
select select "87615"
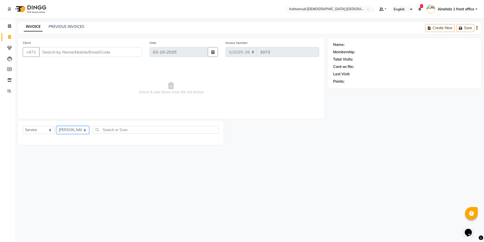
click at [57, 126] on select "Select Stylist Alnahda 1 front office [PERSON_NAME] [PERSON_NAME] DINGG TAB USE…" at bounding box center [73, 130] width 33 height 8
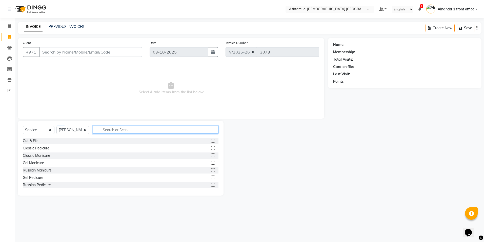
click at [130, 127] on input "text" at bounding box center [155, 130] width 125 height 8
type input "chin"
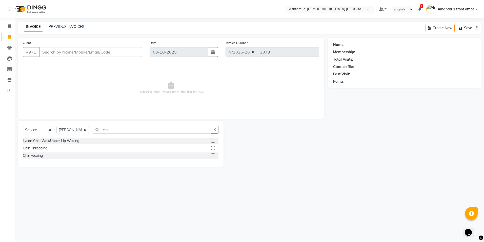
click at [213, 147] on label at bounding box center [213, 148] width 4 height 4
click at [213, 147] on input "checkbox" at bounding box center [212, 147] width 3 height 3
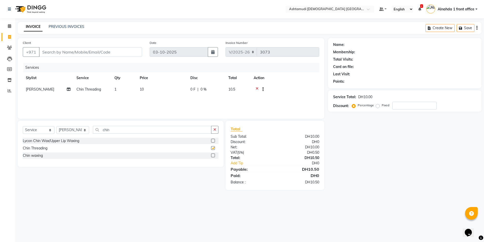
checkbox input "false"
drag, startPoint x: 123, startPoint y: 133, endPoint x: 68, endPoint y: 125, distance: 56.0
click at [68, 125] on div "Select Service Product Membership Package Voucher Prepaid Gift Card Select Styl…" at bounding box center [121, 144] width 206 height 46
type input "upper"
click at [212, 148] on label at bounding box center [213, 148] width 4 height 4
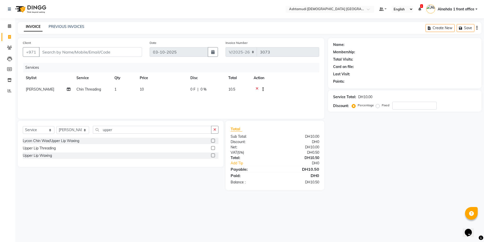
click at [212, 148] on input "checkbox" at bounding box center [212, 147] width 3 height 3
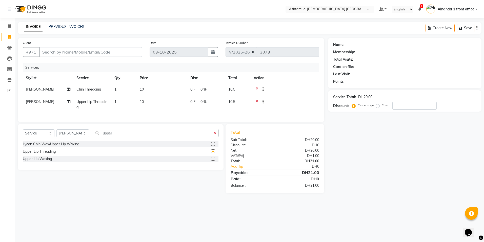
checkbox input "false"
click at [51, 53] on input "Client" at bounding box center [90, 52] width 103 height 10
type input "5"
type input "0"
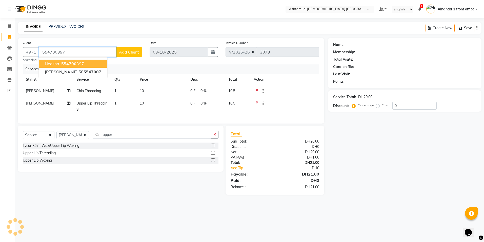
type input "554700397"
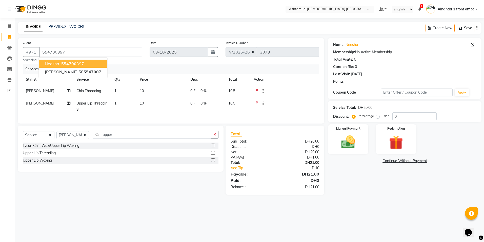
click at [75, 64] on span "554700" at bounding box center [68, 63] width 15 height 5
click at [473, 44] on icon at bounding box center [473, 45] width 4 height 4
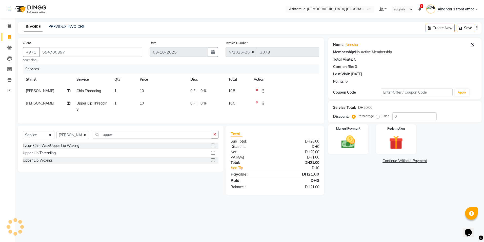
select select "3798"
select select "[DEMOGRAPHIC_DATA]"
select select "49769"
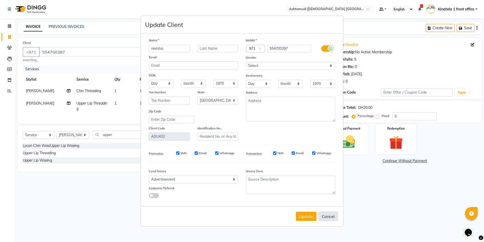
click at [331, 216] on button "Cancel" at bounding box center [329, 216] width 20 height 10
select select
select select "null"
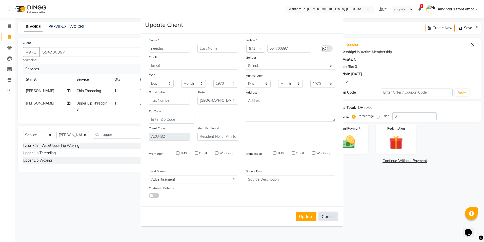
select select
checkbox input "false"
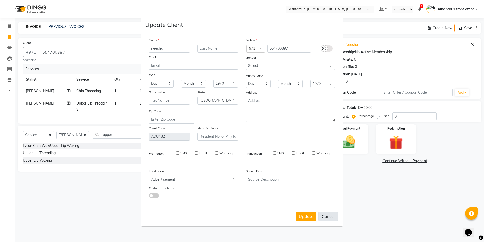
checkbox input "false"
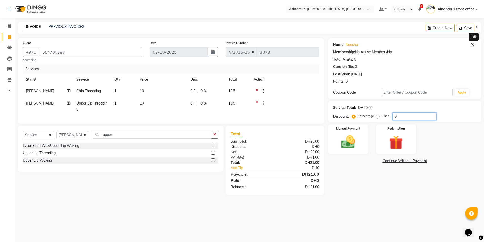
click at [418, 118] on input "0" at bounding box center [415, 116] width 44 height 8
type input "015"
click at [474, 43] on icon at bounding box center [473, 45] width 4 height 4
click at [473, 45] on icon at bounding box center [473, 45] width 4 height 4
select select
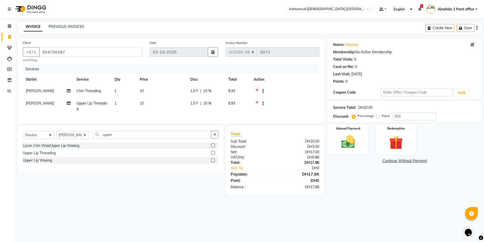
select select "[DEMOGRAPHIC_DATA]"
select select "49769"
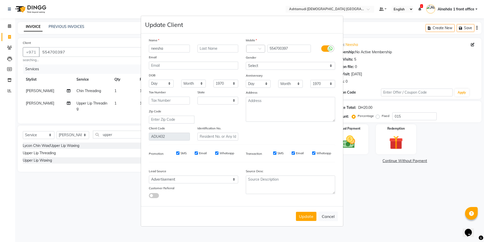
select select "3798"
select select "[DEMOGRAPHIC_DATA]"
select select "49769"
click at [213, 67] on input "email" at bounding box center [193, 66] width 89 height 8
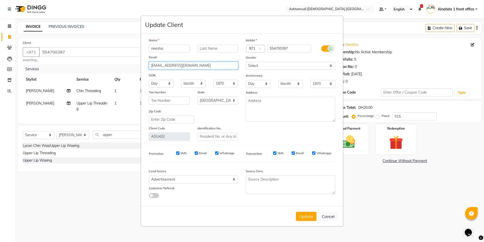
type input "nisansalaliyan75@gmail.com"
click at [170, 85] on select "Day 01 02 03 04 05 06 07 08 09 10 11 12 13 14 15 16 17 18 19 20 21 22 23 24 25 …" at bounding box center [161, 84] width 25 height 8
click at [162, 84] on select "Day 01 02 03 04 05 06 07 08 09 10 11 12 13 14 15 16 17 18 19 20 21 22 23 24 25 …" at bounding box center [161, 84] width 25 height 8
select select "22"
click at [149, 80] on select "Day 01 02 03 04 05 06 07 08 09 10 11 12 13 14 15 16 17 18 19 20 21 22 23 24 25 …" at bounding box center [161, 84] width 25 height 8
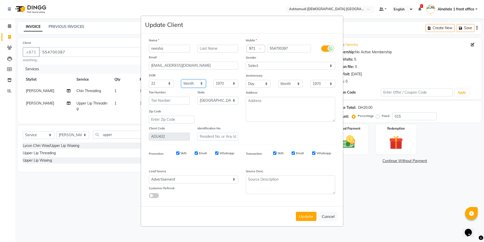
click at [196, 81] on select "Month January February March April May June July August September October Novem…" at bounding box center [193, 84] width 25 height 8
select select "06"
click at [181, 80] on select "Month January February March April May June July August September October Novem…" at bounding box center [193, 84] width 25 height 8
click at [308, 218] on button "Update" at bounding box center [306, 216] width 21 height 9
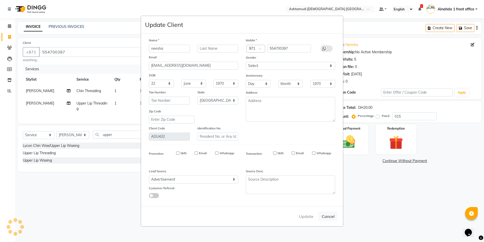
select select
select select "null"
select select
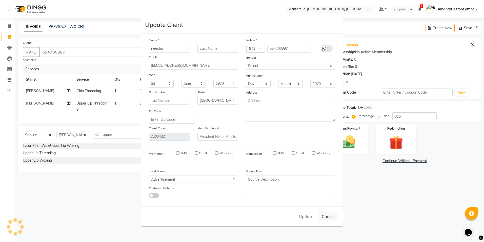
select select
checkbox input "false"
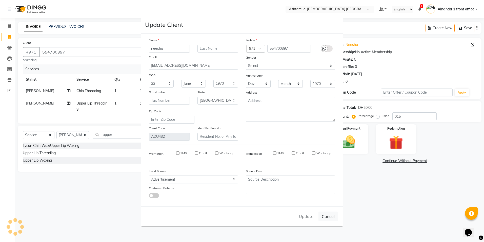
checkbox input "false"
select select
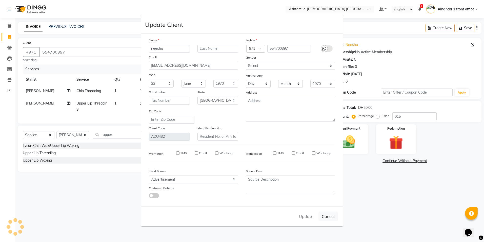
select select "null"
select select
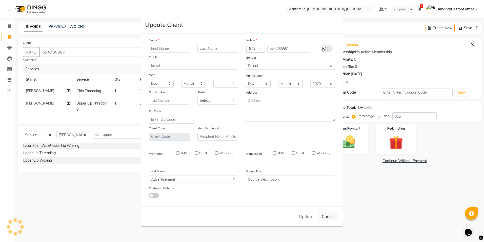
checkbox input "false"
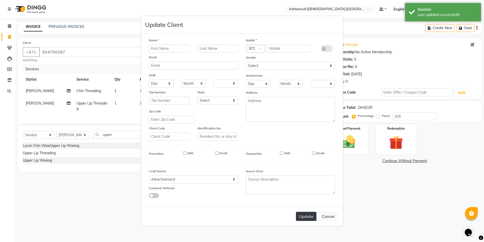
click at [309, 216] on button "Update" at bounding box center [306, 216] width 21 height 9
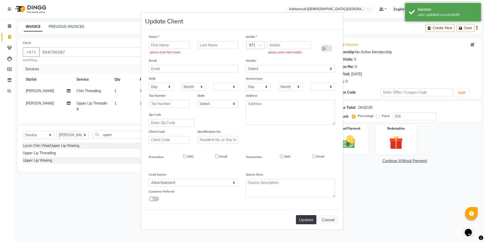
click at [309, 216] on button "Update" at bounding box center [306, 219] width 21 height 9
click at [329, 221] on button "Cancel" at bounding box center [329, 220] width 20 height 10
select select
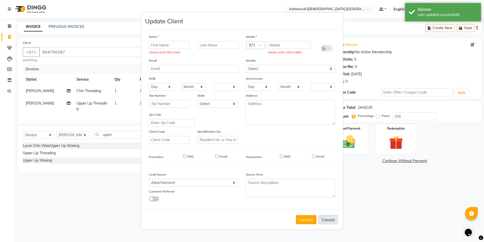
select select
checkbox input "false"
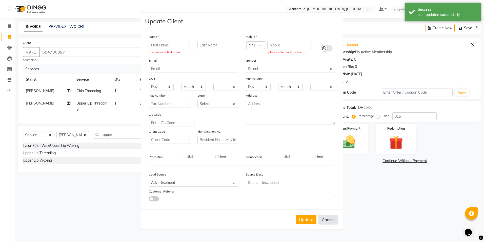
checkbox input "false"
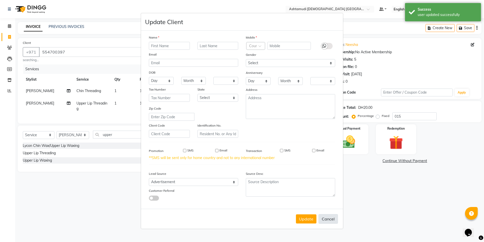
click at [329, 221] on button "Cancel" at bounding box center [329, 219] width 20 height 10
select select
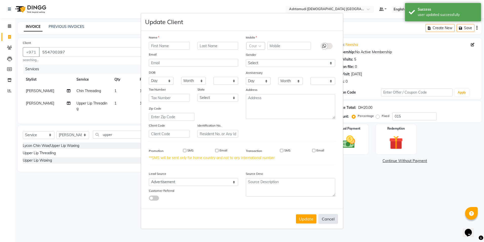
select select
checkbox input "false"
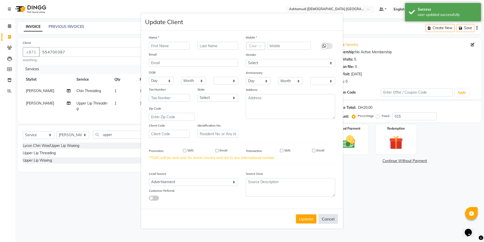
checkbox input "false"
click at [329, 221] on button "Cancel" at bounding box center [329, 219] width 20 height 10
select select
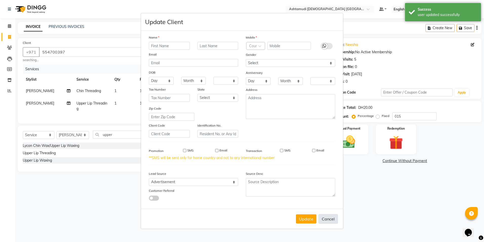
select select
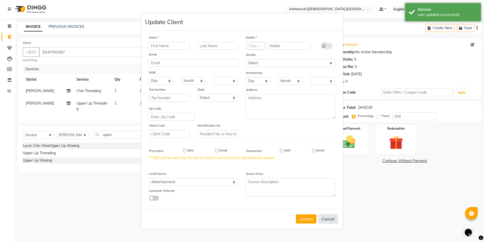
checkbox input "false"
click at [329, 221] on button "Cancel" at bounding box center [329, 219] width 20 height 10
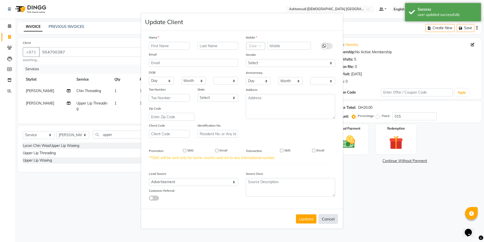
select select
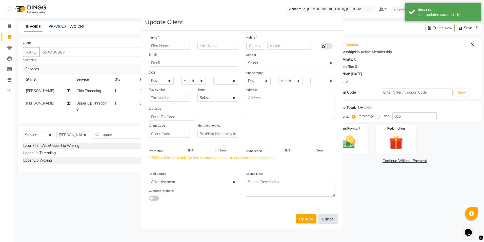
select select
checkbox input "false"
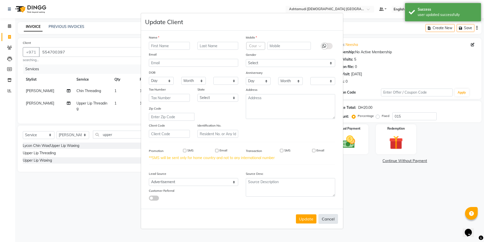
checkbox input "false"
click at [329, 221] on button "Cancel" at bounding box center [329, 219] width 20 height 10
select select
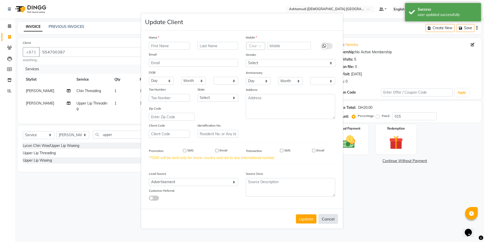
select select
checkbox input "false"
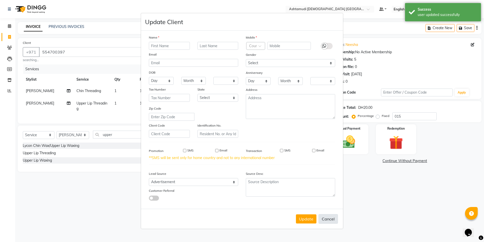
checkbox input "false"
click at [329, 221] on button "Cancel" at bounding box center [329, 219] width 20 height 10
select select
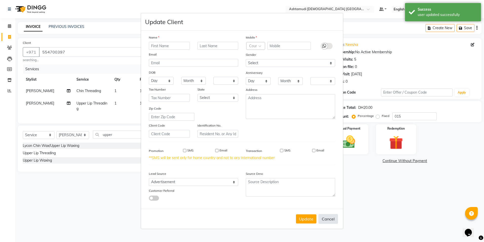
select select
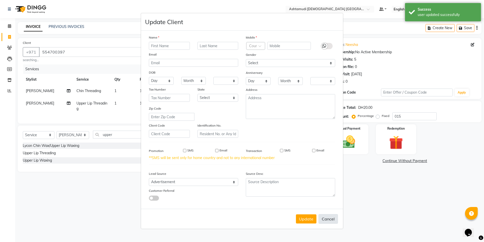
select select
checkbox input "false"
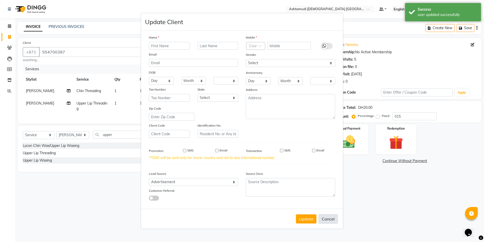
click at [329, 220] on button "Cancel" at bounding box center [329, 219] width 20 height 10
select select
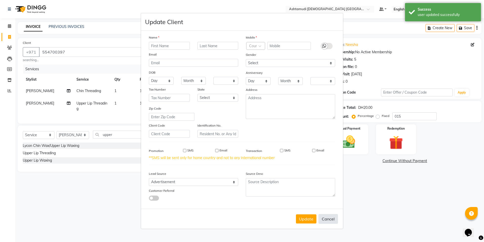
select select
checkbox input "false"
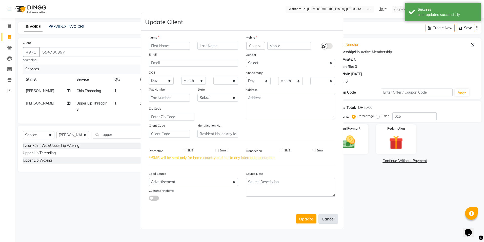
checkbox input "false"
click at [329, 220] on button "Cancel" at bounding box center [329, 219] width 20 height 10
select select
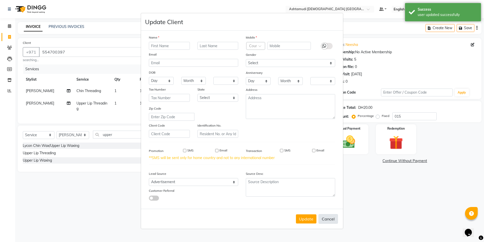
select select
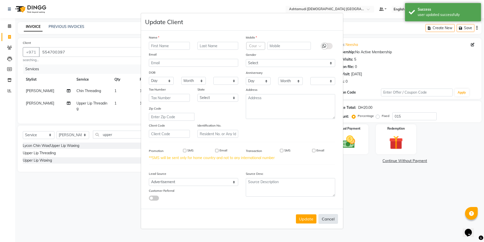
checkbox input "false"
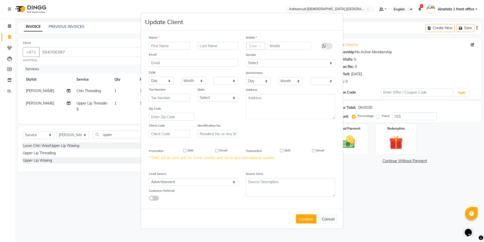
click at [393, 201] on ngb-modal-window "Update Client Name Email DOB Day 01 02 03 04 05 06 07 08 09 10 11 12 13 14 15 1…" at bounding box center [242, 121] width 484 height 242
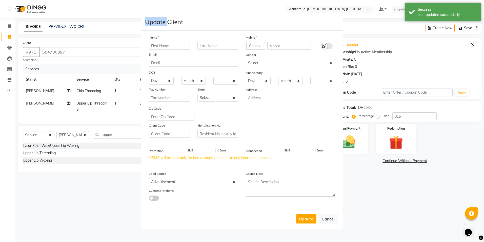
click at [393, 201] on ngb-modal-window "Update Client Name Email DOB Day 01 02 03 04 05 06 07 08 09 10 11 12 13 14 15 1…" at bounding box center [242, 121] width 484 height 242
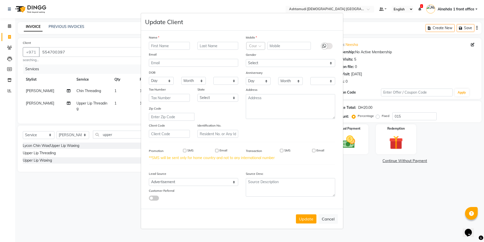
drag, startPoint x: 393, startPoint y: 201, endPoint x: 392, endPoint y: 196, distance: 4.7
click at [392, 196] on ngb-modal-window "Update Client Name Email DOB Day 01 02 03 04 05 06 07 08 09 10 11 12 13 14 15 1…" at bounding box center [242, 121] width 484 height 242
click at [333, 217] on button "Cancel" at bounding box center [329, 219] width 20 height 10
select select
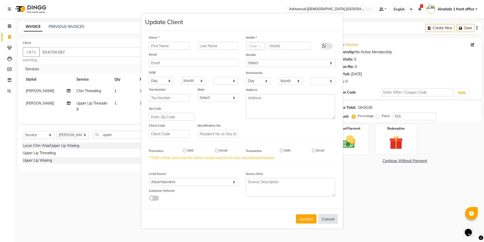
select select
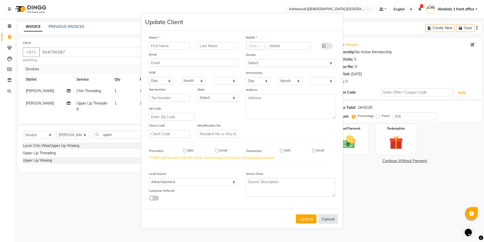
checkbox input "false"
drag, startPoint x: 66, startPoint y: 50, endPoint x: 51, endPoint y: 53, distance: 15.0
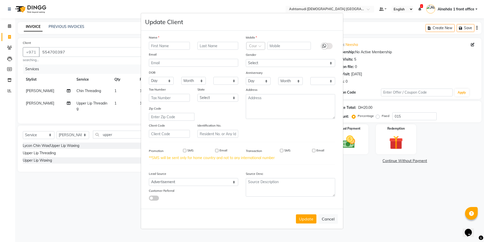
click at [51, 53] on ngb-modal-window "Update Client Name Email DOB Day 01 02 03 04 05 06 07 08 09 10 11 12 13 14 15 1…" at bounding box center [242, 121] width 484 height 242
click at [46, 50] on ngb-modal-window "Update Client Name Email DOB Day 01 02 03 04 05 06 07 08 09 10 11 12 13 14 15 1…" at bounding box center [242, 121] width 484 height 242
drag, startPoint x: 46, startPoint y: 50, endPoint x: 43, endPoint y: 52, distance: 3.7
click at [43, 52] on ngb-modal-window "Update Client Name Email DOB Day 01 02 03 04 05 06 07 08 09 10 11 12 13 14 15 1…" at bounding box center [242, 121] width 484 height 242
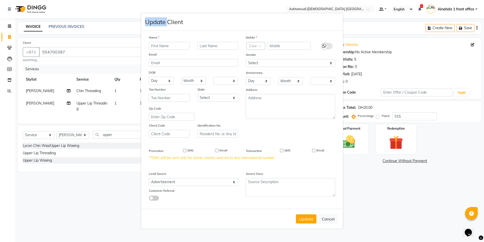
click at [43, 52] on ngb-modal-window "Update Client Name Email DOB Day 01 02 03 04 05 06 07 08 09 10 11 12 13 14 15 1…" at bounding box center [242, 121] width 484 height 242
click at [44, 51] on ngb-modal-window "Update Client Name Email DOB Day 01 02 03 04 05 06 07 08 09 10 11 12 13 14 15 1…" at bounding box center [242, 121] width 484 height 242
click at [44, 50] on ngb-modal-window "Update Client Name Email DOB Day 01 02 03 04 05 06 07 08 09 10 11 12 13 14 15 1…" at bounding box center [242, 121] width 484 height 242
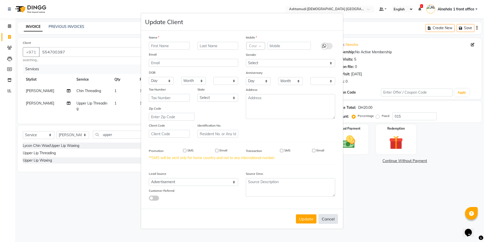
click at [339, 217] on div "Update Cancel" at bounding box center [242, 219] width 202 height 20
click at [337, 219] on button "Cancel" at bounding box center [329, 219] width 20 height 10
select select
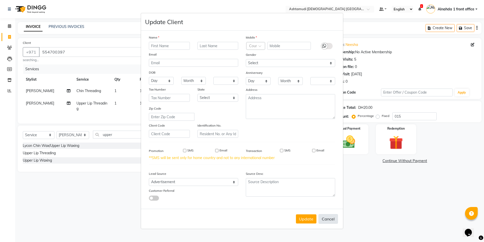
select select
checkbox input "false"
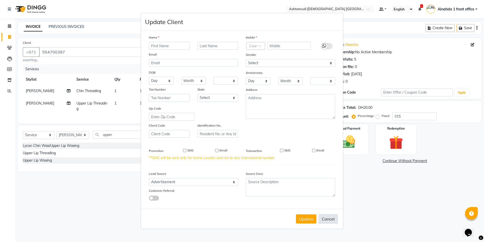
checkbox input "false"
click at [337, 219] on button "Cancel" at bounding box center [329, 219] width 20 height 10
select select
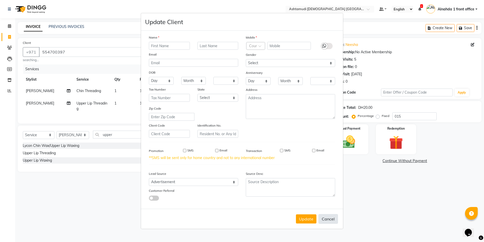
select select
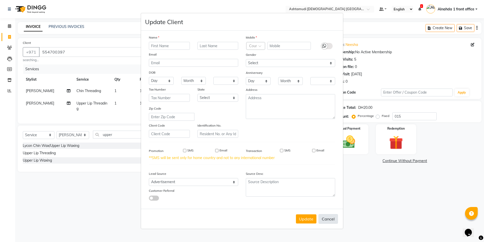
select select
checkbox input "false"
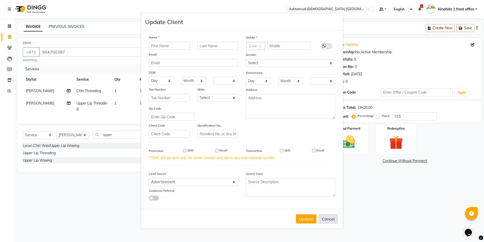
click at [330, 219] on button "Cancel" at bounding box center [329, 219] width 20 height 10
select select
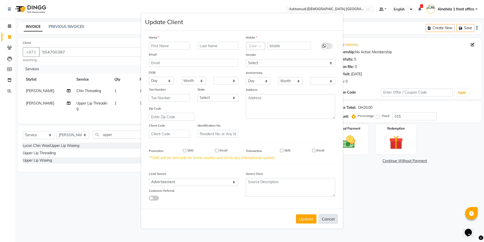
select select
drag, startPoint x: 305, startPoint y: 213, endPoint x: 306, endPoint y: 220, distance: 7.4
click at [305, 218] on div "Update Cancel" at bounding box center [242, 219] width 202 height 20
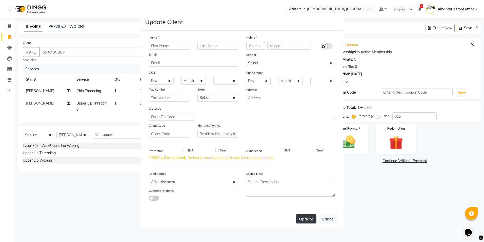
click at [306, 220] on button "Update" at bounding box center [306, 218] width 21 height 9
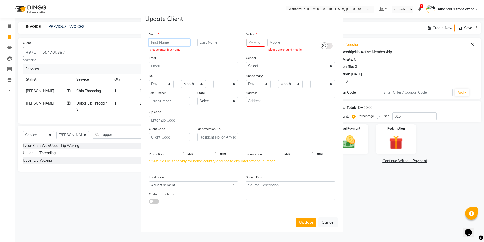
drag, startPoint x: 175, startPoint y: 39, endPoint x: 175, endPoint y: 31, distance: 7.6
click at [175, 34] on div "Name please enter first name Email DOB Day 01 02 03 04 05 06 07 08 09 10 11 12 …" at bounding box center [193, 86] width 97 height 110
click at [324, 224] on button "Cancel" at bounding box center [329, 222] width 20 height 10
click at [325, 224] on div "Update Cancel" at bounding box center [242, 222] width 202 height 20
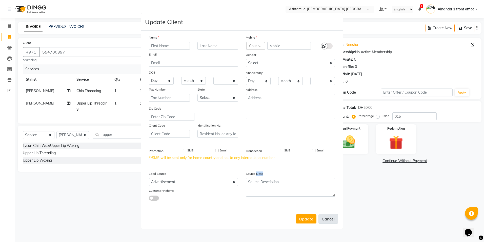
drag, startPoint x: 325, startPoint y: 224, endPoint x: 326, endPoint y: 221, distance: 3.5
click at [326, 221] on button "Cancel" at bounding box center [329, 219] width 20 height 10
click at [326, 219] on button "Cancel" at bounding box center [329, 219] width 20 height 10
click at [327, 219] on button "Cancel" at bounding box center [329, 219] width 20 height 10
drag, startPoint x: 73, startPoint y: 52, endPoint x: 71, endPoint y: 51, distance: 2.8
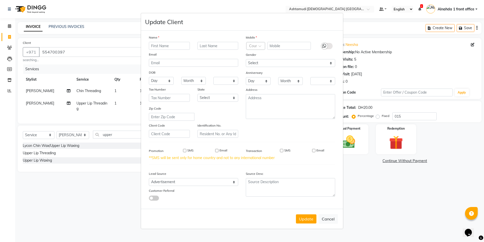
click at [73, 52] on ngb-modal-window "Update Client Name Email DOB Day 01 02 03 04 05 06 07 08 09 10 11 12 13 14 15 1…" at bounding box center [242, 121] width 484 height 242
drag, startPoint x: 69, startPoint y: 50, endPoint x: 29, endPoint y: 52, distance: 39.6
click at [29, 52] on ngb-modal-window "Update Client Name Email DOB Day 01 02 03 04 05 06 07 08 09 10 11 12 13 14 15 1…" at bounding box center [242, 121] width 484 height 242
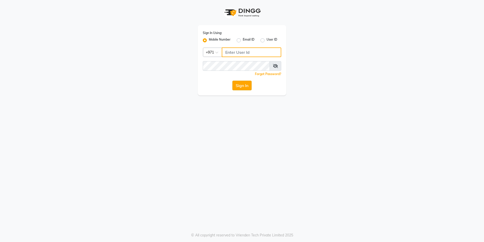
type input "567107175"
click at [246, 86] on button "Sign In" at bounding box center [242, 86] width 19 height 10
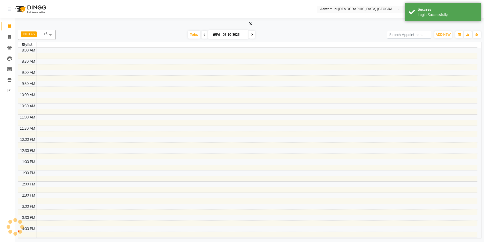
select select "en"
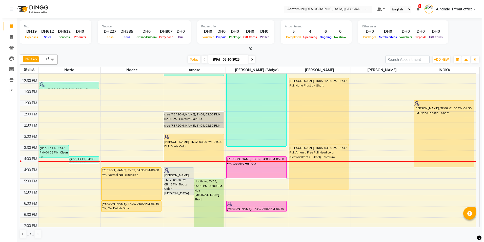
scroll to position [76, 0]
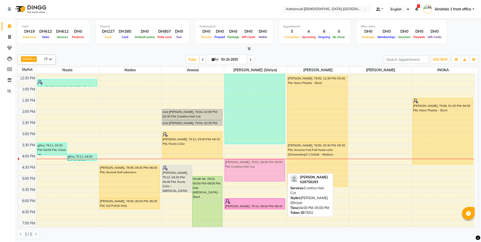
drag, startPoint x: 245, startPoint y: 168, endPoint x: 246, endPoint y: 176, distance: 7.4
click at [246, 176] on div "[PERSON_NAME], TK01, 11:15 AM-03:35 PM, Nano Plastia - Short,Eyebrow Threading,…" at bounding box center [255, 153] width 62 height 312
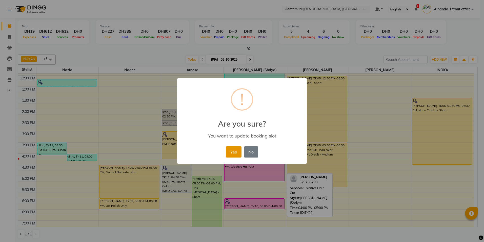
click at [231, 153] on button "Yes" at bounding box center [233, 151] width 15 height 11
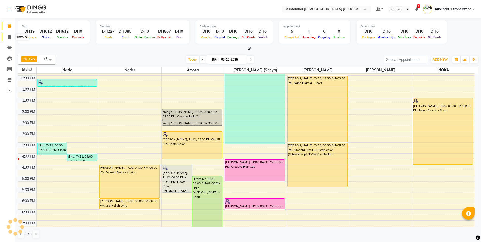
click at [9, 35] on icon at bounding box center [9, 37] width 3 height 4
select select "service"
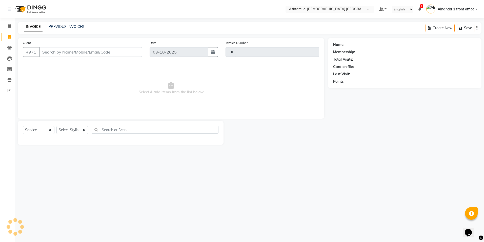
click at [59, 52] on input "Client" at bounding box center [90, 52] width 103 height 10
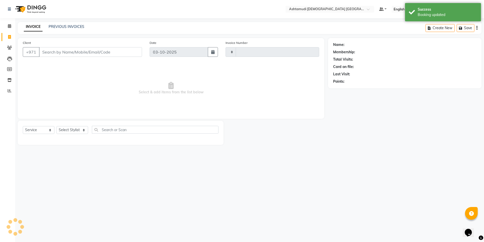
type input "3073"
select select "7242"
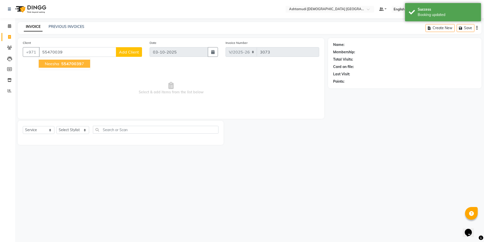
click at [71, 65] on span "55470039" at bounding box center [71, 63] width 20 height 5
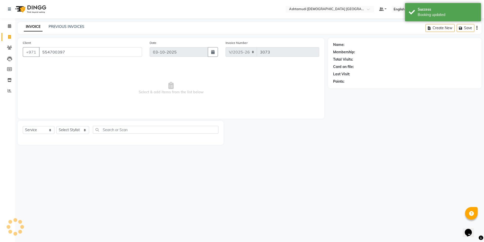
type input "554700397"
click at [76, 130] on select "Select Stylist Alnahda 1 front office [PERSON_NAME] [PERSON_NAME] DINGG TAB USE…" at bounding box center [73, 130] width 33 height 8
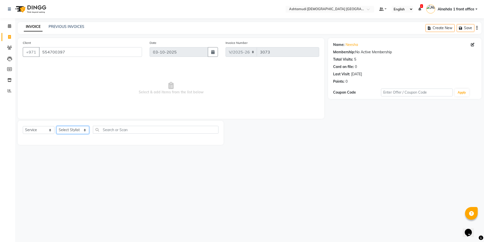
select select "87615"
click at [57, 126] on select "Select Stylist Alnahda 1 front office [PERSON_NAME] [PERSON_NAME] DINGG TAB USE…" at bounding box center [73, 130] width 33 height 8
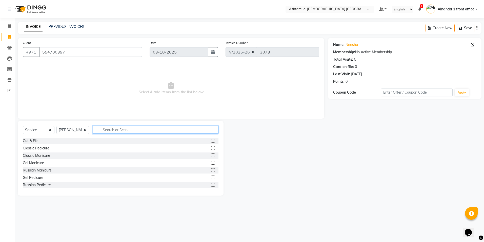
click at [111, 131] on input "text" at bounding box center [155, 130] width 125 height 8
type input "chin"
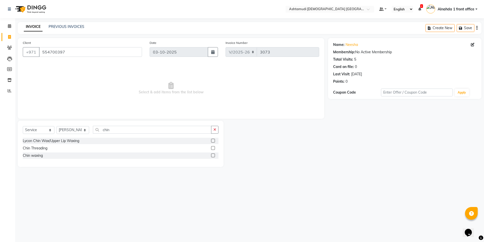
click at [212, 148] on label at bounding box center [213, 148] width 4 height 4
click at [212, 148] on input "checkbox" at bounding box center [212, 147] width 3 height 3
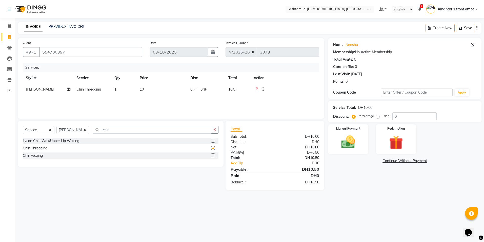
checkbox input "false"
drag, startPoint x: 119, startPoint y: 130, endPoint x: 72, endPoint y: 129, distance: 46.9
click at [83, 128] on div "Select Service Product Membership Package Voucher Prepaid Gift Card Select Styl…" at bounding box center [121, 132] width 196 height 12
type input "upper"
click at [212, 147] on label at bounding box center [213, 148] width 4 height 4
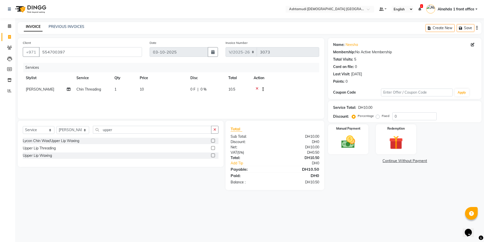
click at [212, 147] on input "checkbox" at bounding box center [212, 147] width 3 height 3
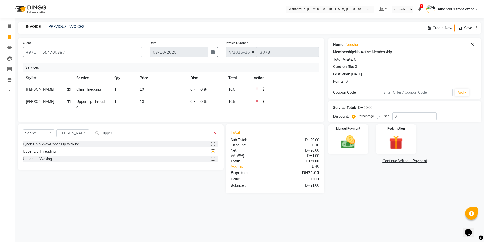
checkbox input "false"
click at [473, 44] on icon at bounding box center [473, 45] width 4 height 4
select select "22"
select select "06"
select select "3798"
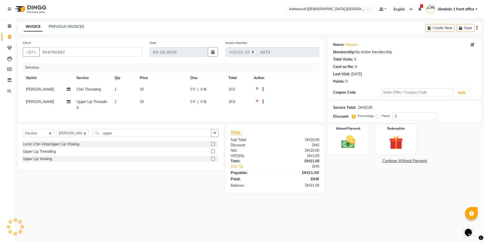
select select "[DEMOGRAPHIC_DATA]"
select select "49769"
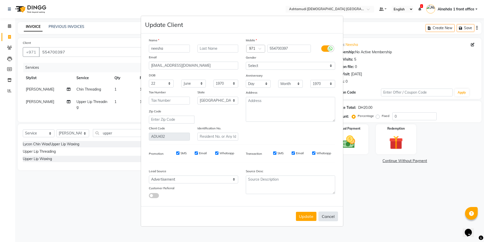
click at [327, 215] on button "Cancel" at bounding box center [329, 216] width 20 height 10
select select
select select "null"
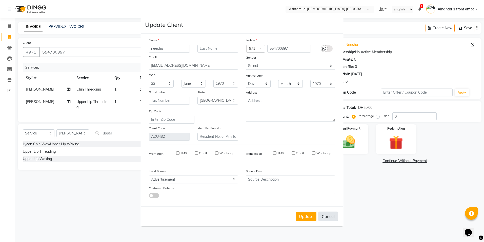
select select
checkbox input "false"
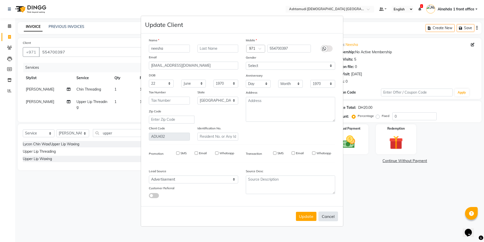
checkbox input "false"
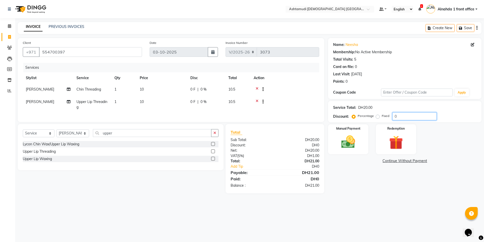
click at [415, 114] on input "0" at bounding box center [415, 116] width 44 height 8
type input "015"
click at [355, 142] on img at bounding box center [349, 142] width 24 height 17
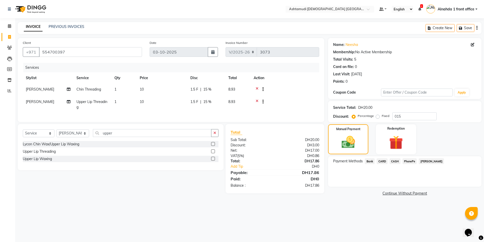
click at [383, 162] on span "CARD" at bounding box center [382, 161] width 11 height 6
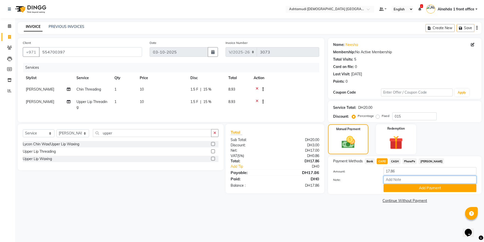
click at [396, 181] on input "Note:" at bounding box center [430, 180] width 93 height 8
type input "amala"
click at [422, 186] on button "Add Payment" at bounding box center [430, 188] width 93 height 8
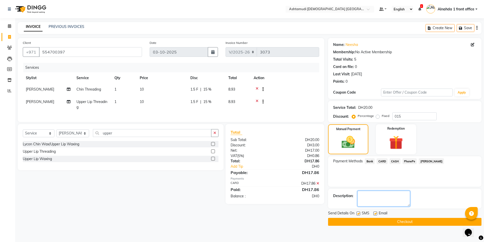
click at [374, 201] on textarea at bounding box center [384, 199] width 53 height 16
type textarea "4349"
click at [406, 219] on button "Checkout" at bounding box center [405, 222] width 154 height 8
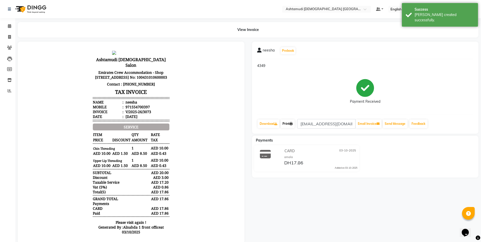
click at [290, 125] on link "Print" at bounding box center [287, 123] width 14 height 9
click at [288, 123] on link "Print" at bounding box center [287, 123] width 14 height 9
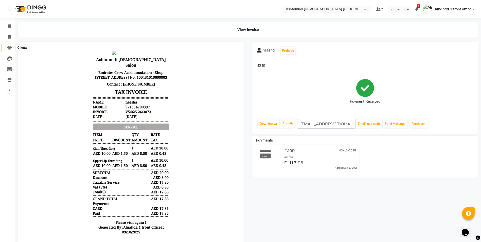
click at [10, 46] on icon at bounding box center [9, 48] width 5 height 4
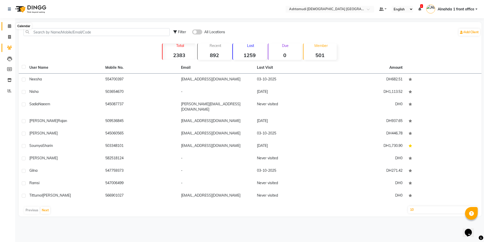
click at [8, 26] on icon at bounding box center [9, 26] width 3 height 4
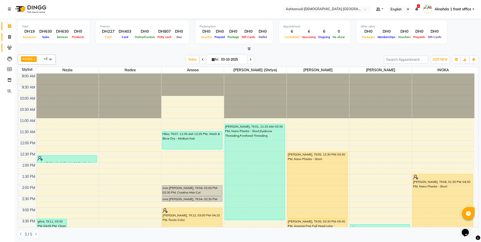
drag, startPoint x: 484, startPoint y: 15, endPoint x: 12, endPoint y: 48, distance: 473.4
click at [8, 37] on icon at bounding box center [9, 37] width 3 height 4
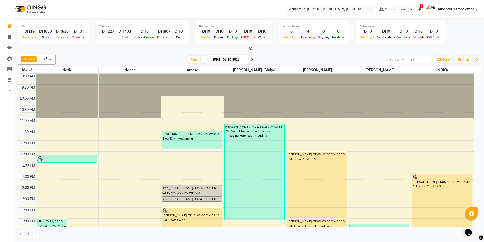
select select "service"
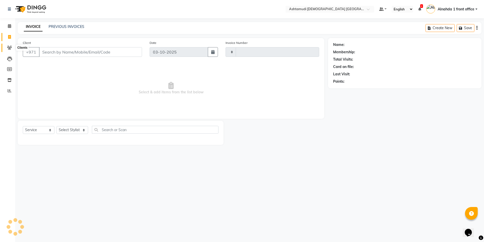
click at [6, 46] on span at bounding box center [9, 48] width 9 height 6
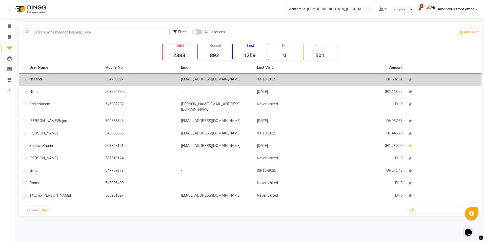
click at [87, 81] on div "neesha" at bounding box center [64, 79] width 70 height 5
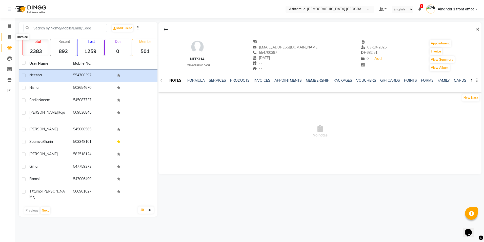
click at [8, 38] on span at bounding box center [9, 37] width 9 height 6
select select "service"
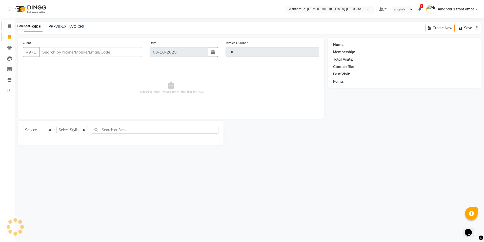
drag, startPoint x: 9, startPoint y: 27, endPoint x: 27, endPoint y: 27, distance: 18.0
click at [9, 27] on icon at bounding box center [9, 26] width 3 height 4
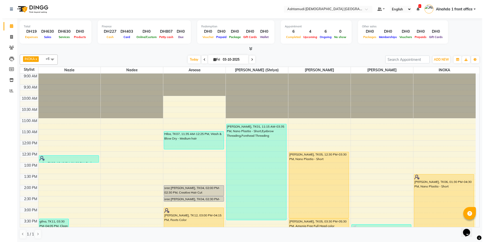
scroll to position [76, 0]
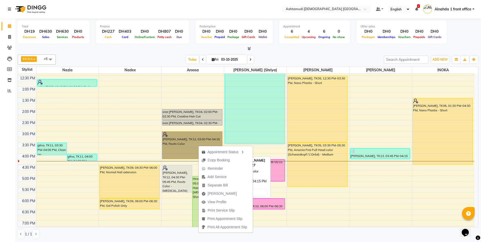
click at [193, 146] on link "[PERSON_NAME], TK12, 03:00 PM-04:15 PM, Roots Color" at bounding box center [192, 145] width 60 height 28
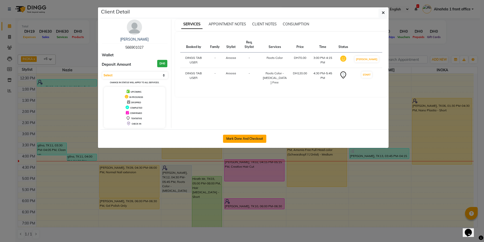
click at [239, 138] on button "Mark Done And Checkout" at bounding box center [244, 139] width 43 height 8
select select "service"
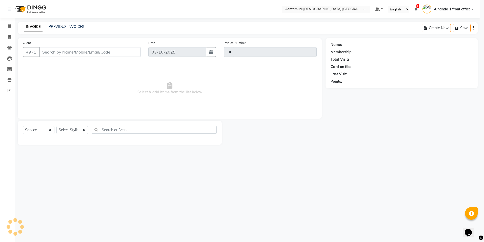
type input "3074"
select select "7242"
type input "566901027"
select select "85875"
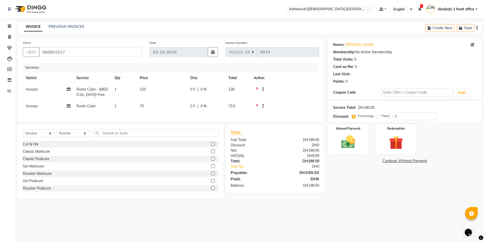
click at [256, 105] on icon at bounding box center [257, 106] width 3 height 6
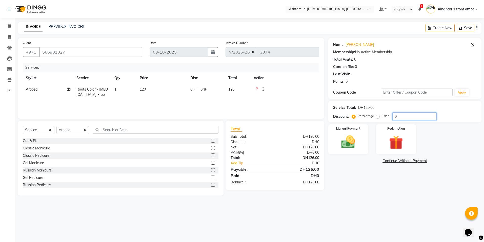
click at [406, 113] on input "0" at bounding box center [415, 116] width 44 height 8
type input "015"
click at [349, 139] on img at bounding box center [349, 142] width 24 height 17
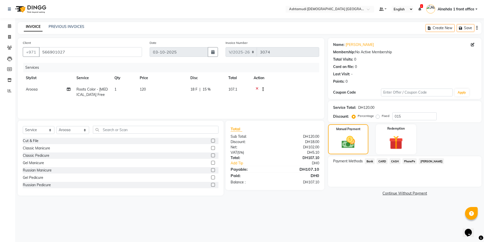
click at [397, 161] on span "CASH" at bounding box center [395, 161] width 11 height 6
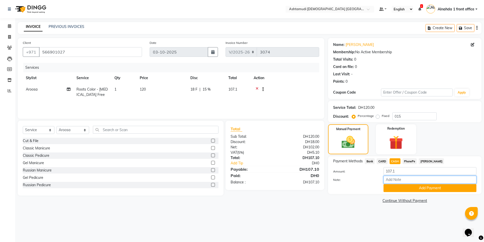
click at [390, 178] on input "Note:" at bounding box center [430, 180] width 93 height 8
type input "presila"
click at [423, 189] on button "Add Payment" at bounding box center [430, 188] width 93 height 8
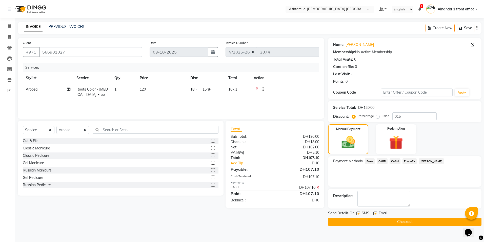
click at [400, 222] on button "Checkout" at bounding box center [405, 222] width 154 height 8
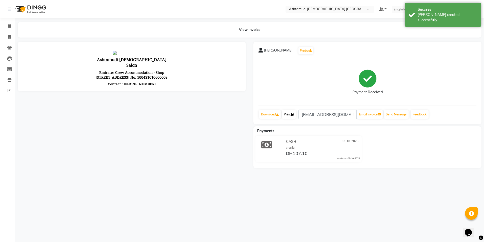
click at [293, 117] on link "Print" at bounding box center [289, 114] width 14 height 9
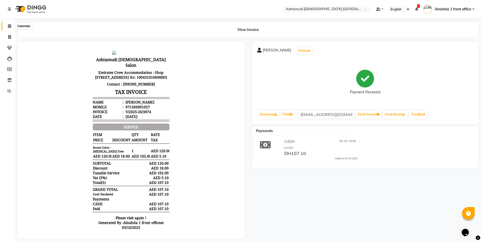
click at [9, 25] on icon at bounding box center [9, 26] width 3 height 4
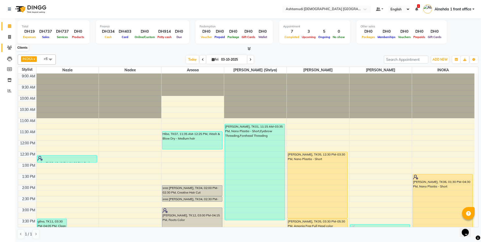
click at [9, 46] on icon at bounding box center [9, 48] width 5 height 4
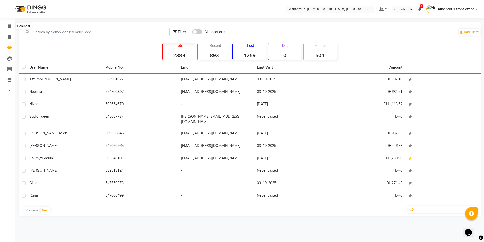
click at [8, 25] on icon at bounding box center [9, 26] width 3 height 4
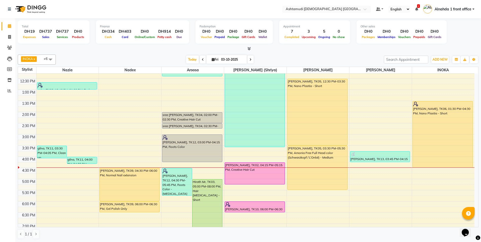
scroll to position [159, 0]
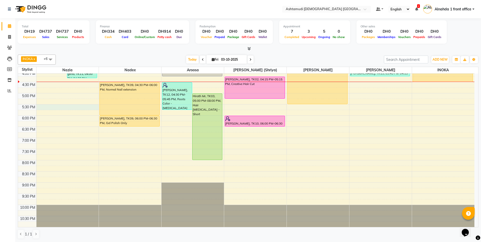
click at [52, 108] on div "9:00 AM 9:30 AM 10:00 AM 10:30 AM 11:00 AM 11:30 AM 12:00 PM 12:30 PM 1:00 PM 1…" at bounding box center [246, 71] width 456 height 312
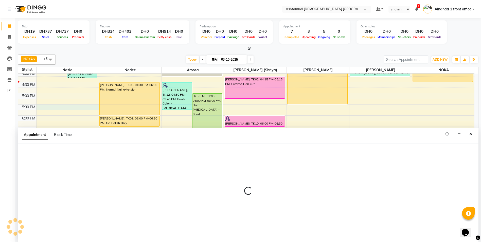
scroll to position [0, 0]
select select "61833"
select select "tentative"
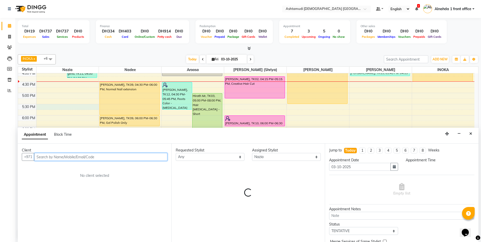
select select "1050"
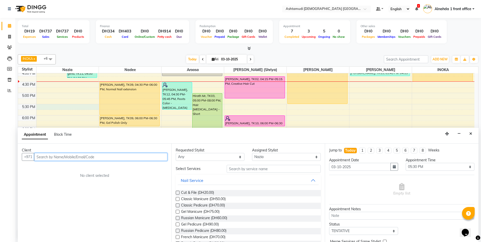
click at [54, 158] on input "text" at bounding box center [100, 157] width 133 height 8
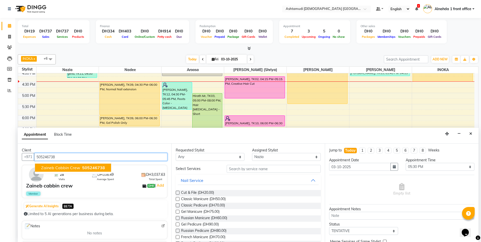
click at [77, 165] on button "Zaineb cabbin crew 505246738" at bounding box center [73, 167] width 76 height 8
type input "505246738"
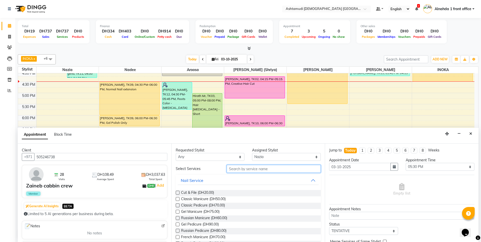
click at [246, 172] on input "text" at bounding box center [274, 169] width 94 height 8
type input "wash"
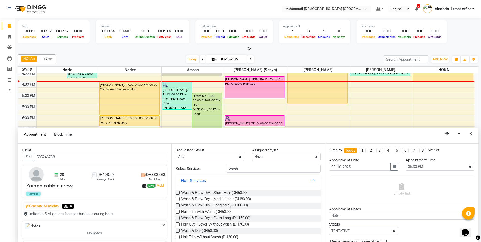
click at [178, 198] on label at bounding box center [178, 199] width 4 height 4
click at [178, 198] on input "checkbox" at bounding box center [177, 199] width 3 height 3
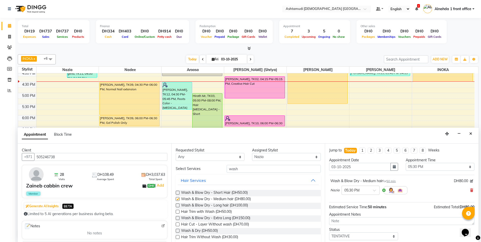
checkbox input "false"
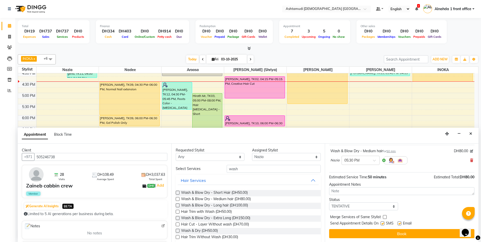
scroll to position [30, 0]
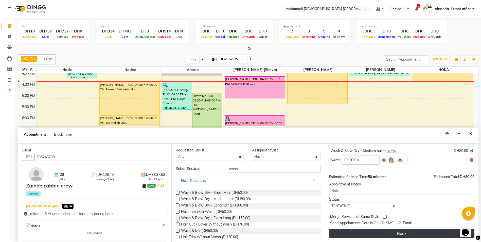
click at [399, 232] on button "Book" at bounding box center [401, 233] width 145 height 9
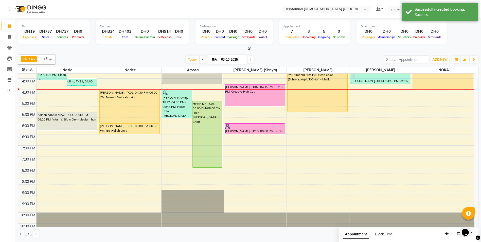
scroll to position [159, 0]
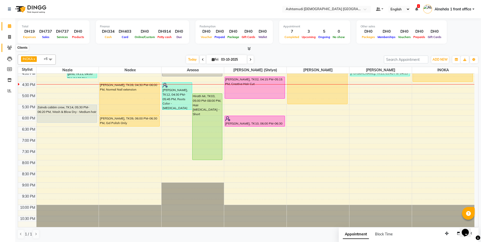
click at [9, 47] on icon at bounding box center [9, 48] width 5 height 4
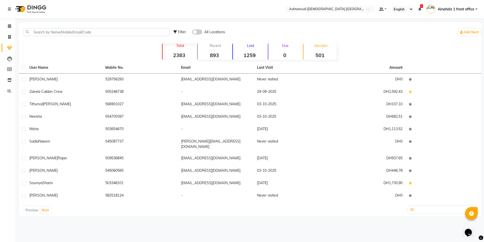
click at [454, 206] on select "10 50 100" at bounding box center [443, 209] width 70 height 7
select select "100"
click at [408, 206] on select "10 50 100" at bounding box center [443, 209] width 70 height 7
click at [9, 25] on icon at bounding box center [9, 26] width 3 height 4
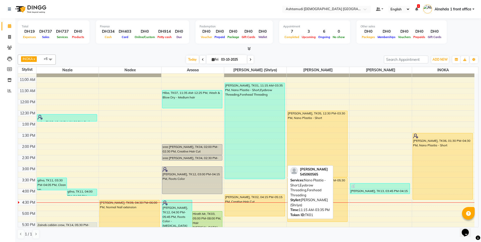
scroll to position [101, 0]
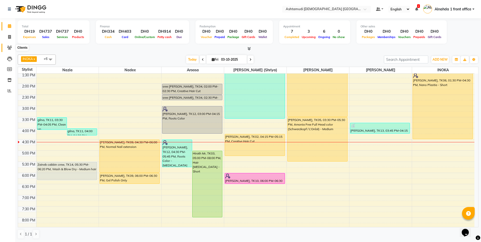
click at [9, 47] on icon at bounding box center [9, 48] width 5 height 4
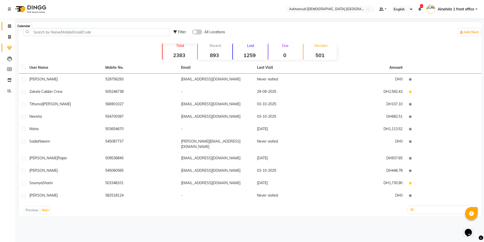
click at [10, 26] on icon at bounding box center [9, 26] width 3 height 4
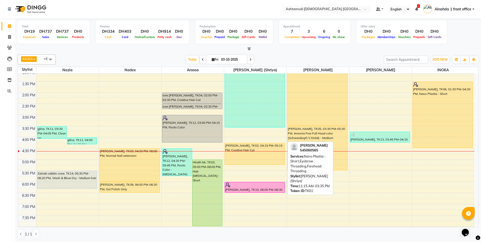
scroll to position [101, 0]
